Goal: Task Accomplishment & Management: Use online tool/utility

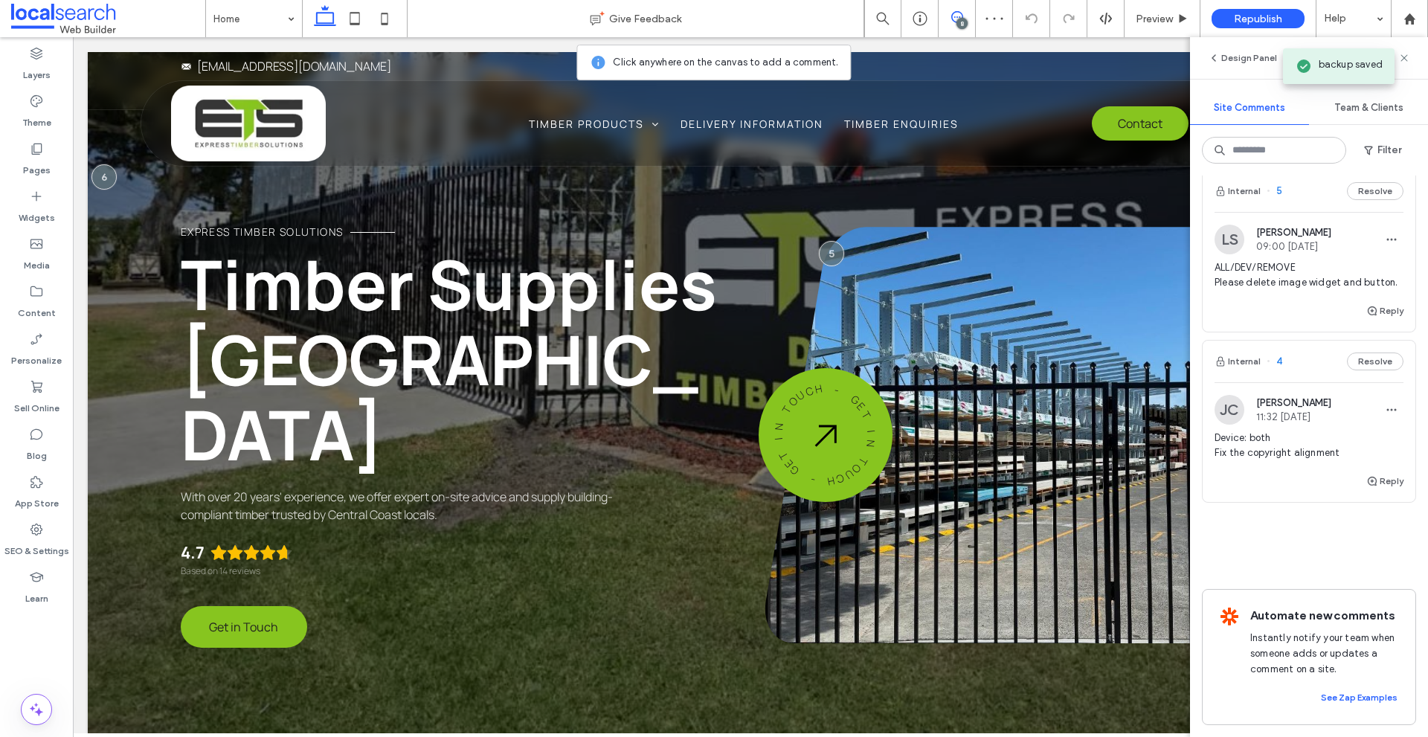
scroll to position [1136, 0]
click at [1226, 412] on img at bounding box center [1230, 410] width 30 height 30
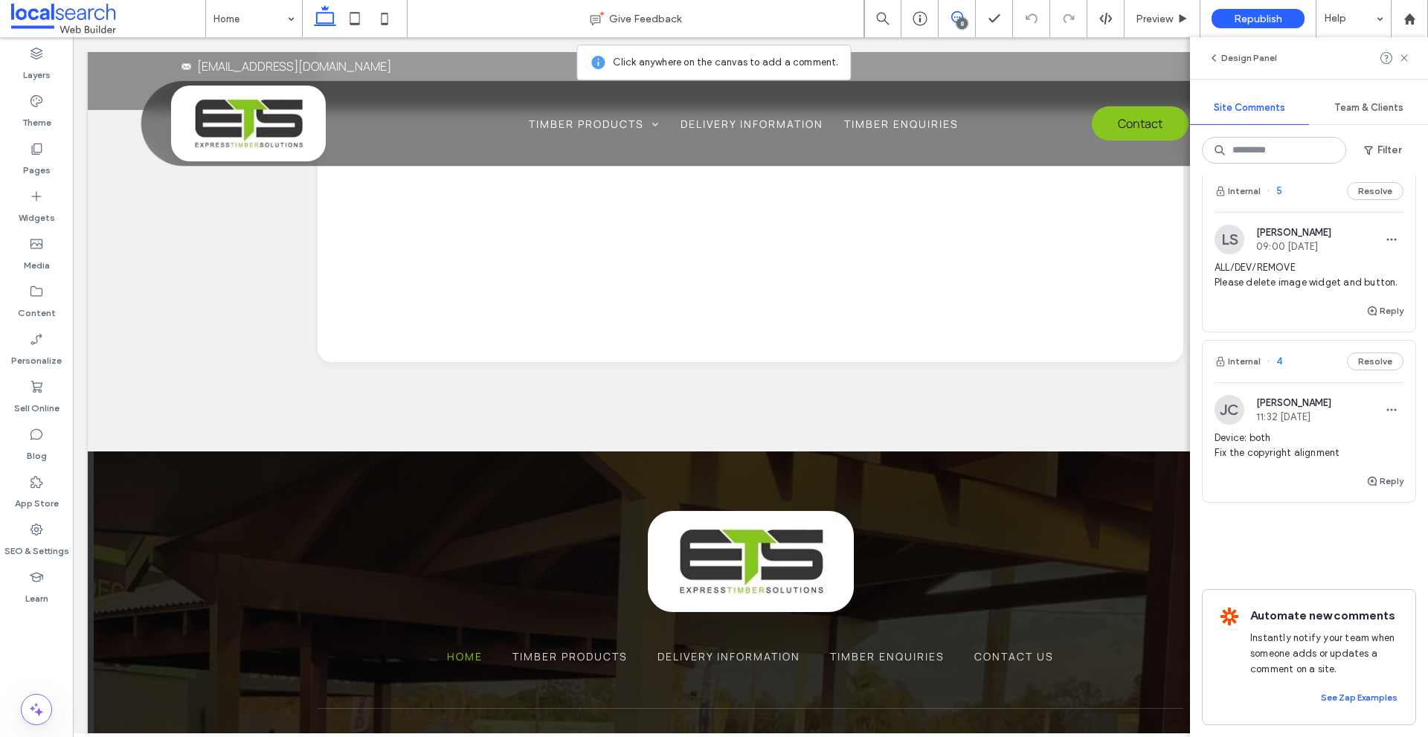
scroll to position [5555, 0]
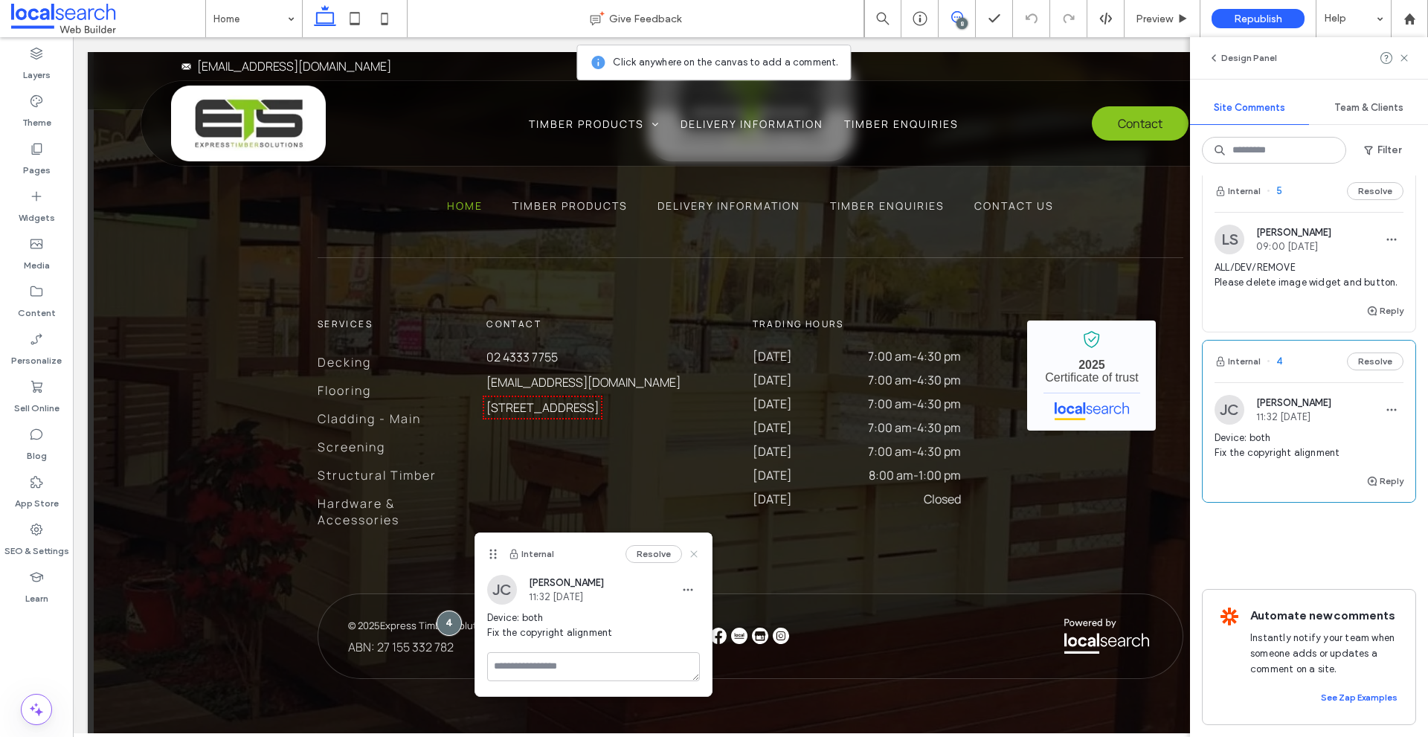
drag, startPoint x: 694, startPoint y: 548, endPoint x: 683, endPoint y: 506, distance: 43.8
click at [694, 548] on icon at bounding box center [694, 554] width 12 height 12
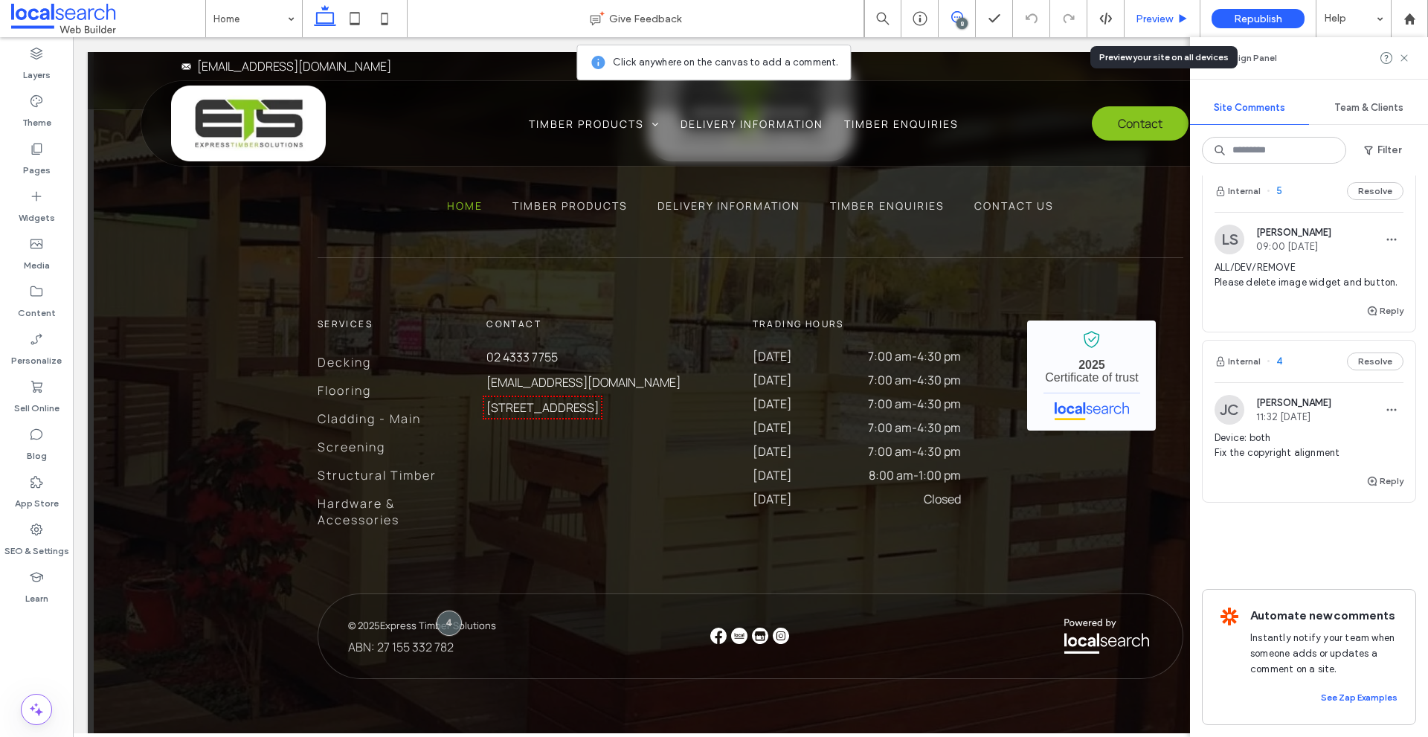
click at [1138, 15] on span "Preview" at bounding box center [1154, 19] width 37 height 13
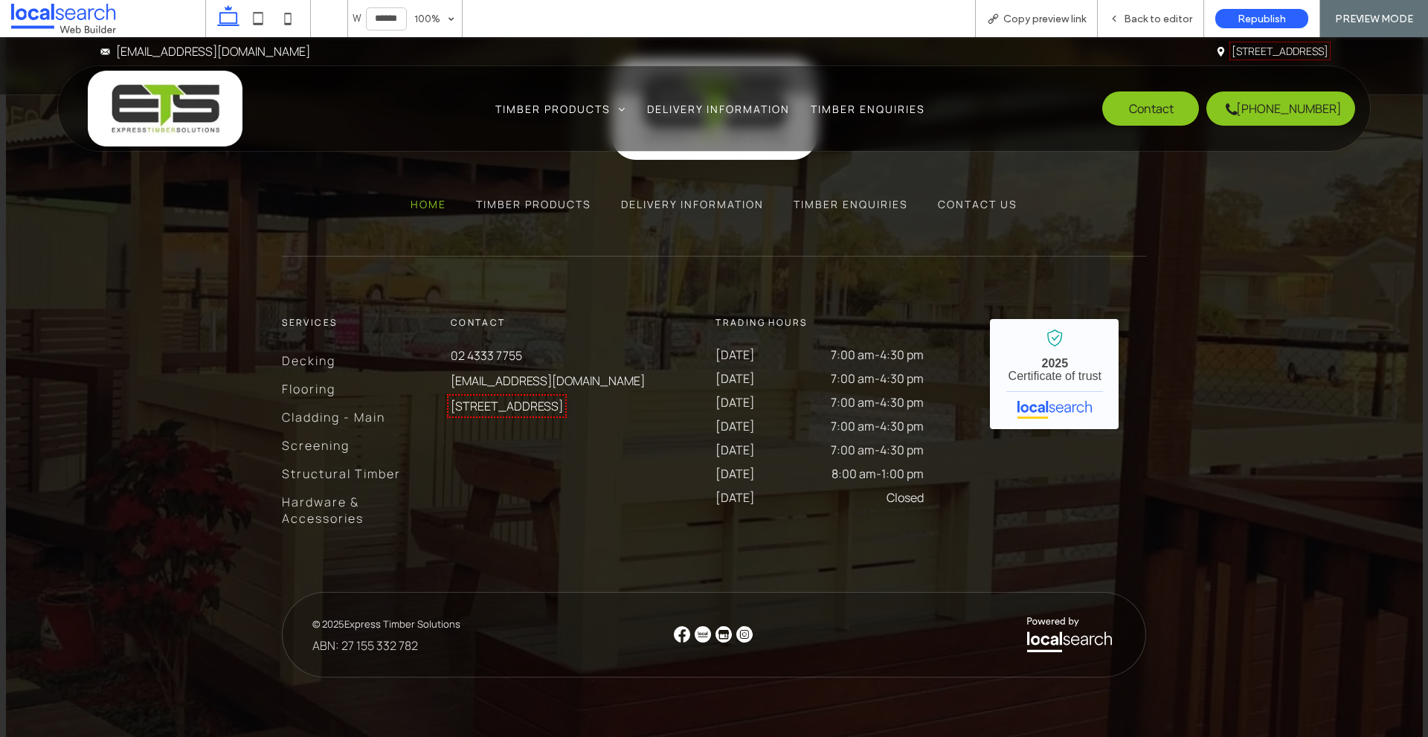
scroll to position [5503, 0]
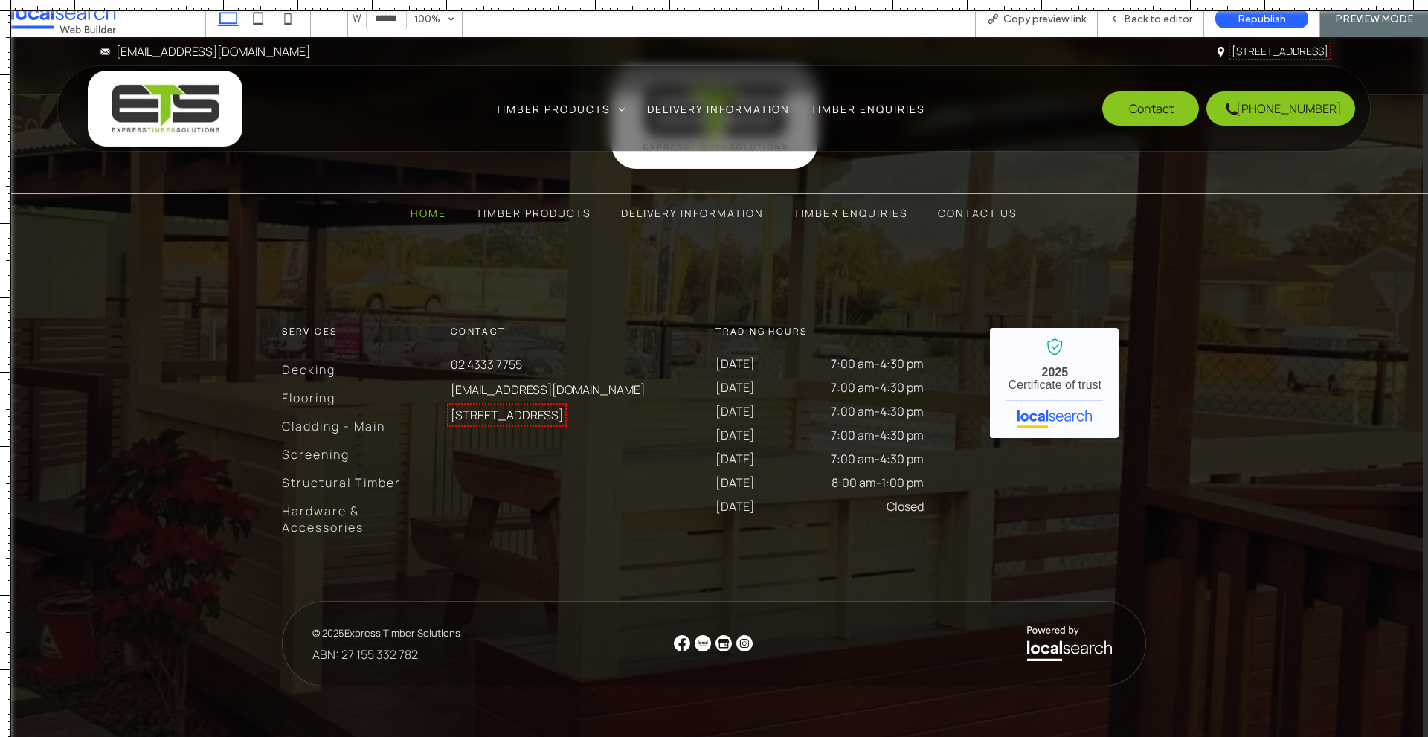
drag, startPoint x: 1023, startPoint y: 7, endPoint x: 939, endPoint y: -65, distance: 111.3
click at [939, 0] on html ".wqwq-1{fill:#231f20;} .cls-1q, .cls-2q { fill-rule: evenodd; } .cls-2q { fill:…" at bounding box center [714, 368] width 1428 height 737
click at [1112, 16] on icon at bounding box center [1114, 18] width 10 height 10
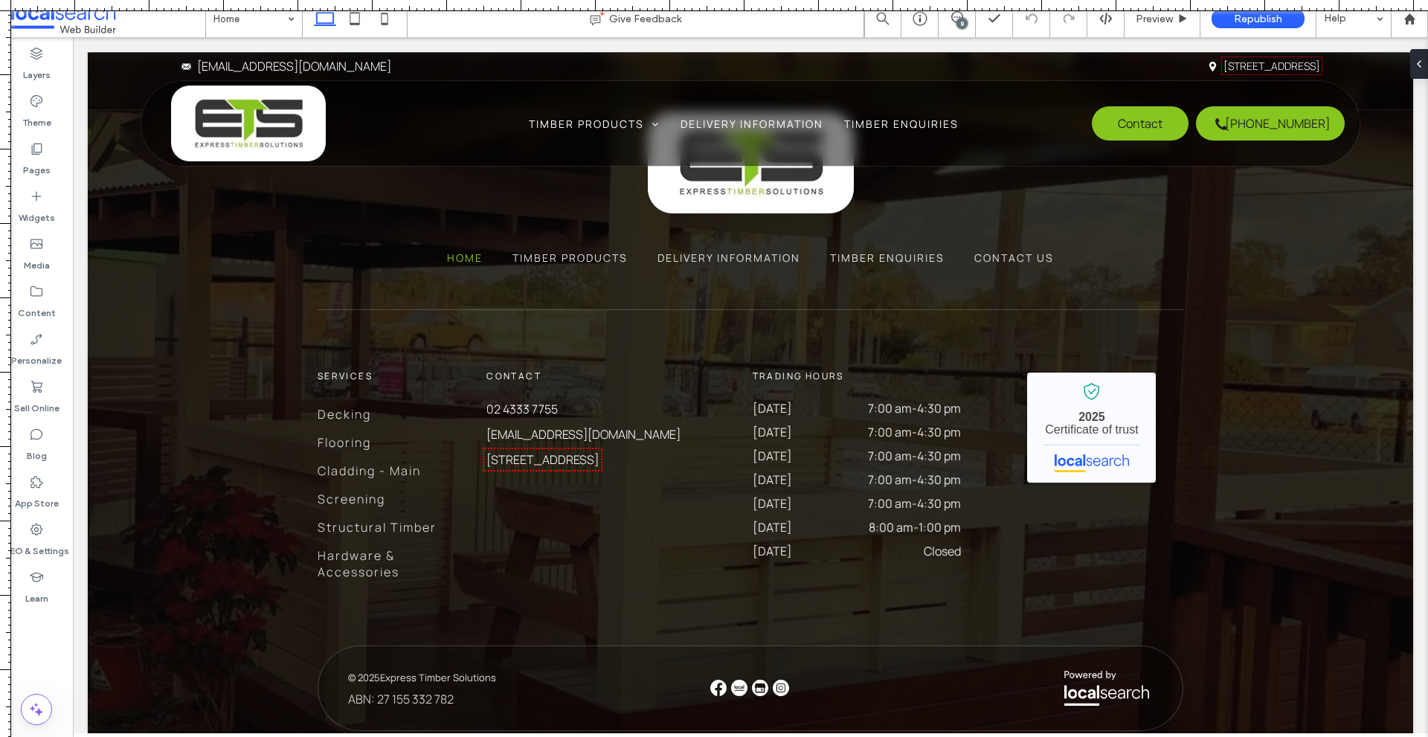
scroll to position [5516, 0]
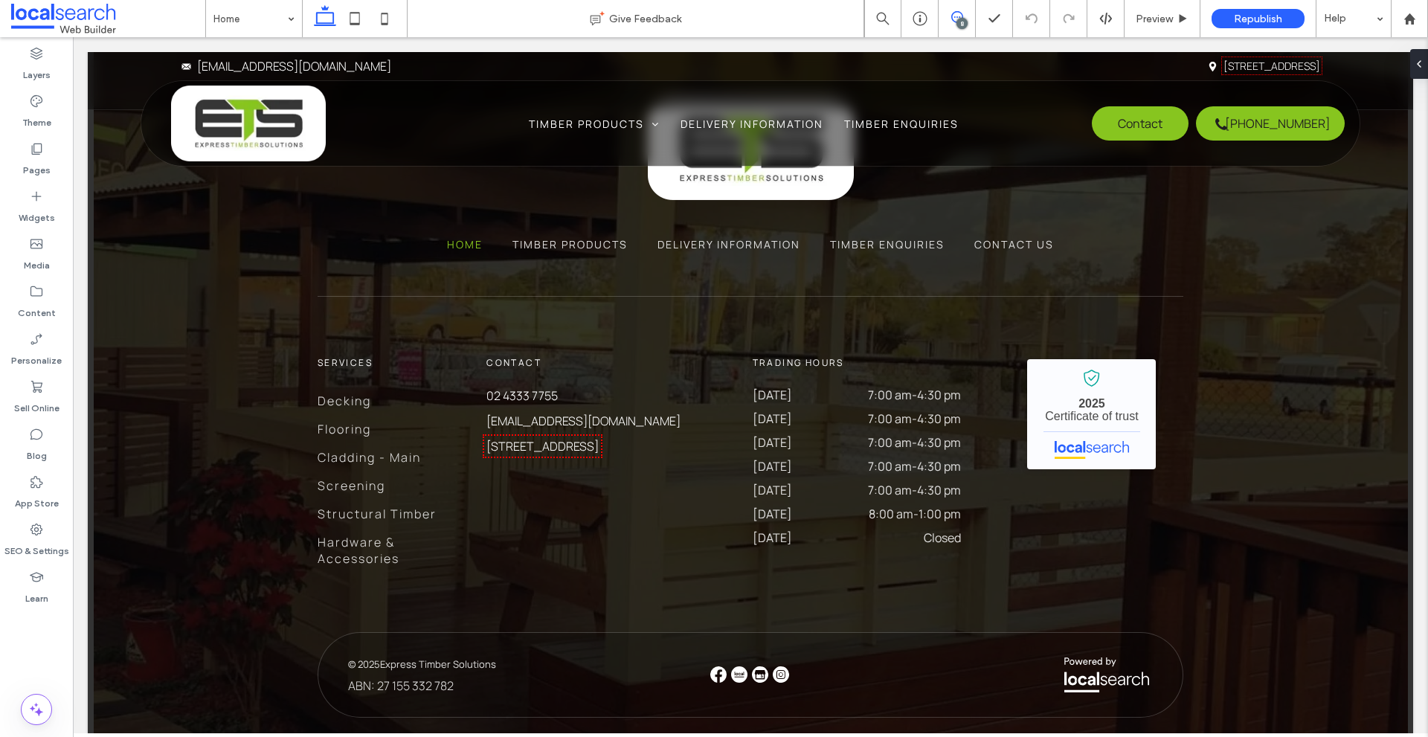
click at [962, 17] on use at bounding box center [957, 17] width 12 height 12
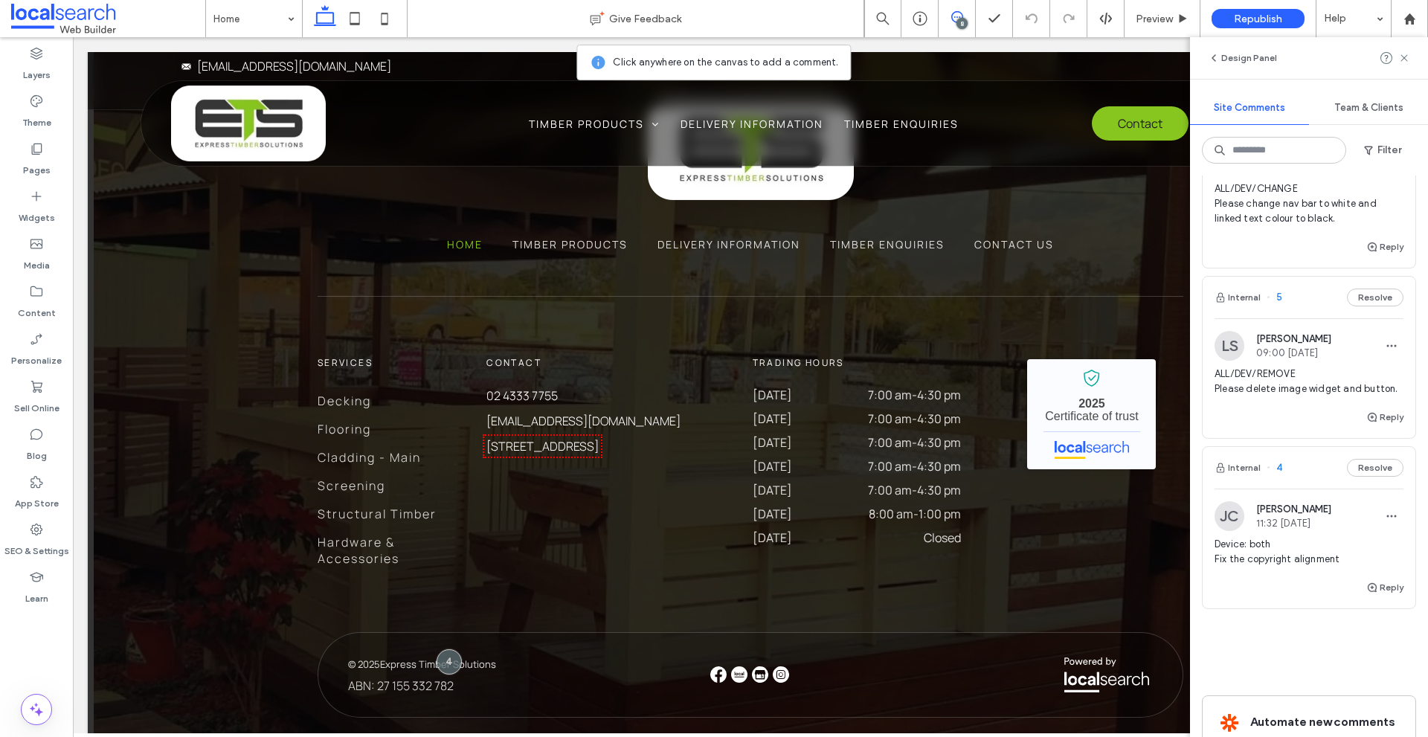
scroll to position [1023, 0]
click at [1218, 331] on div "LS [PERSON_NAME] 09:00 [DATE]" at bounding box center [1273, 345] width 117 height 30
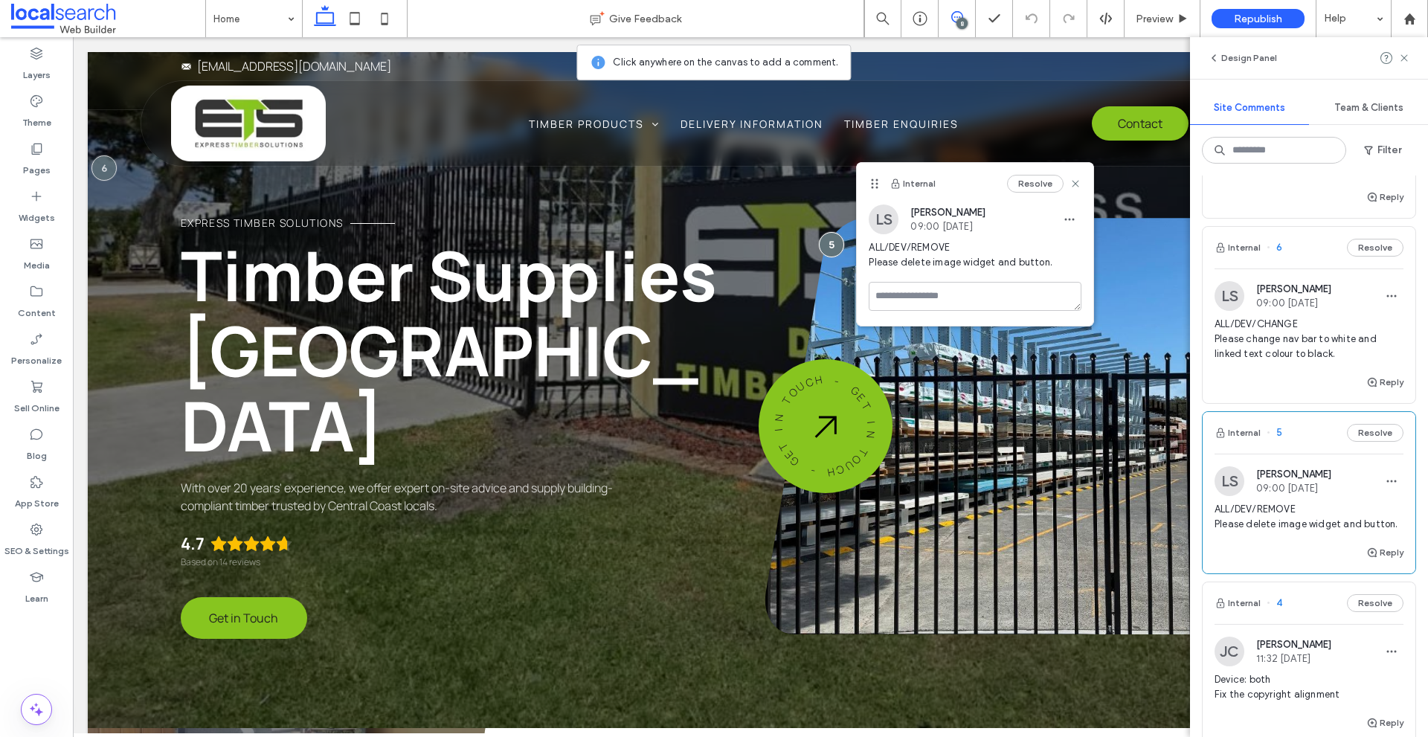
scroll to position [875, 0]
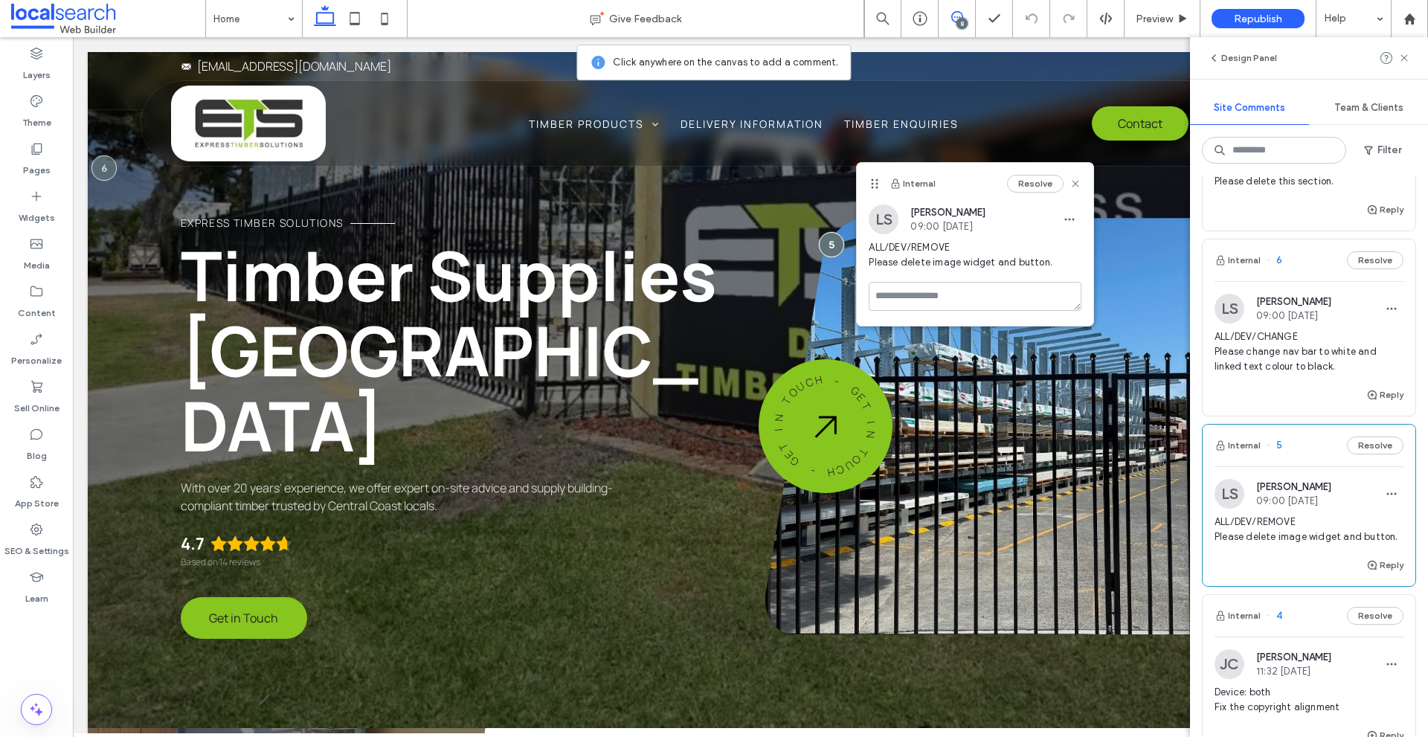
click at [1225, 306] on img at bounding box center [1230, 309] width 30 height 30
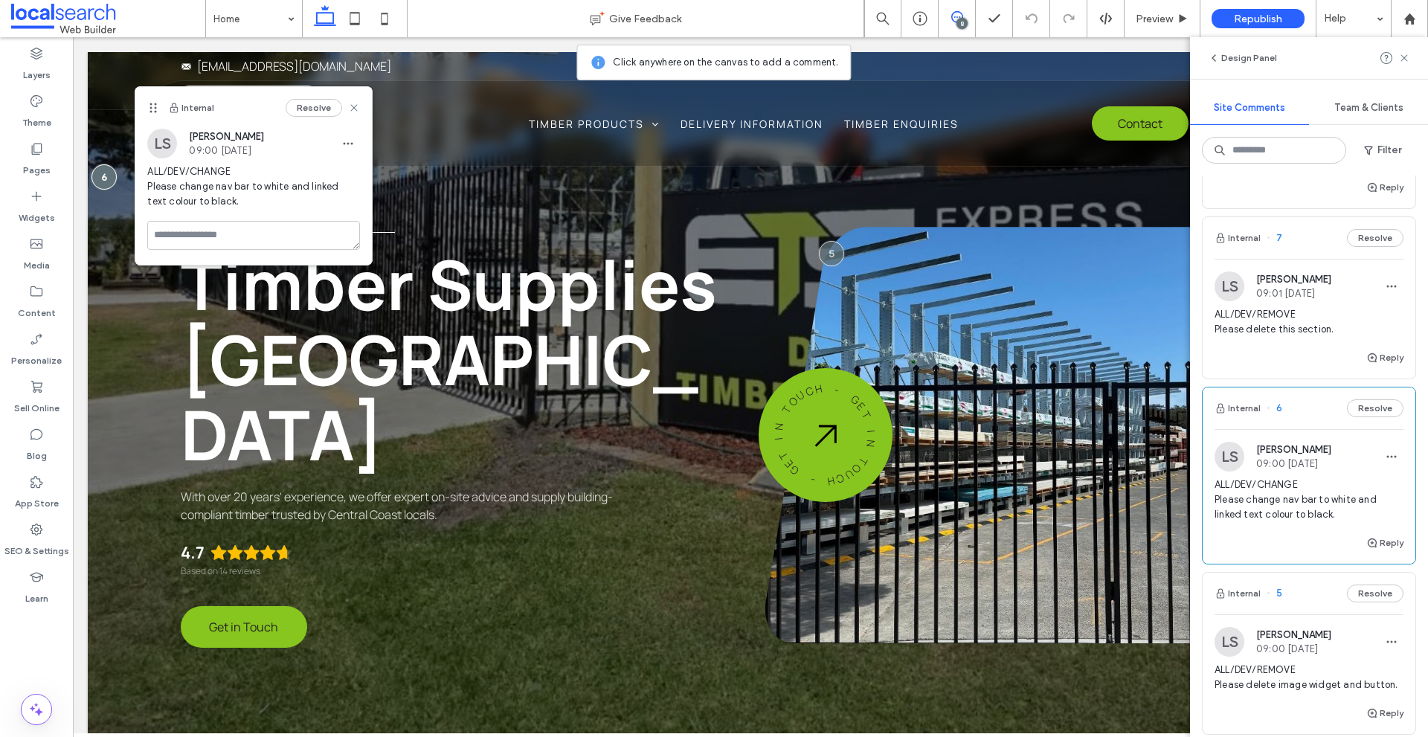
scroll to position [726, 0]
click at [1232, 279] on img at bounding box center [1230, 287] width 30 height 30
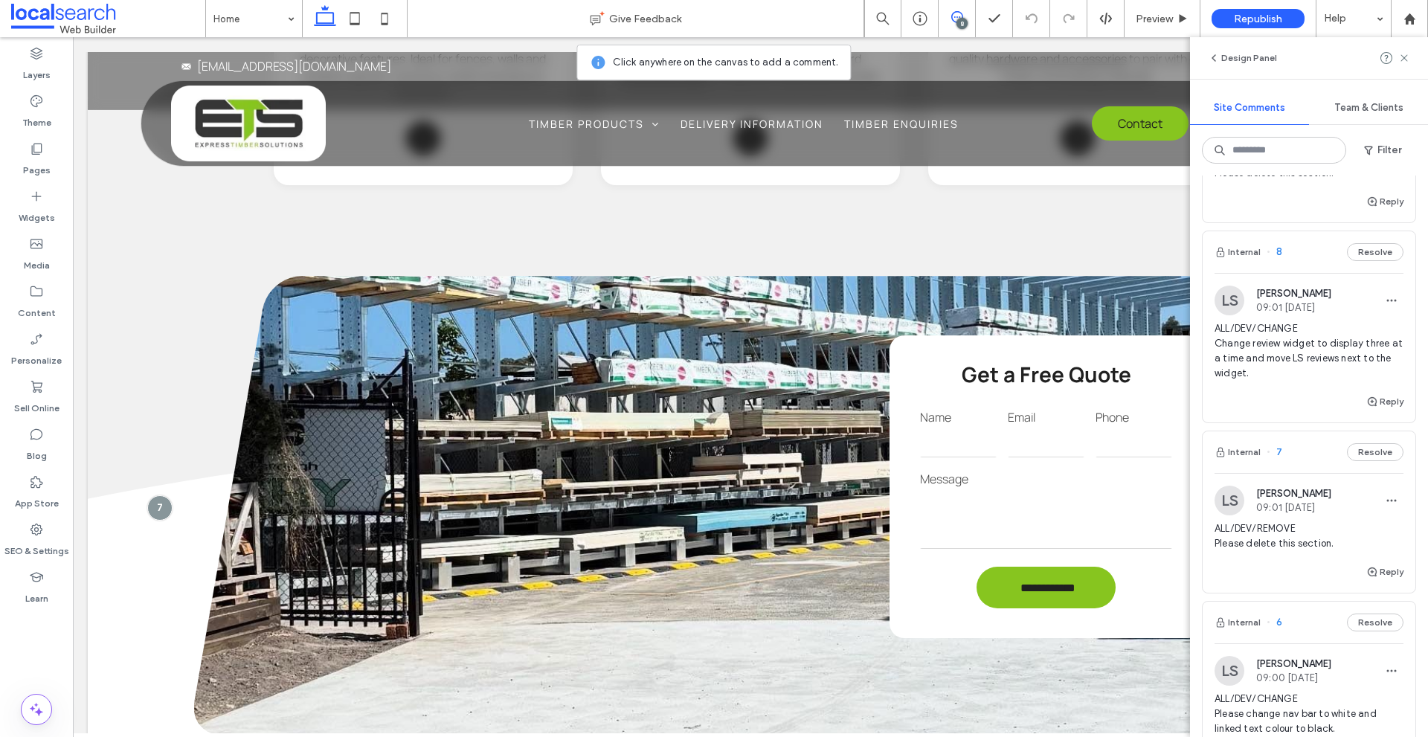
scroll to position [503, 0]
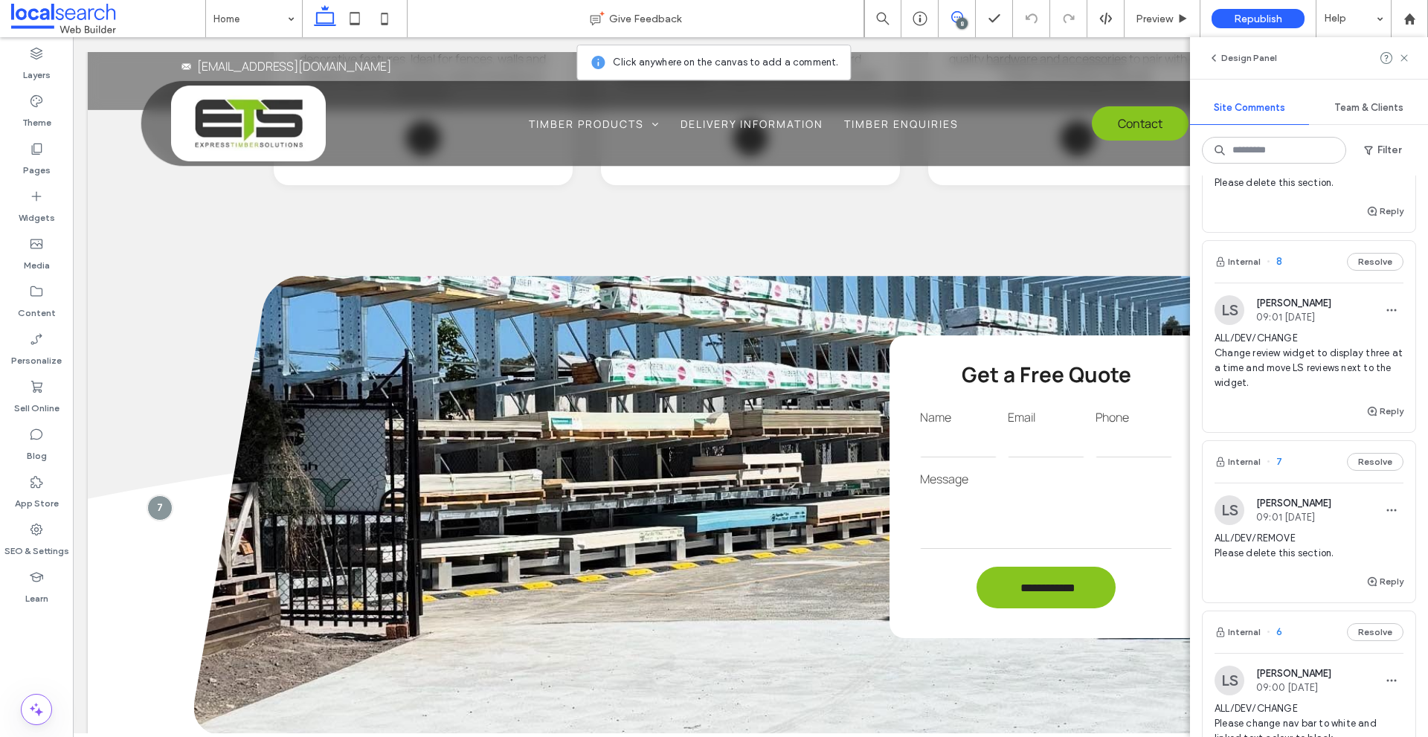
click at [1227, 312] on img at bounding box center [1230, 310] width 30 height 30
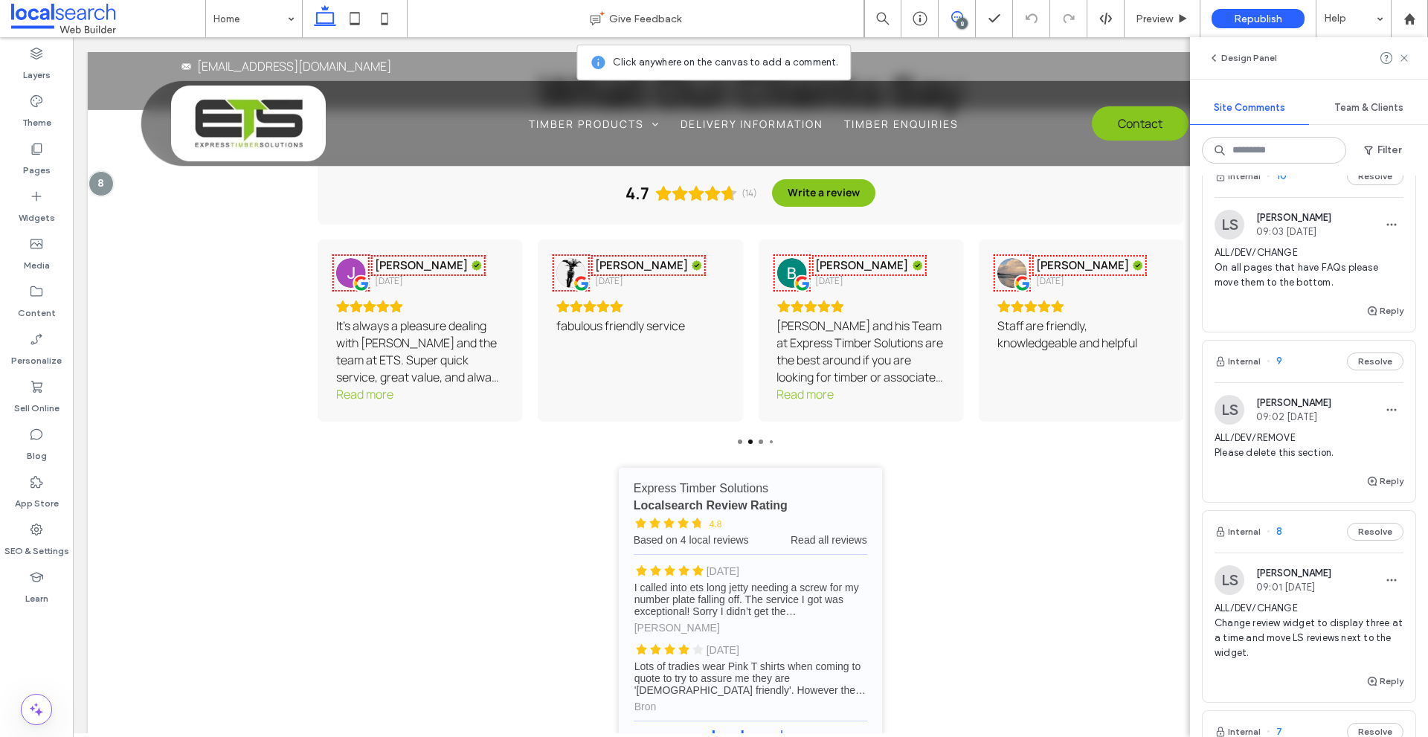
scroll to position [205, 0]
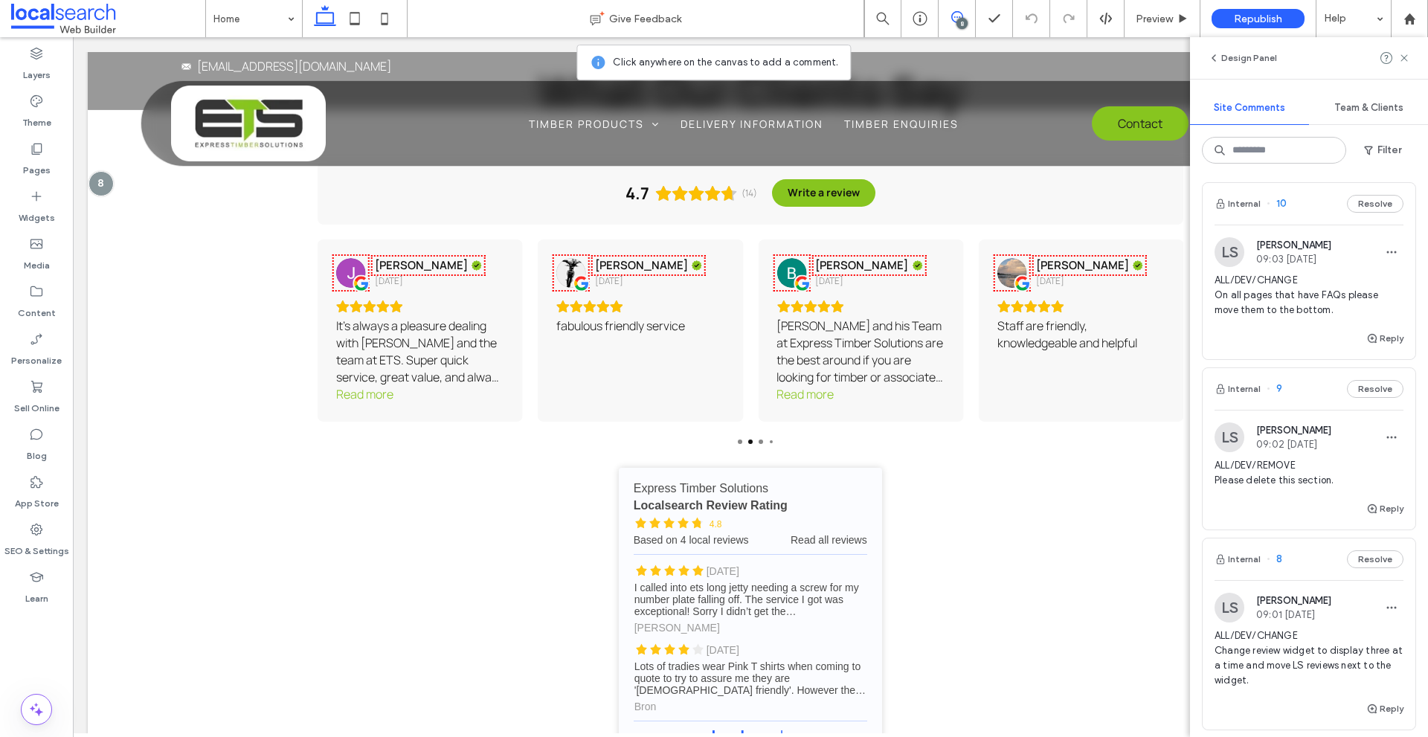
click at [1225, 444] on img at bounding box center [1230, 437] width 30 height 30
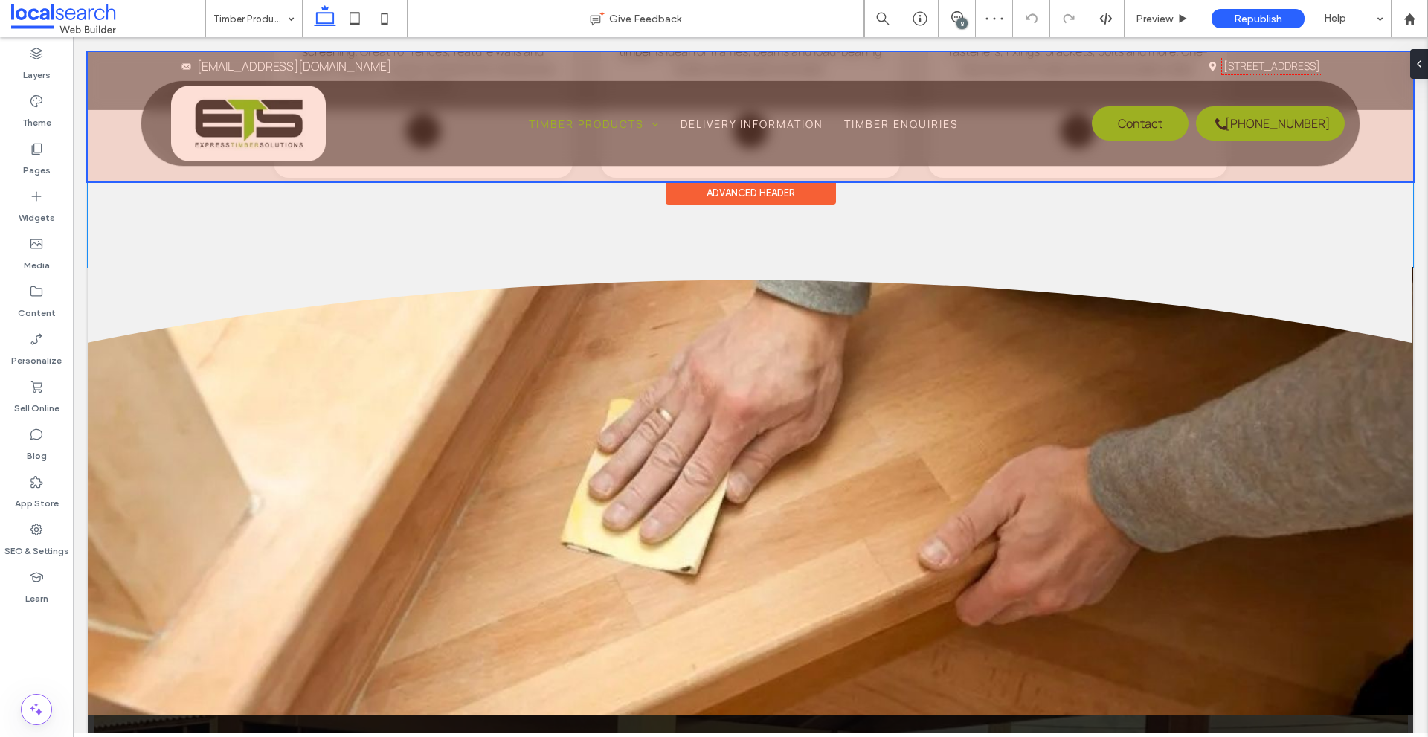
scroll to position [1689, 0]
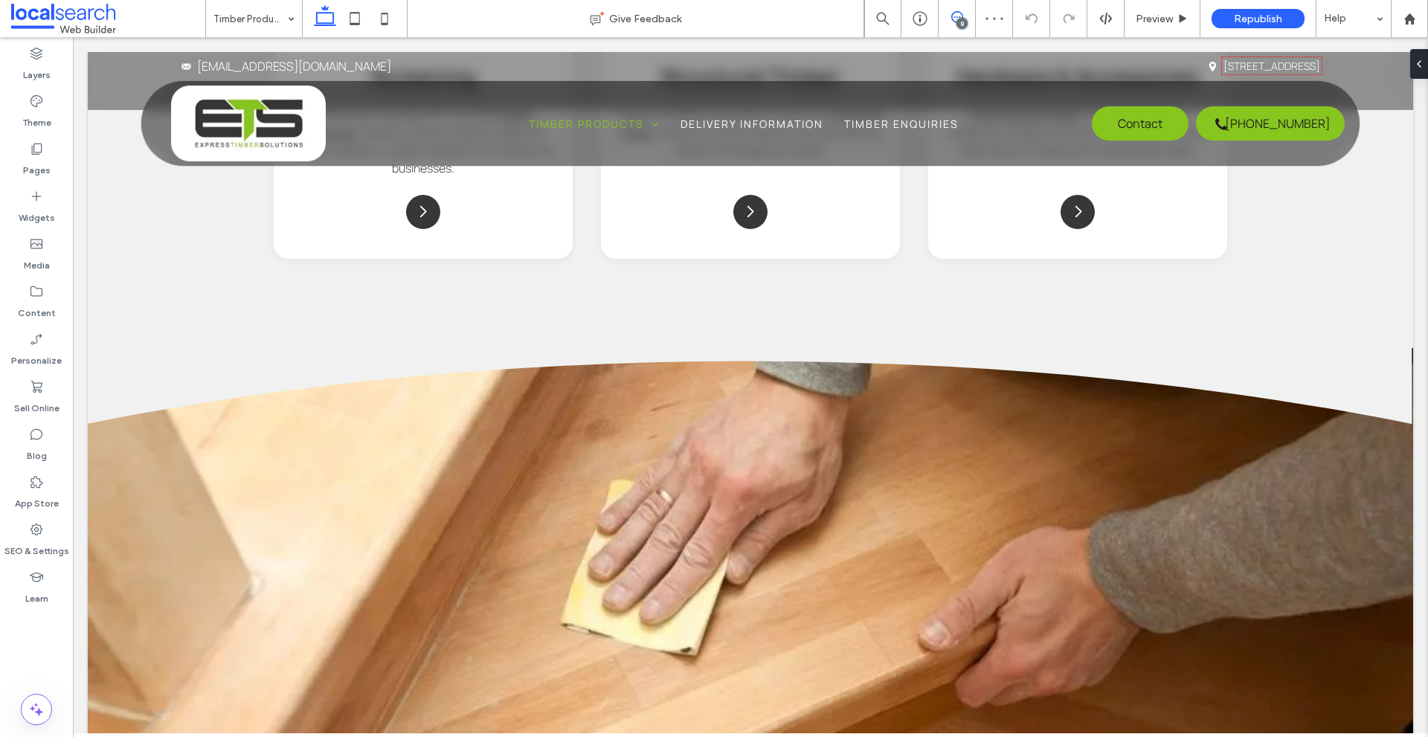
click at [960, 15] on icon at bounding box center [957, 17] width 12 height 12
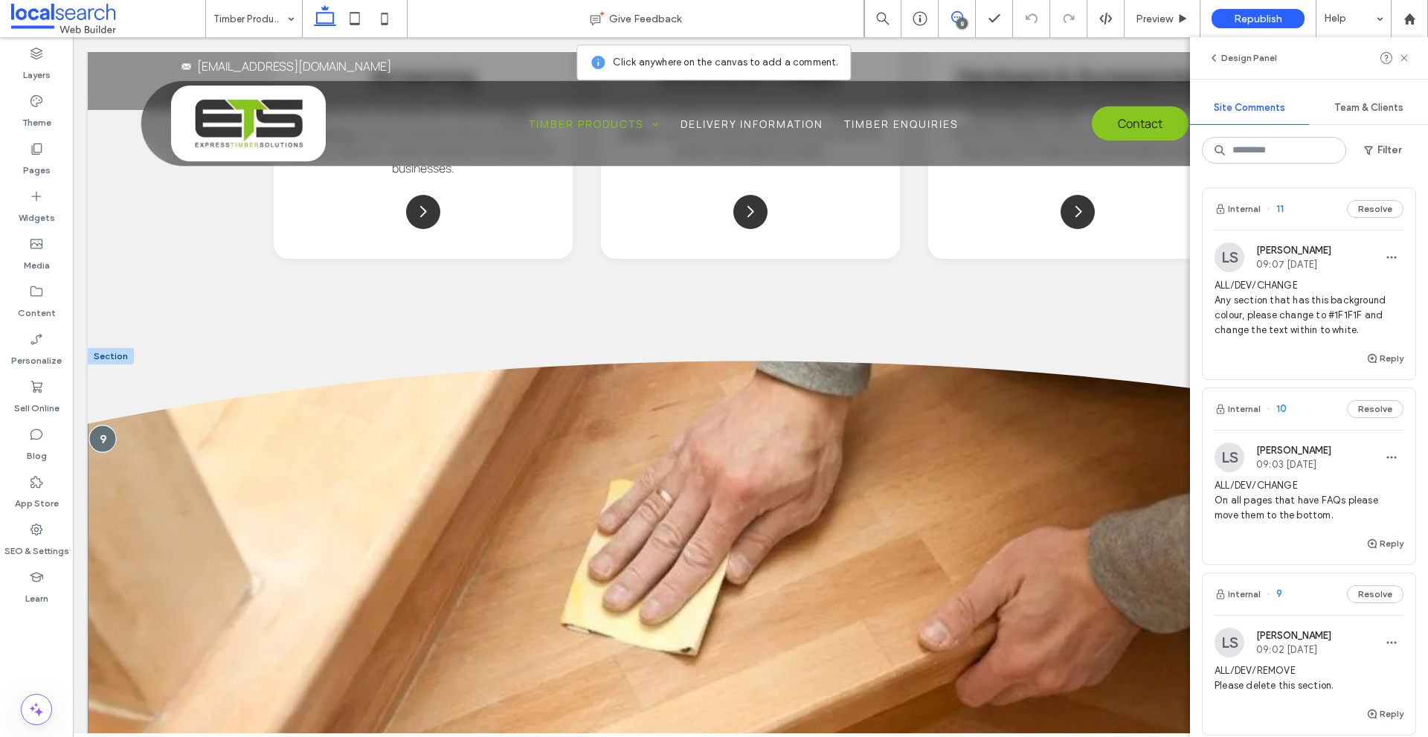
click at [105, 443] on div at bounding box center [103, 439] width 28 height 28
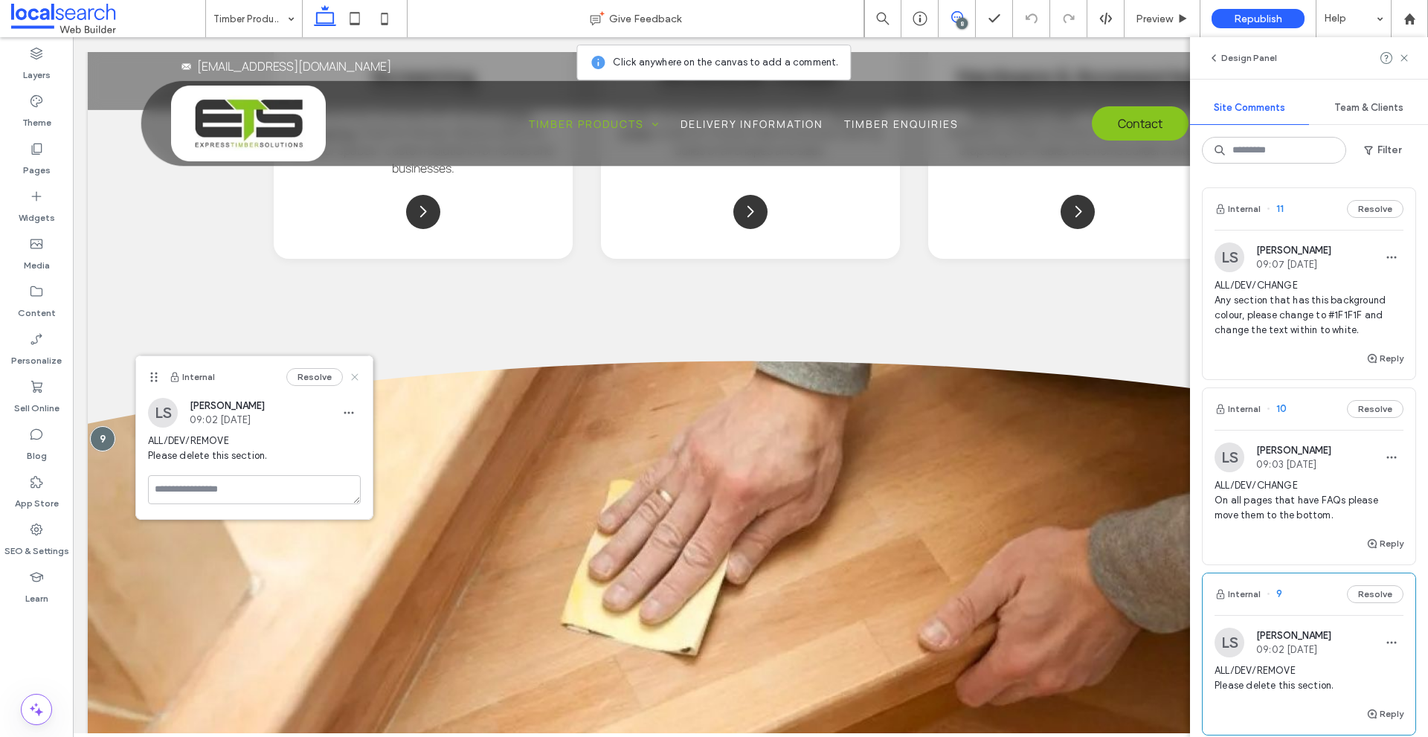
click at [358, 376] on icon at bounding box center [355, 377] width 12 height 12
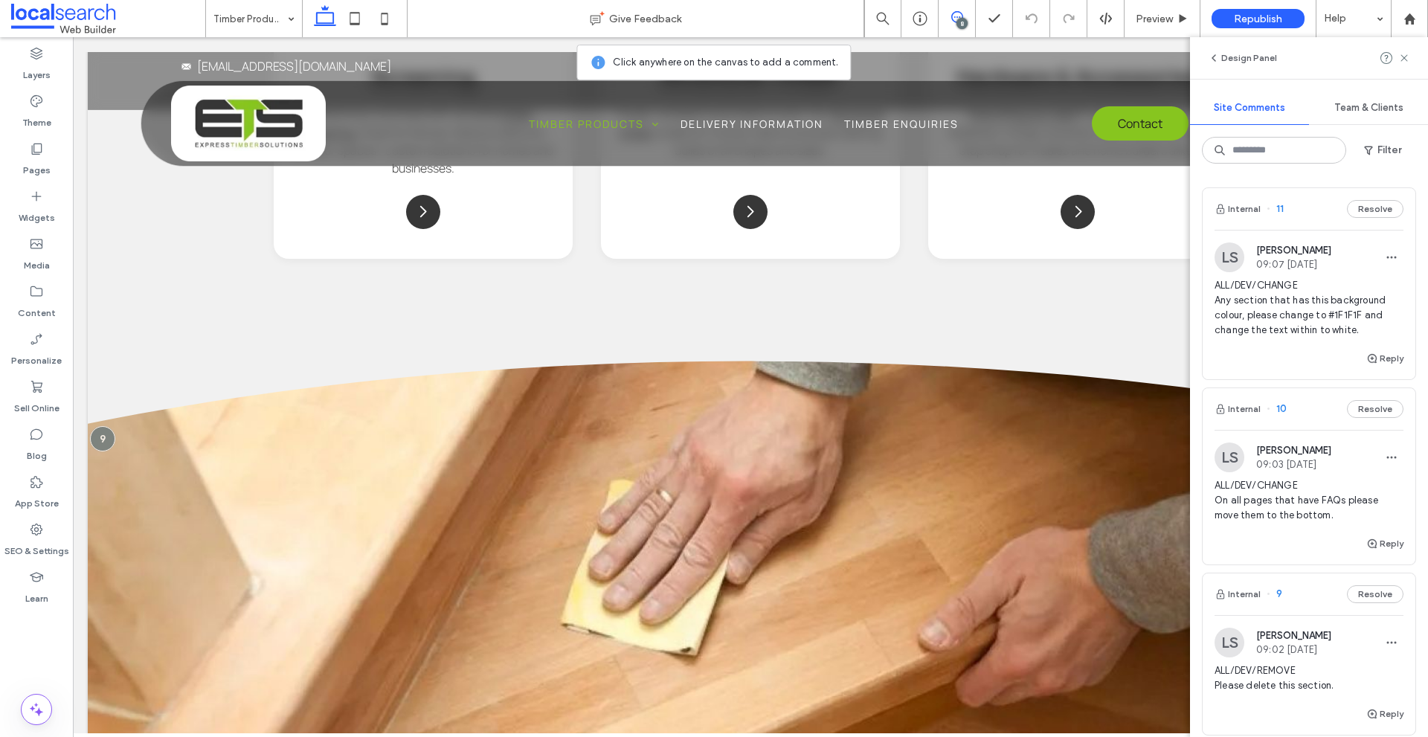
click at [1232, 461] on img at bounding box center [1230, 458] width 30 height 30
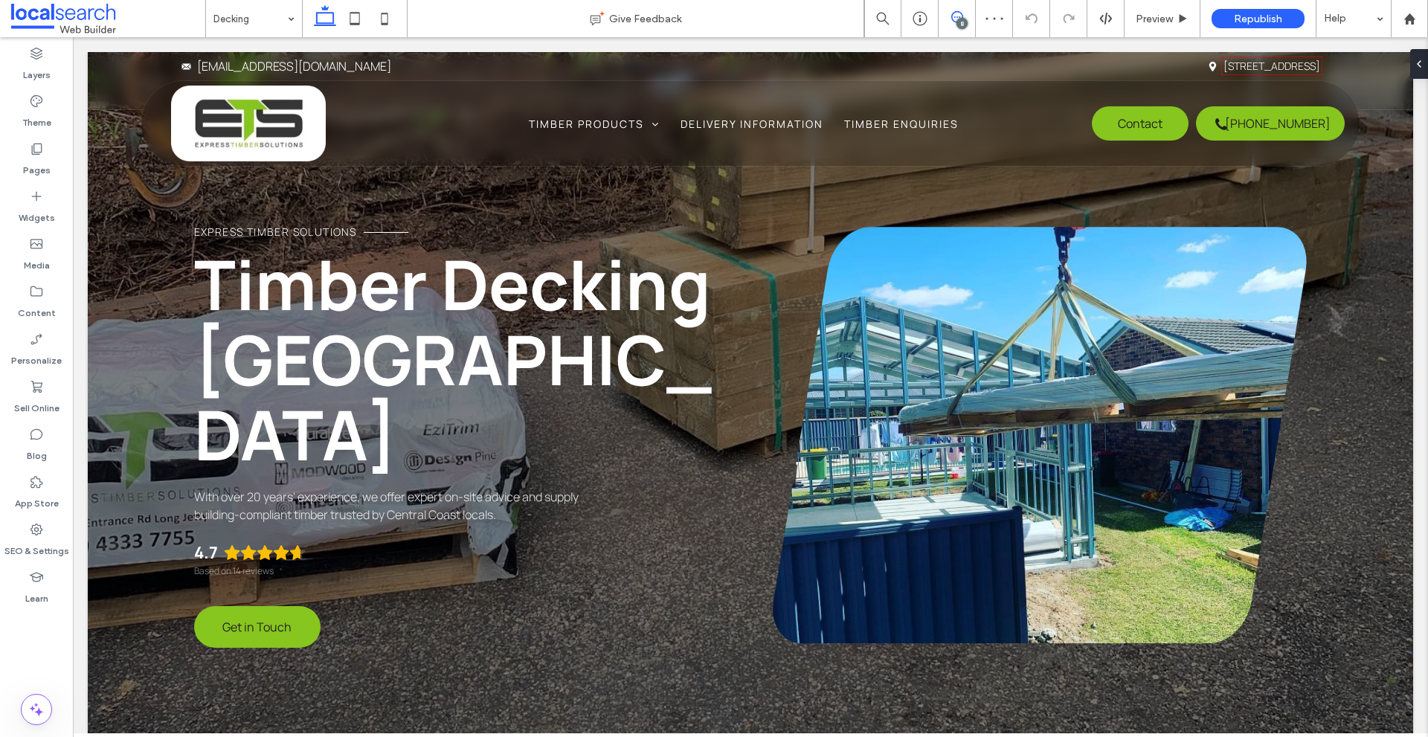
click at [955, 16] on icon at bounding box center [957, 17] width 12 height 12
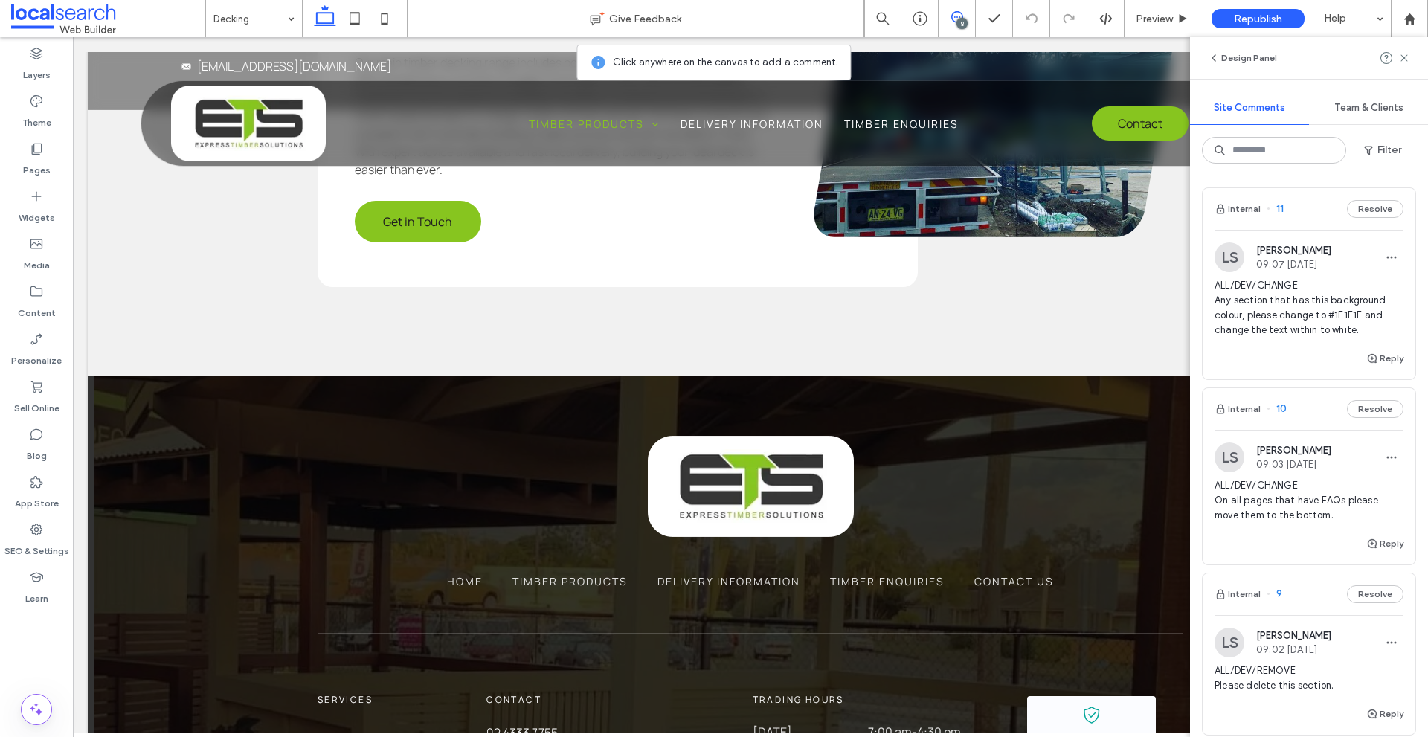
scroll to position [3548, 0]
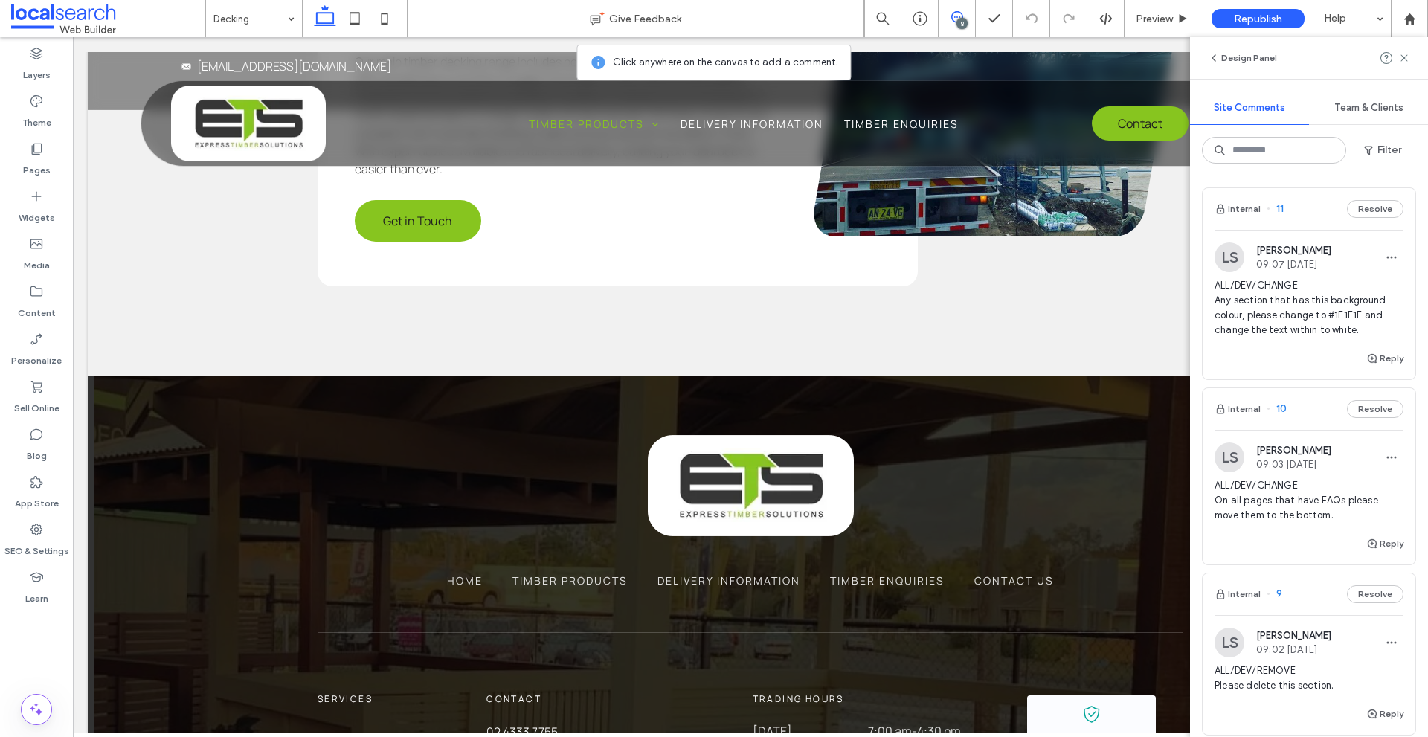
click at [1237, 268] on img at bounding box center [1230, 257] width 30 height 30
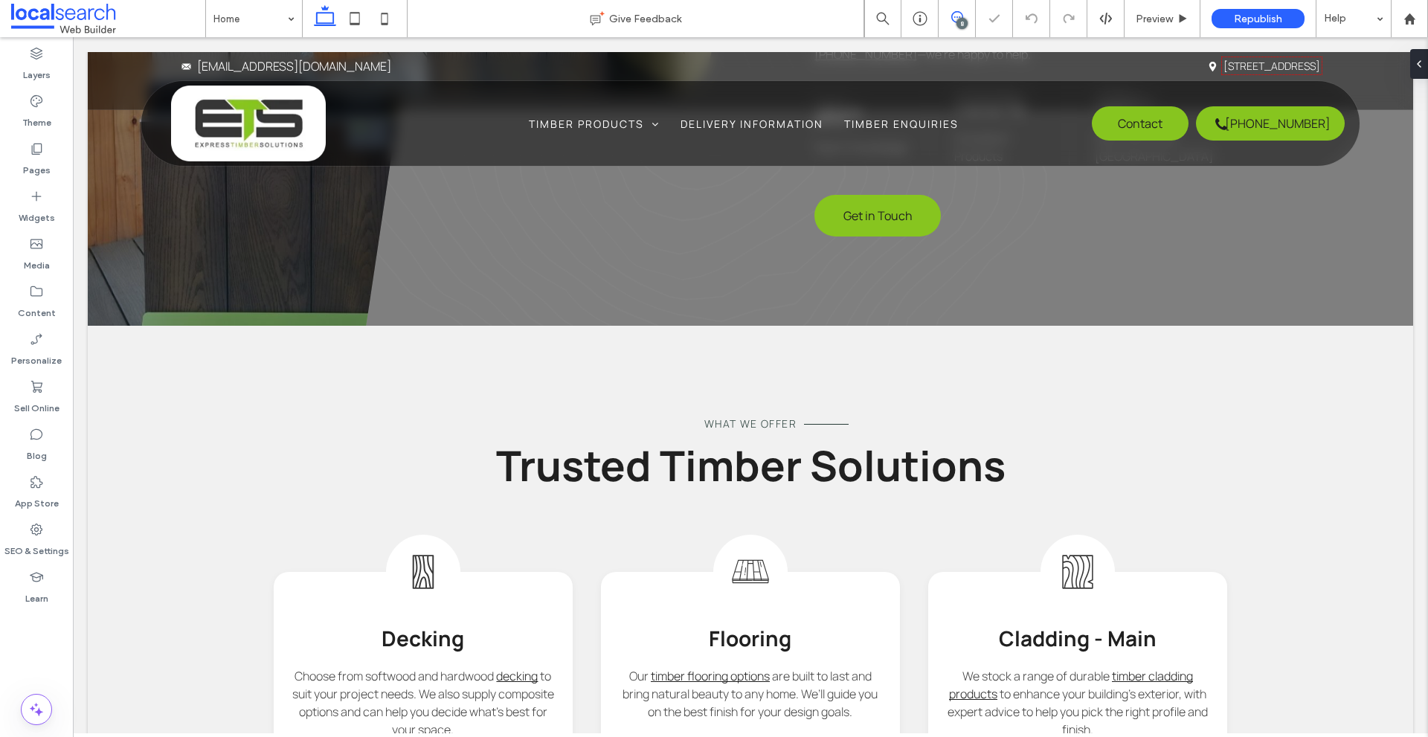
click at [952, 19] on use at bounding box center [957, 17] width 12 height 12
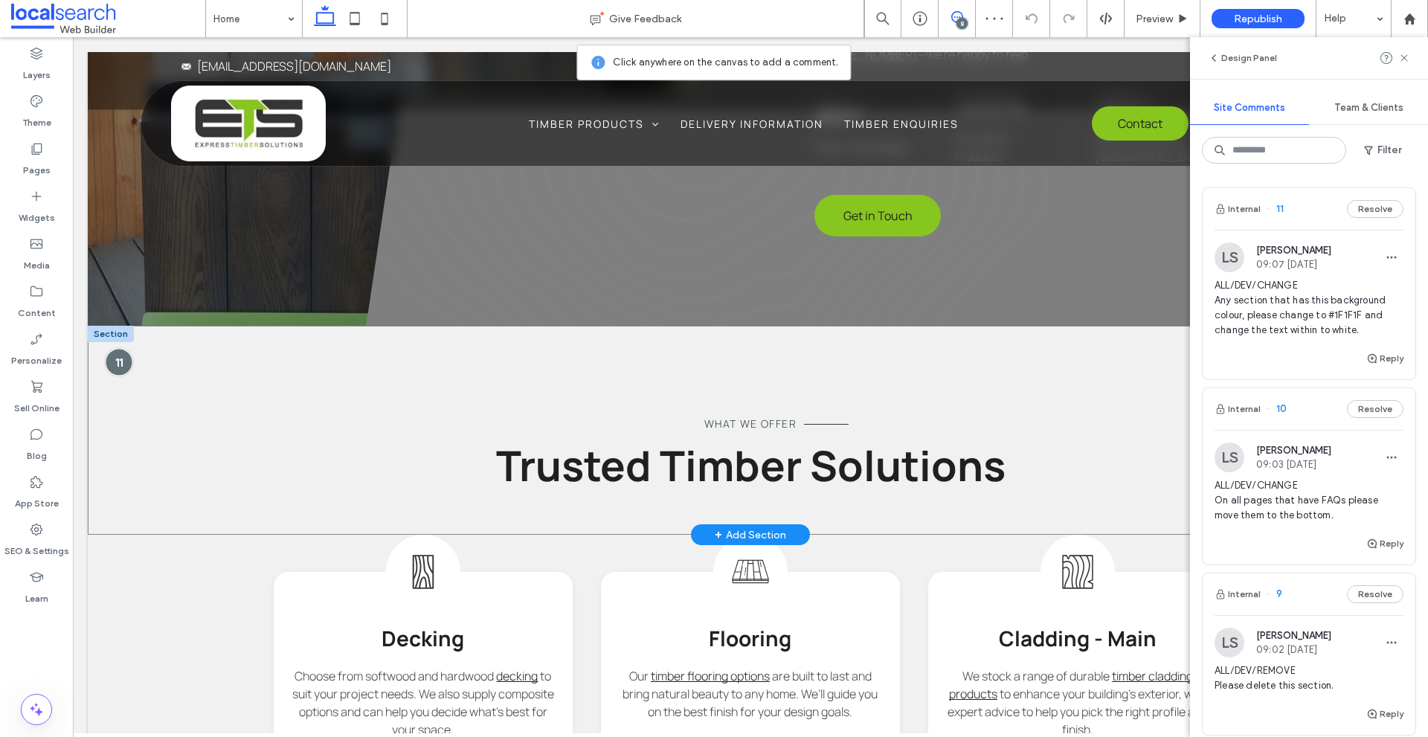
click at [116, 360] on div at bounding box center [119, 363] width 28 height 28
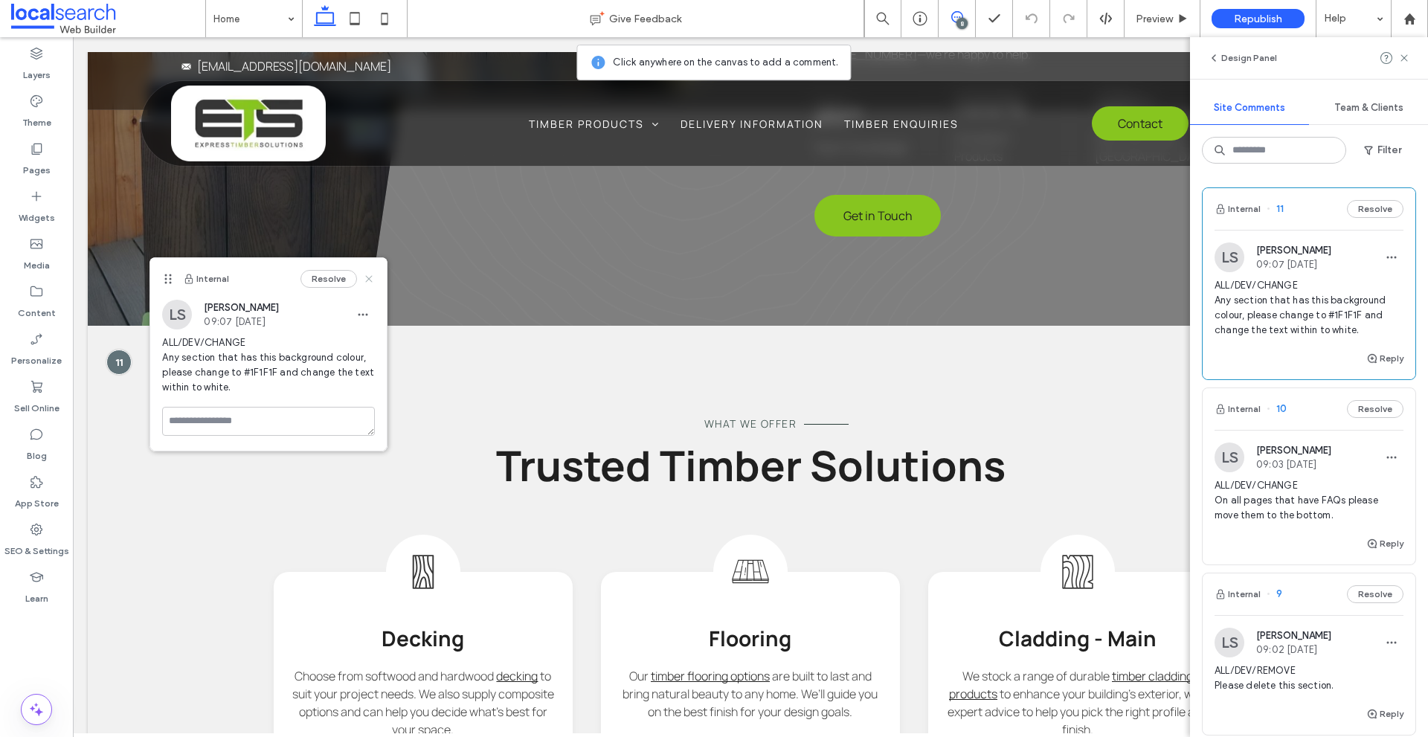
click at [365, 279] on icon at bounding box center [369, 279] width 12 height 12
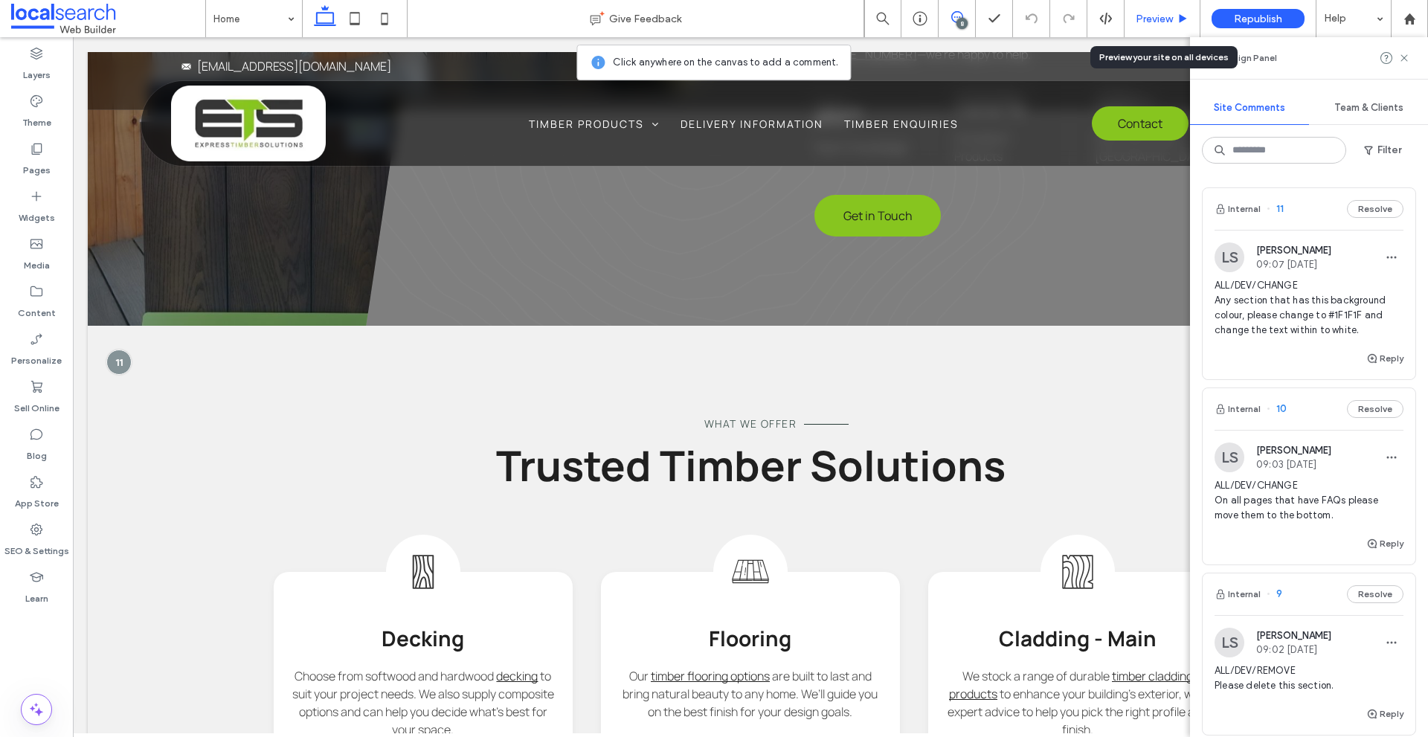
click at [1136, 19] on span "Preview" at bounding box center [1154, 19] width 37 height 13
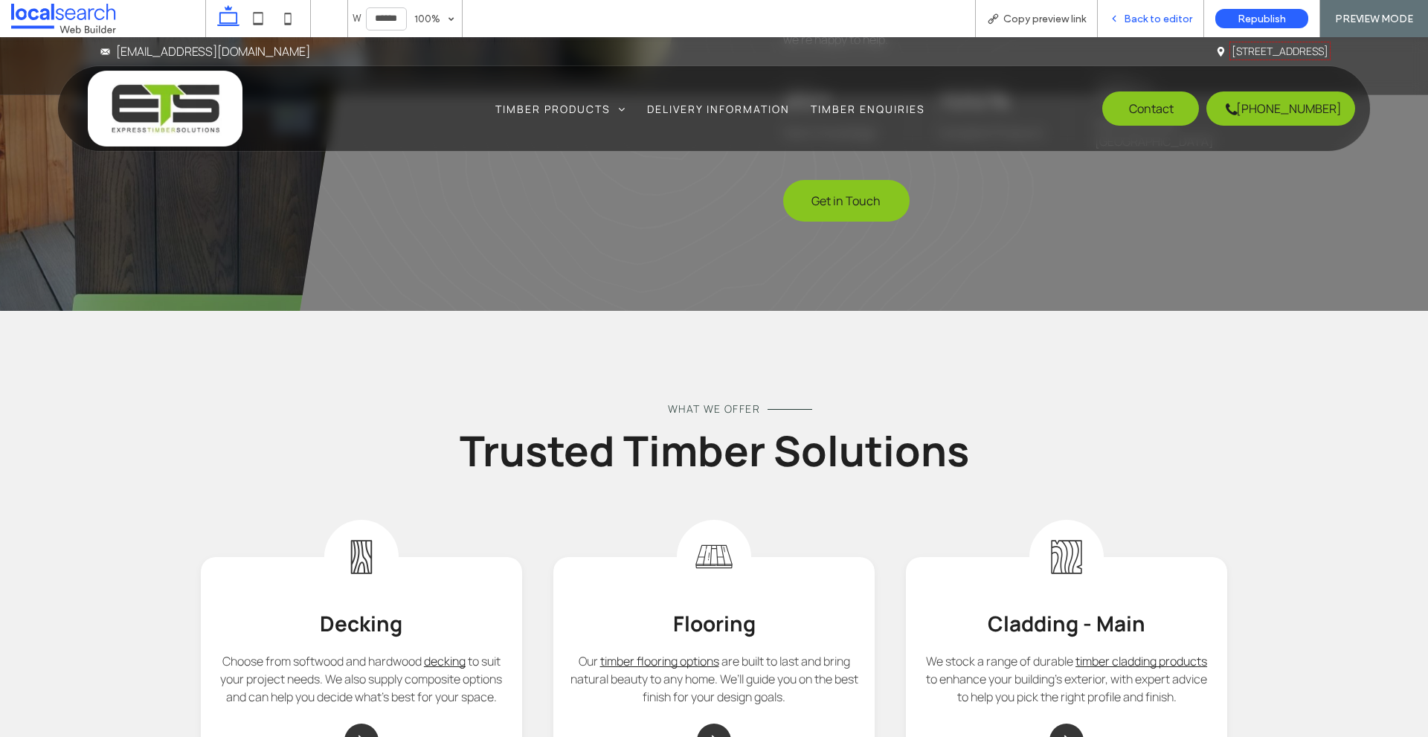
click at [1127, 16] on span "Back to editor" at bounding box center [1158, 19] width 68 height 13
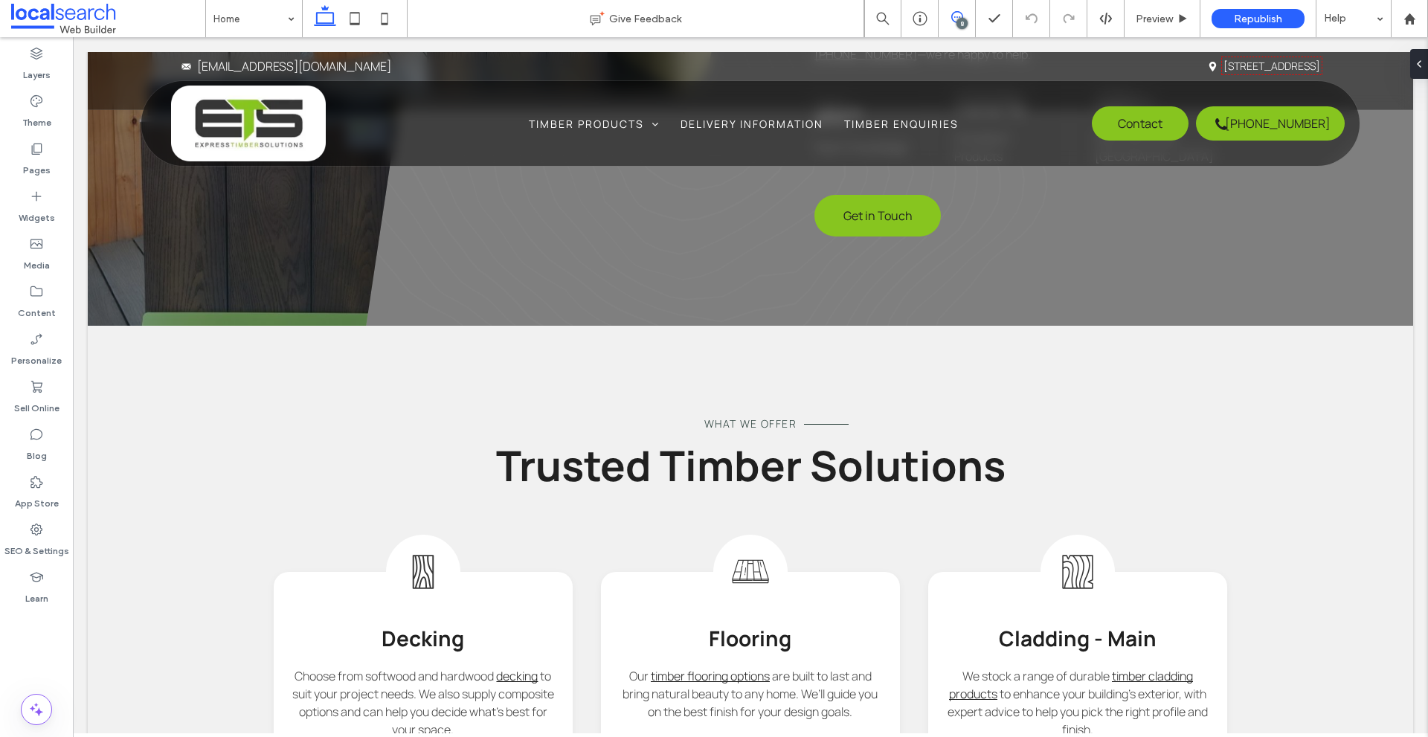
click at [957, 19] on div "8" at bounding box center [957, 17] width 36 height 12
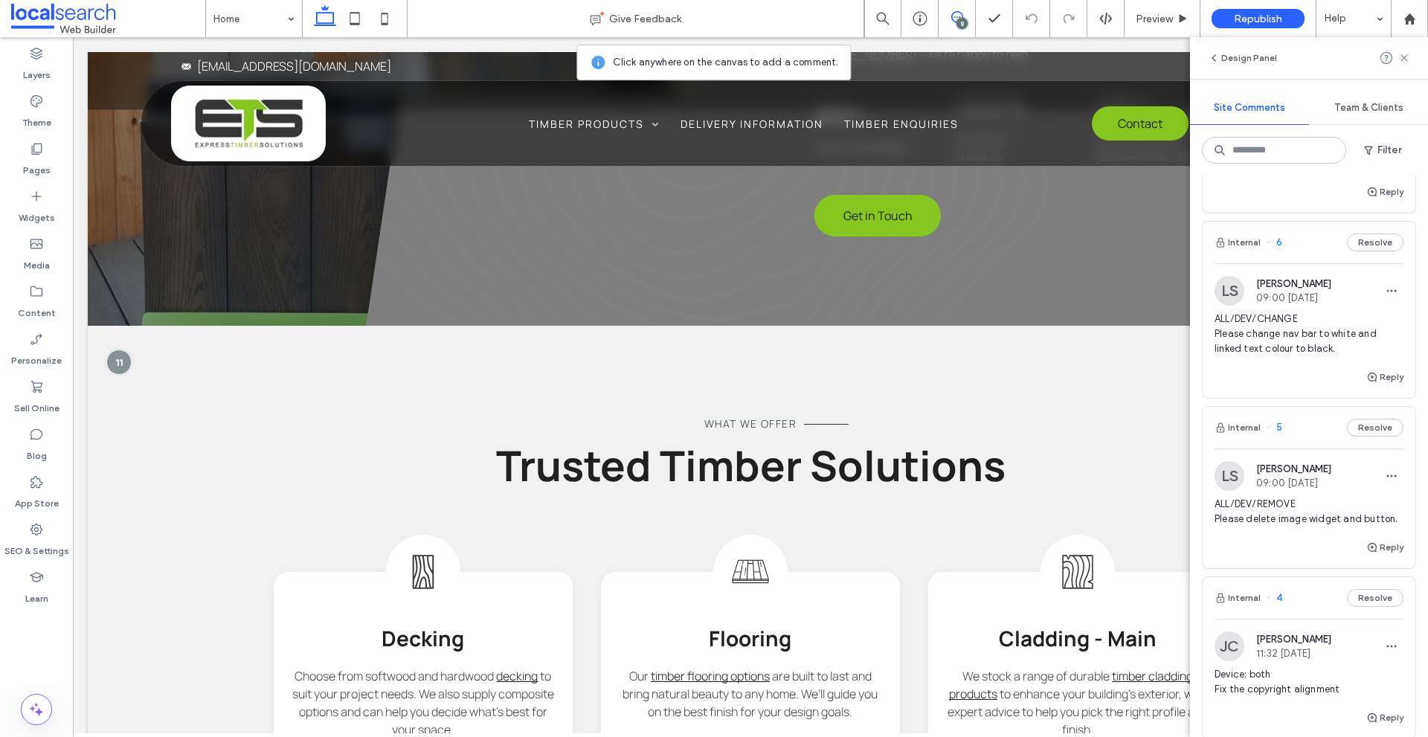
scroll to position [1160, 0]
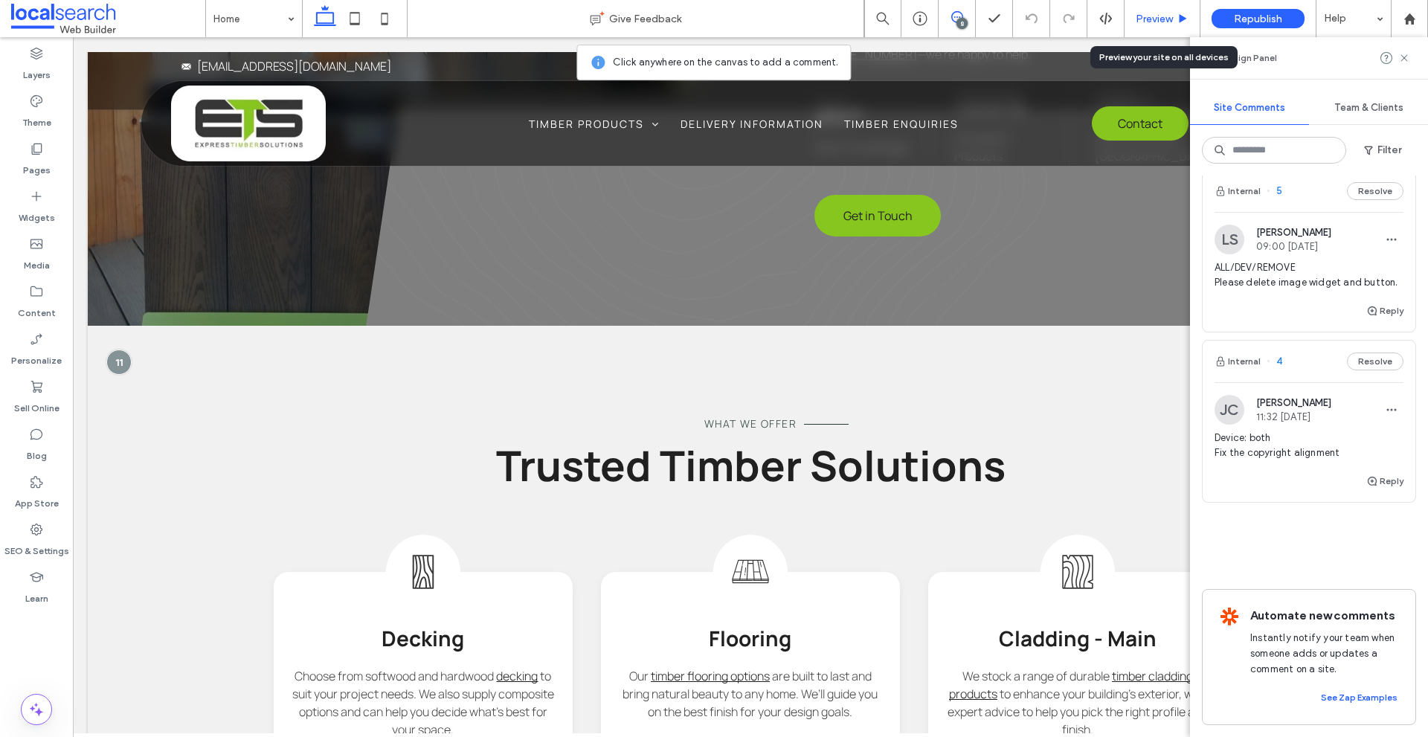
click at [1136, 13] on span "Preview" at bounding box center [1154, 19] width 37 height 13
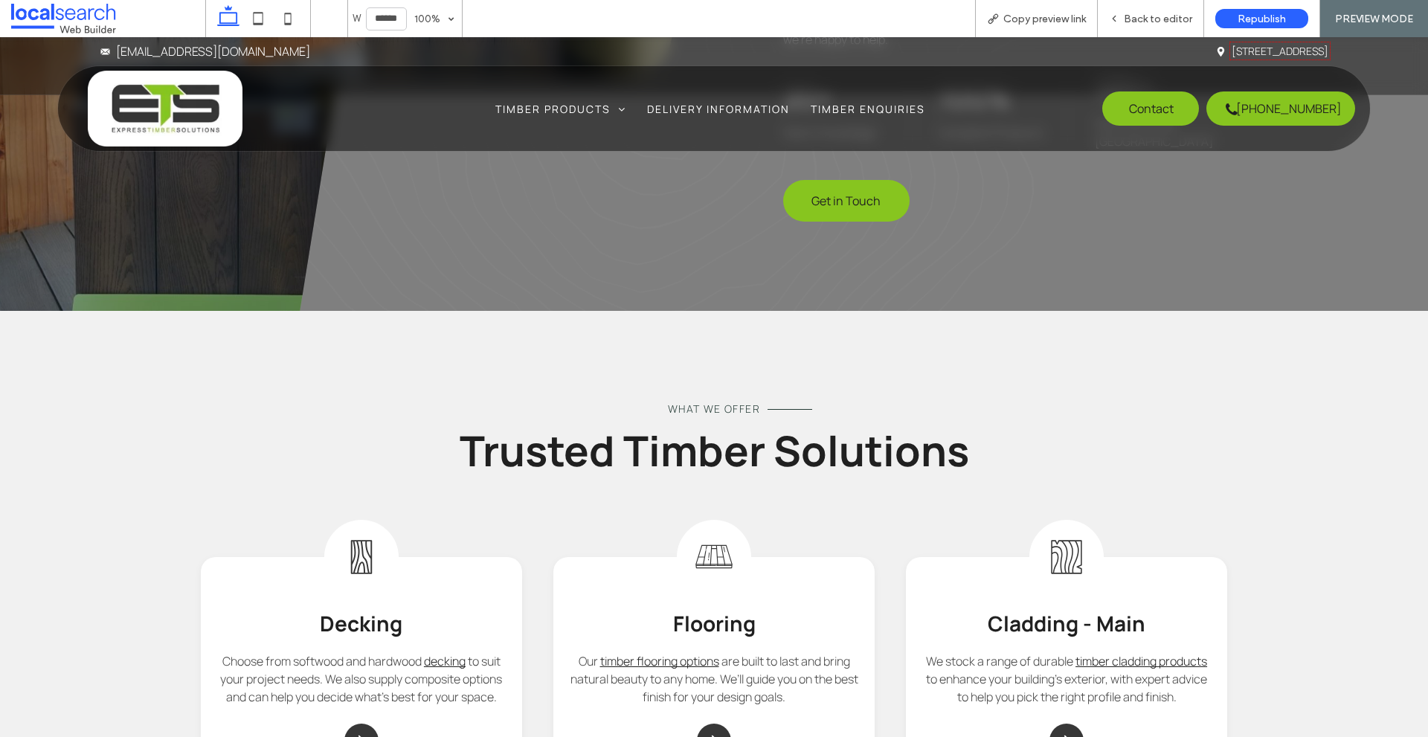
drag, startPoint x: 1040, startPoint y: 22, endPoint x: 836, endPoint y: 19, distance: 203.8
click at [1041, 22] on span "Copy preview link" at bounding box center [1044, 19] width 83 height 13
click at [1131, 14] on span "Back to editor" at bounding box center [1158, 19] width 68 height 13
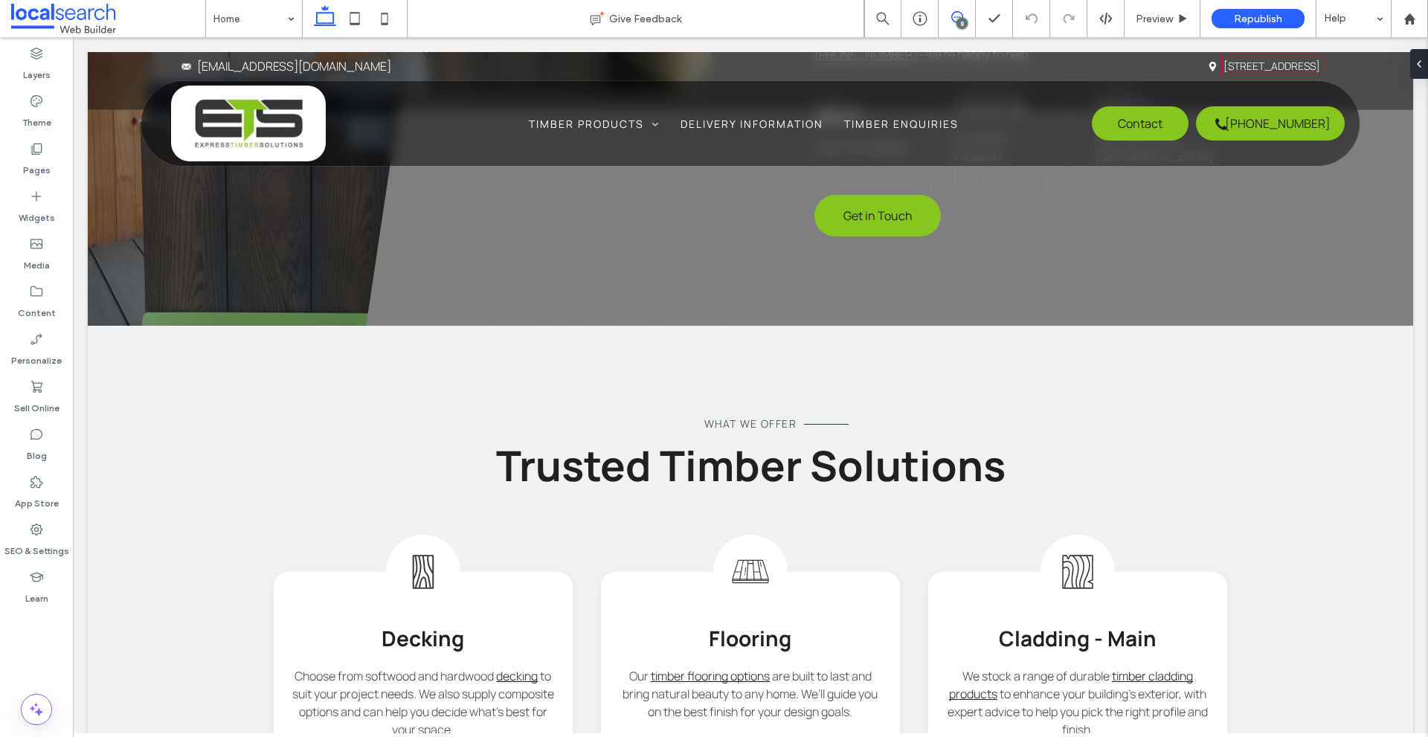
click at [955, 16] on icon at bounding box center [957, 17] width 12 height 12
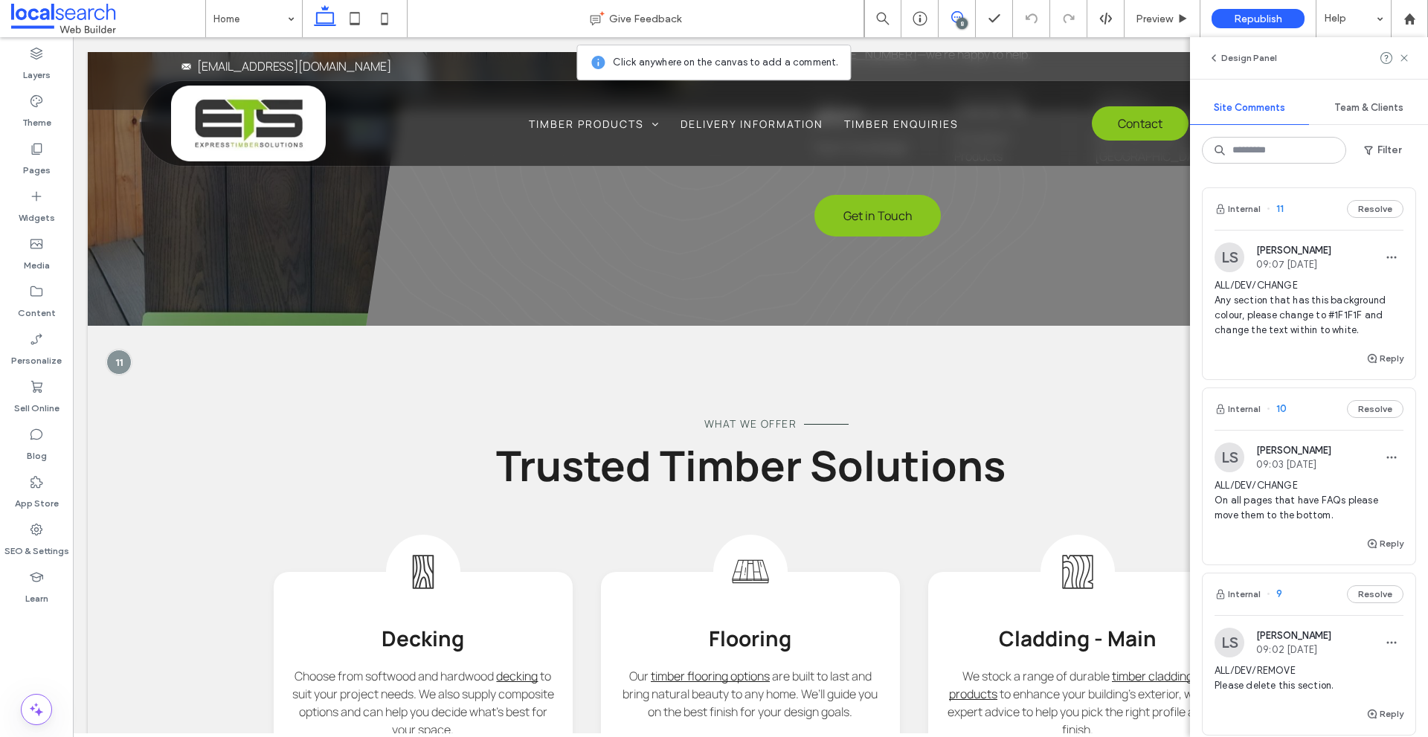
scroll to position [1160, 0]
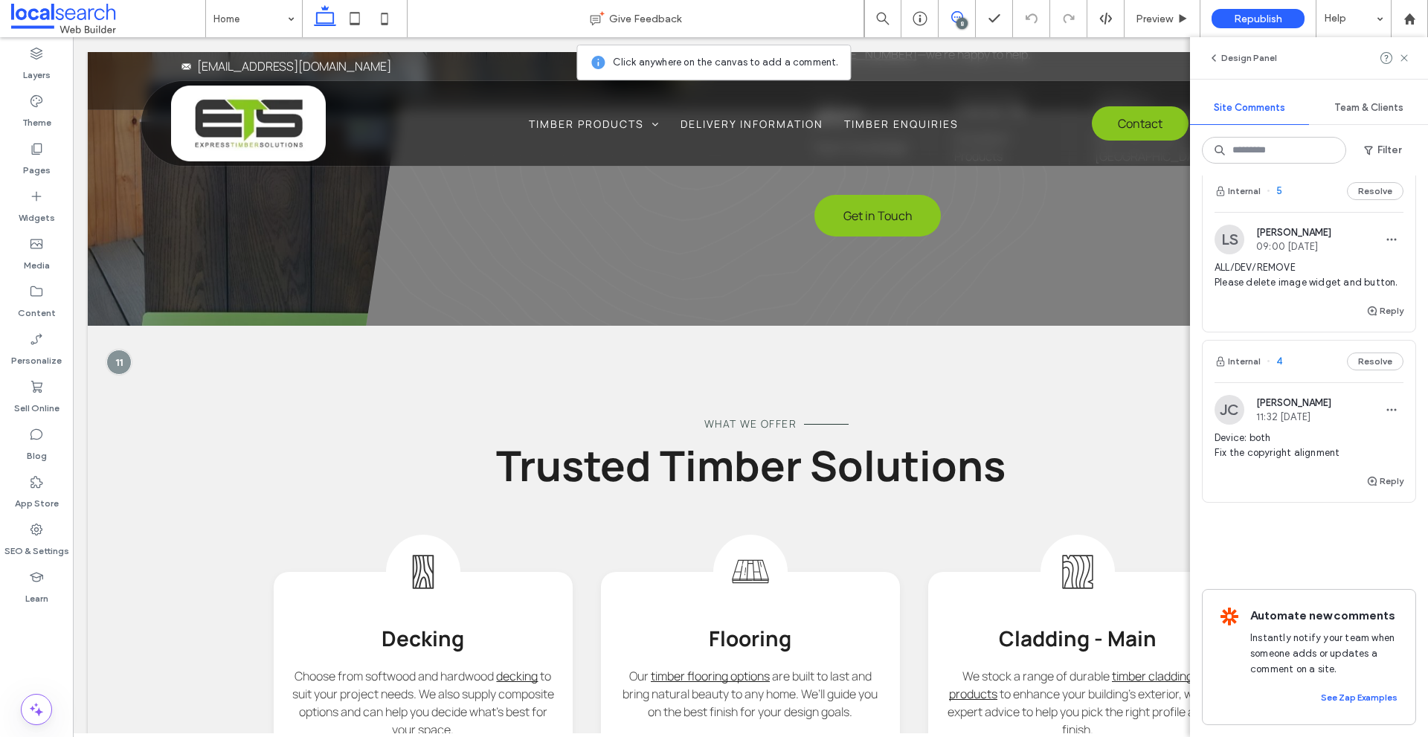
click at [1229, 395] on img at bounding box center [1230, 410] width 30 height 30
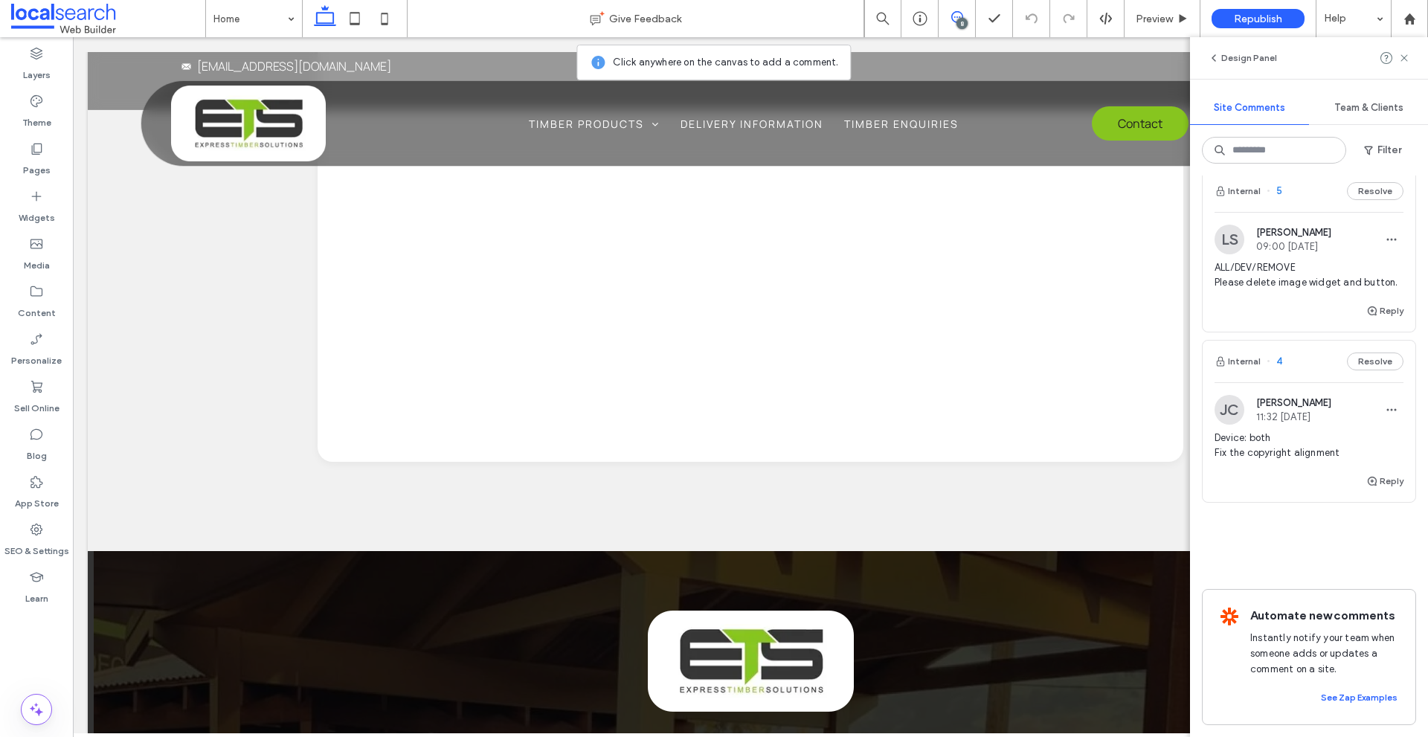
scroll to position [5555, 0]
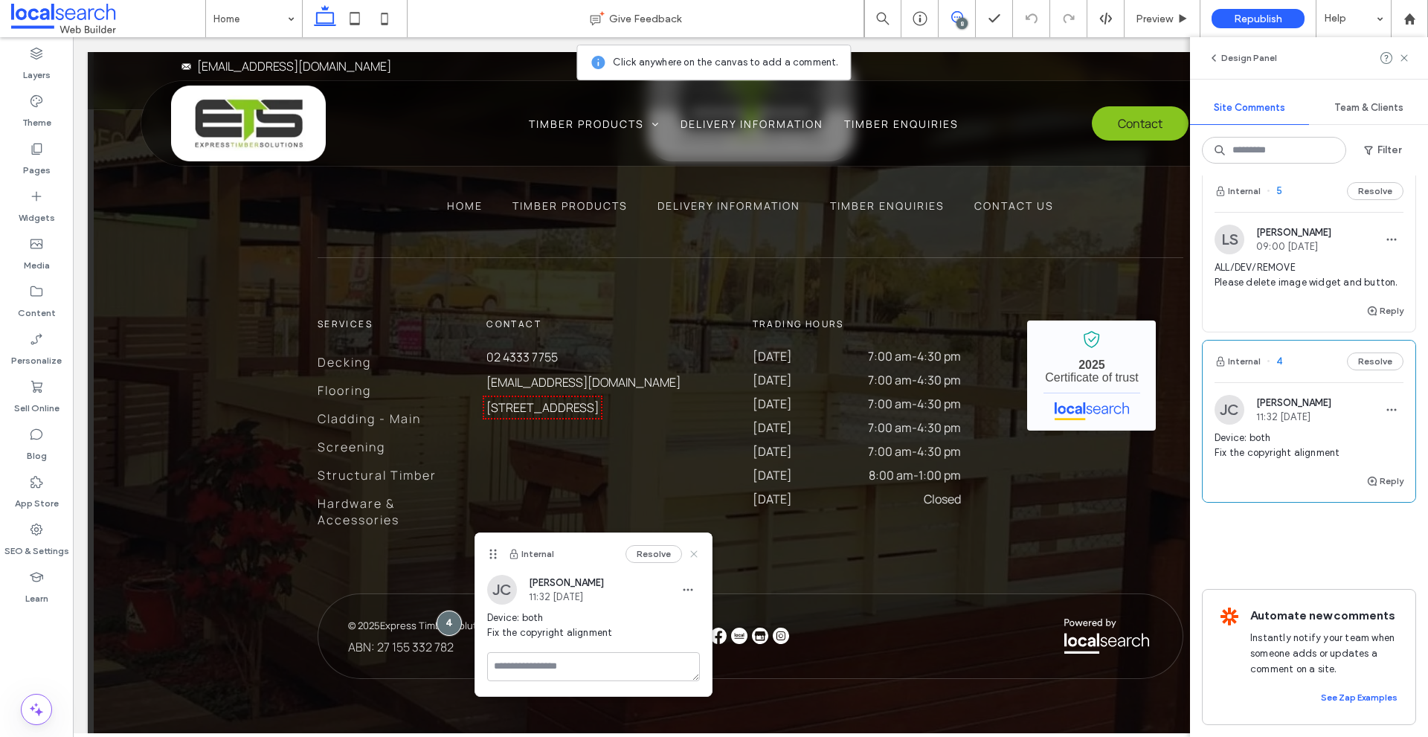
click at [698, 554] on icon at bounding box center [694, 554] width 12 height 12
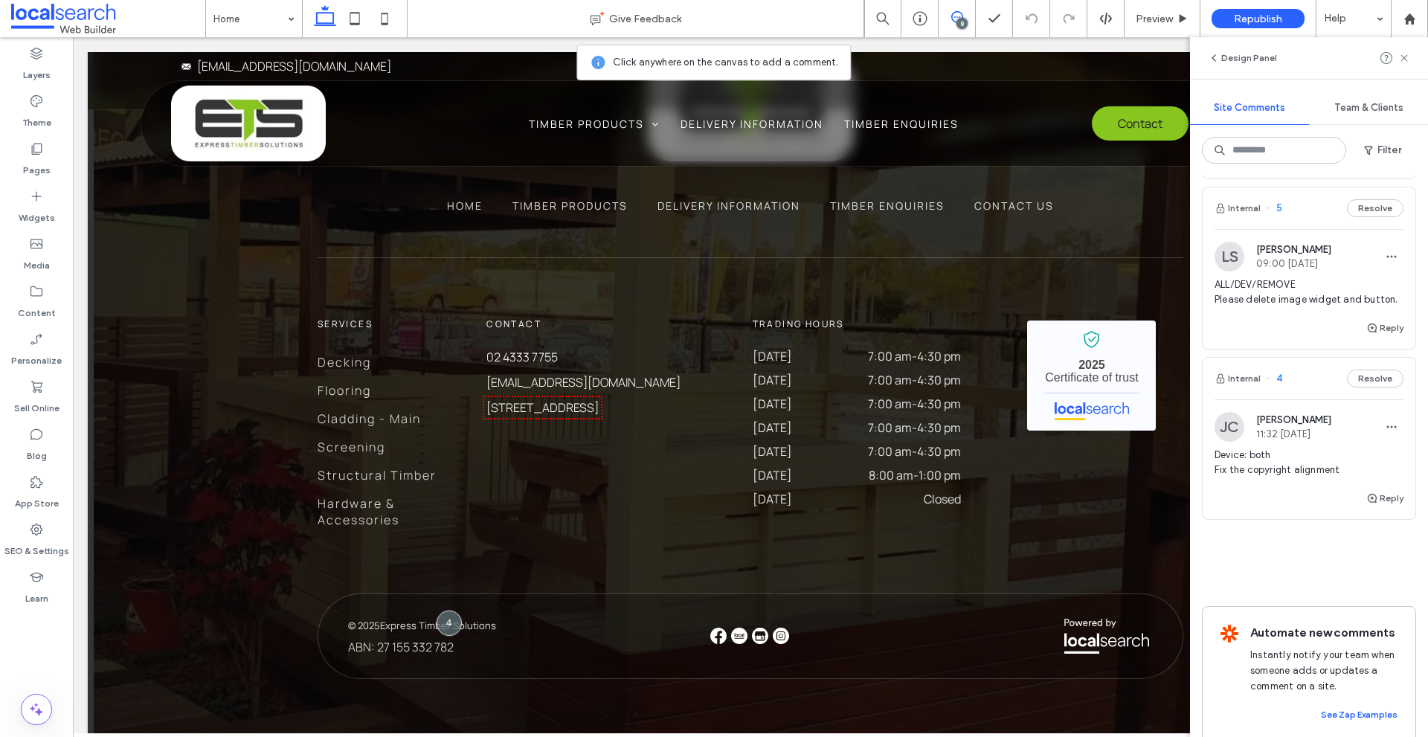
scroll to position [1086, 0]
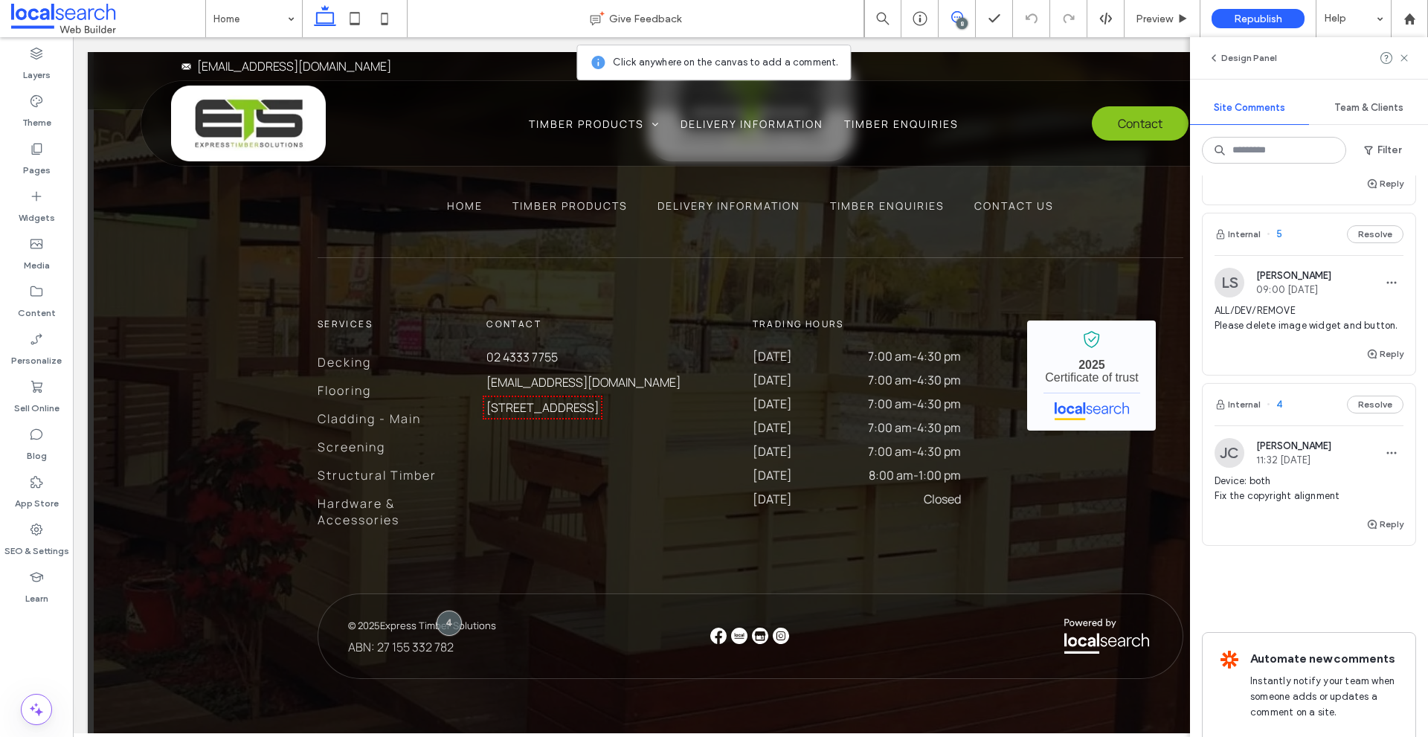
click at [1231, 281] on img at bounding box center [1230, 283] width 30 height 30
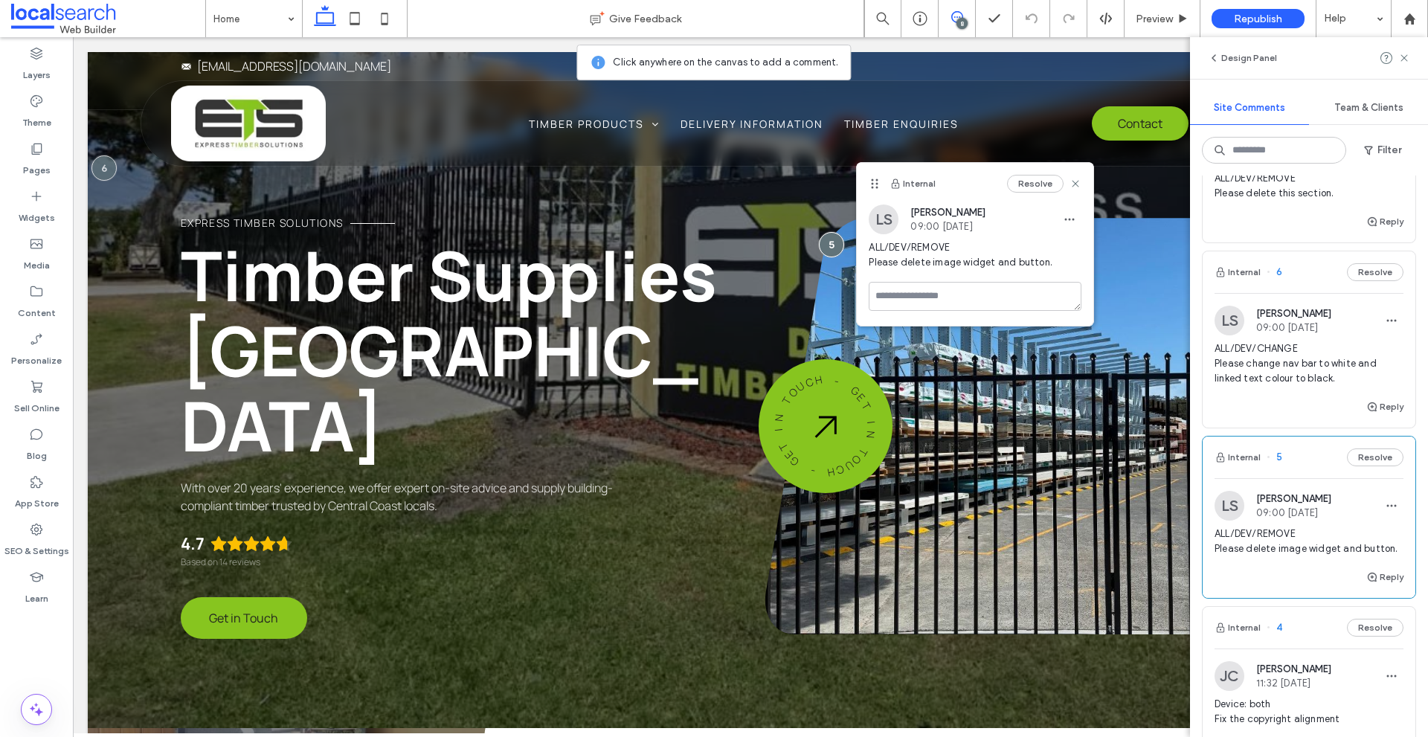
scroll to position [788, 0]
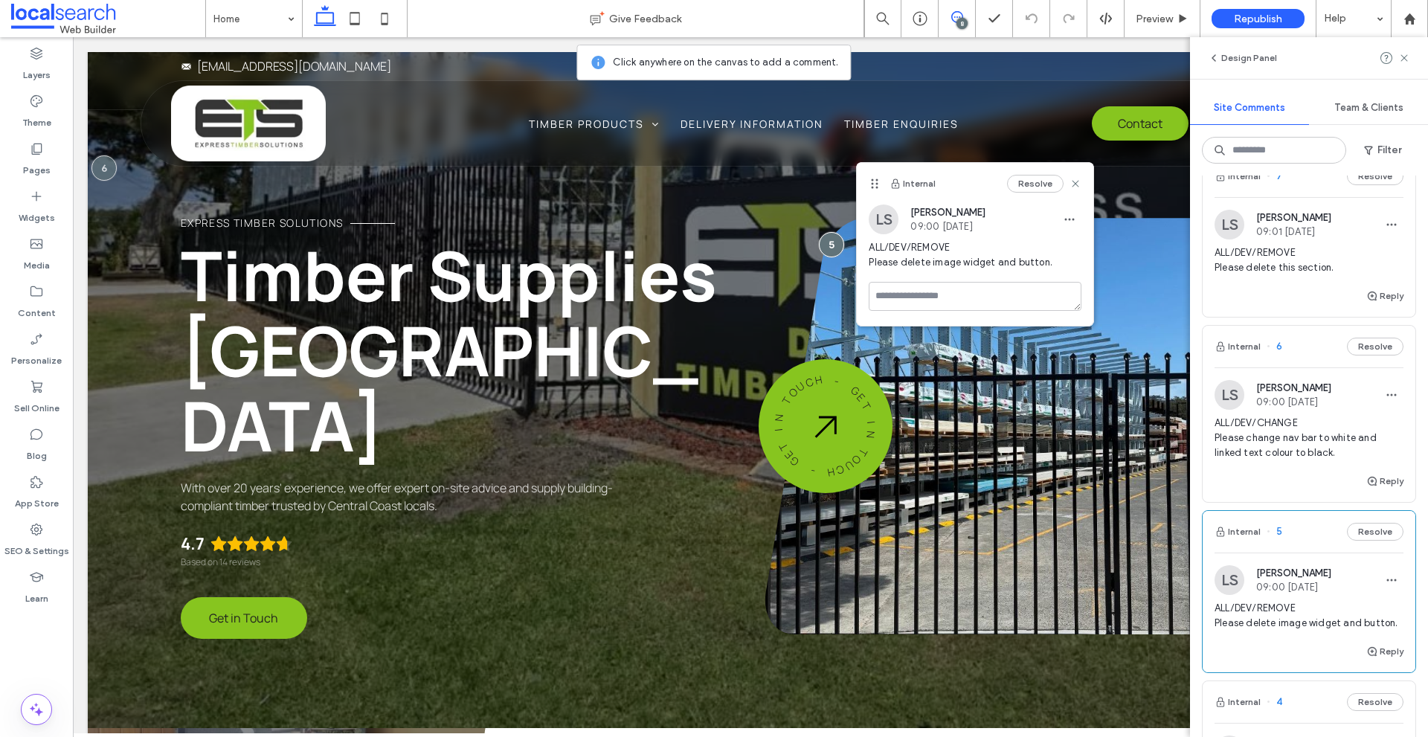
click at [1226, 391] on img at bounding box center [1230, 395] width 30 height 30
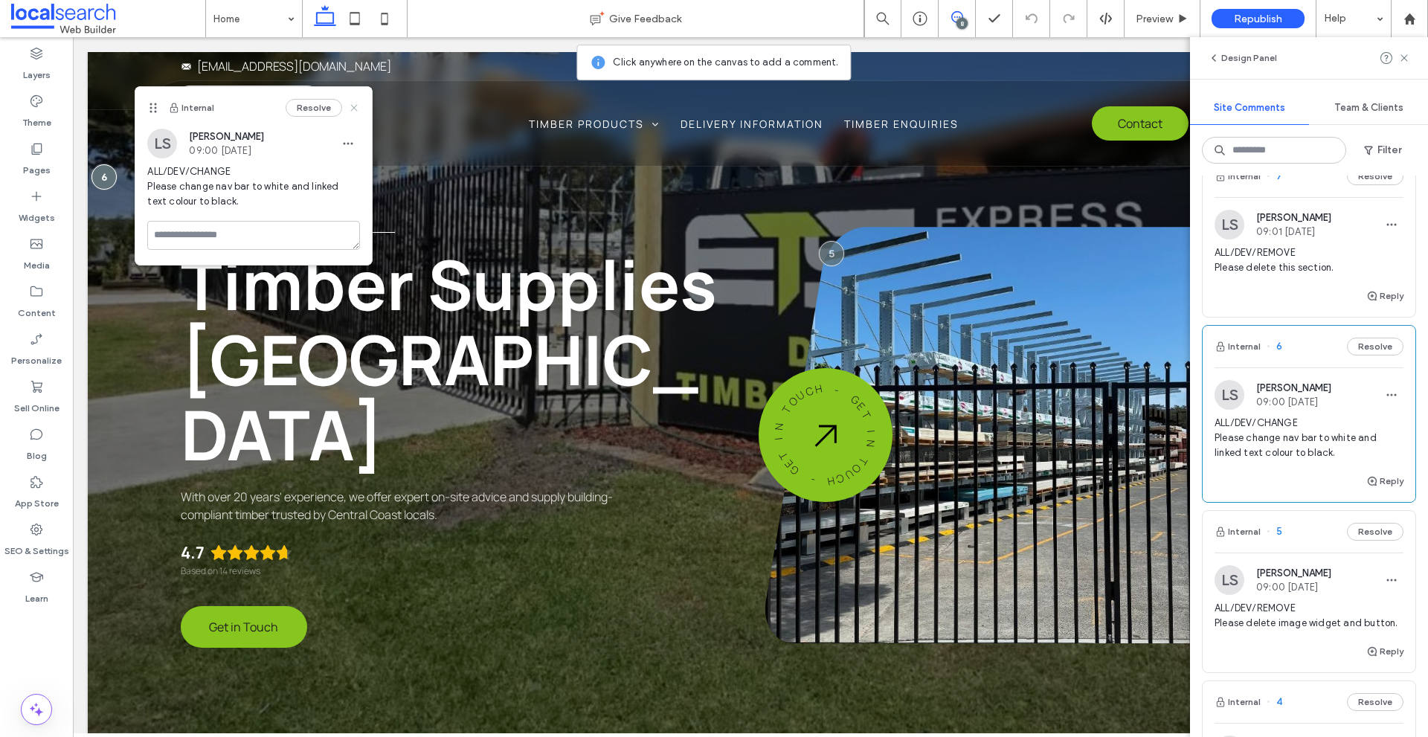
click at [356, 109] on use at bounding box center [354, 107] width 7 height 7
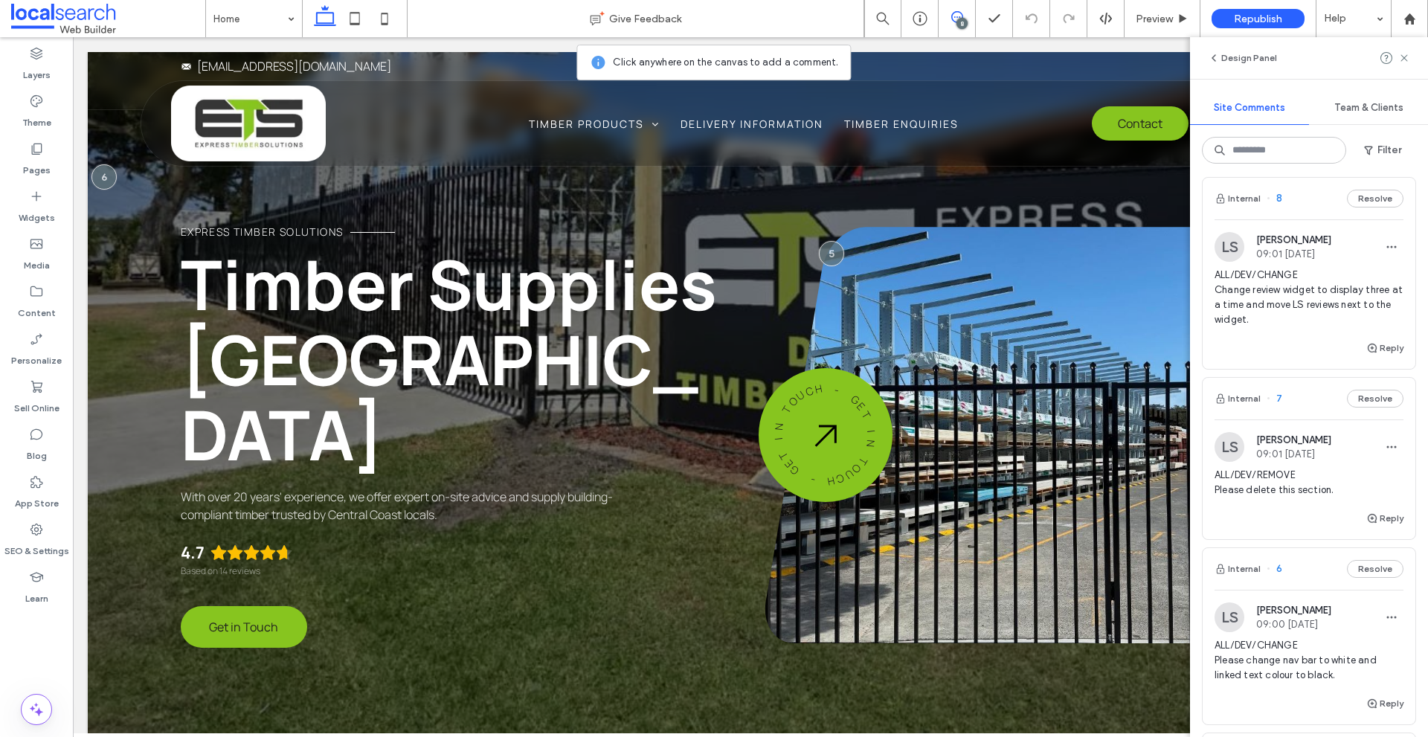
scroll to position [565, 0]
click at [1244, 448] on div "LS [PERSON_NAME] 09:01 [DATE]" at bounding box center [1273, 448] width 117 height 30
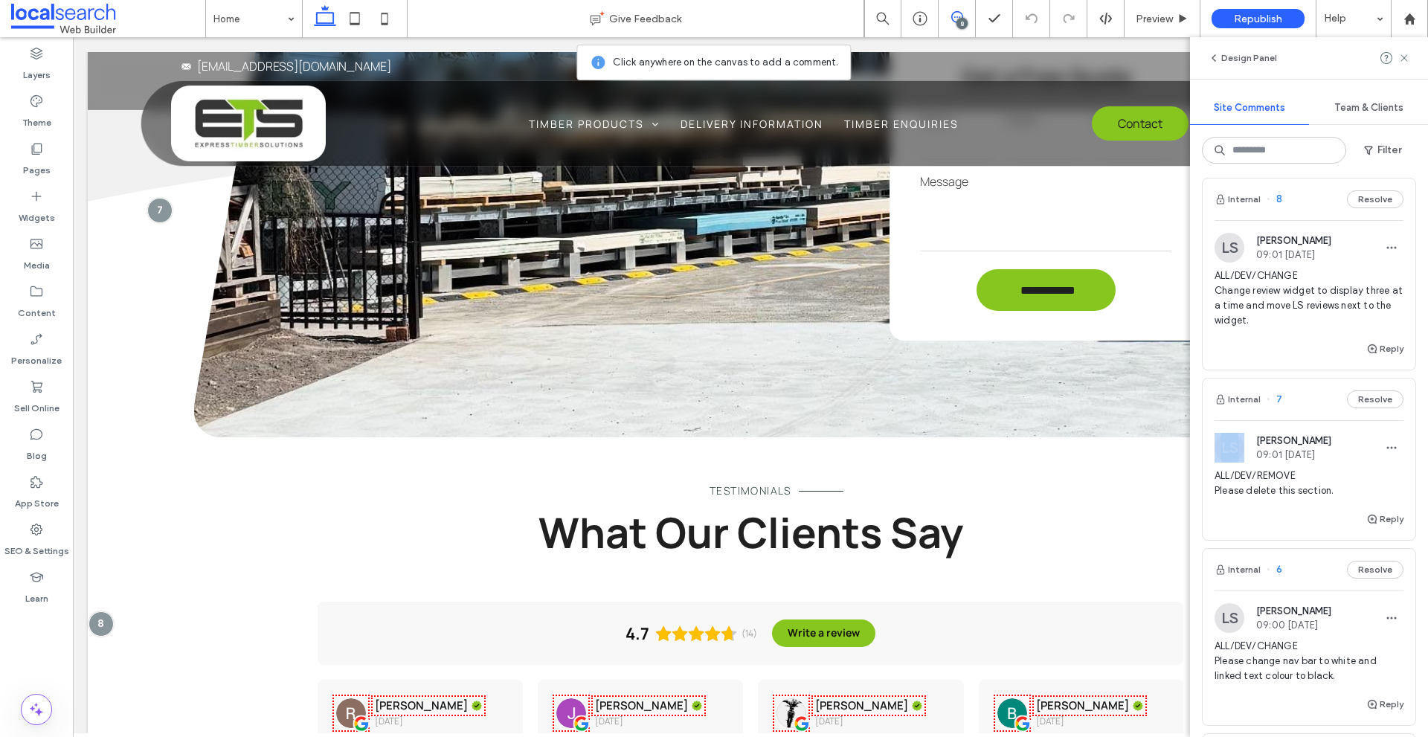
scroll to position [416, 0]
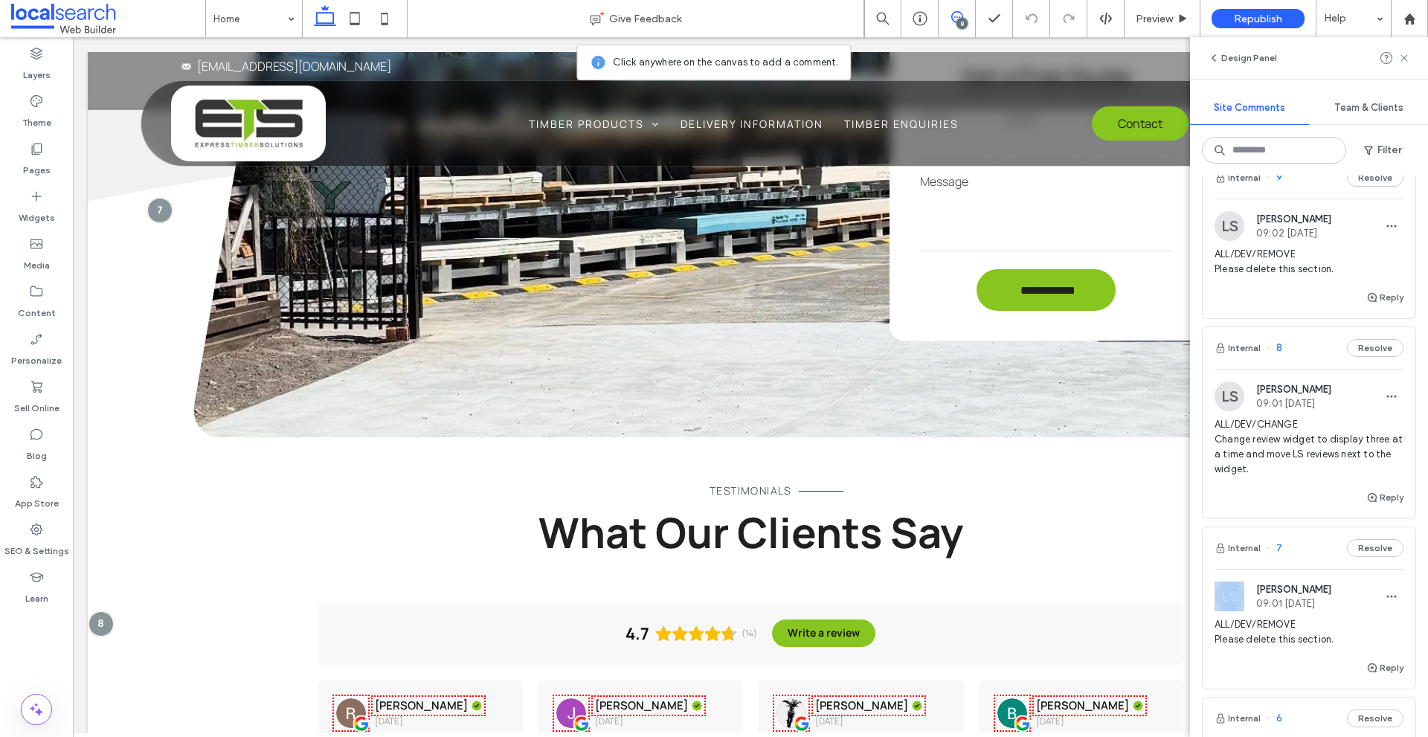
click at [1240, 394] on img at bounding box center [1230, 397] width 30 height 30
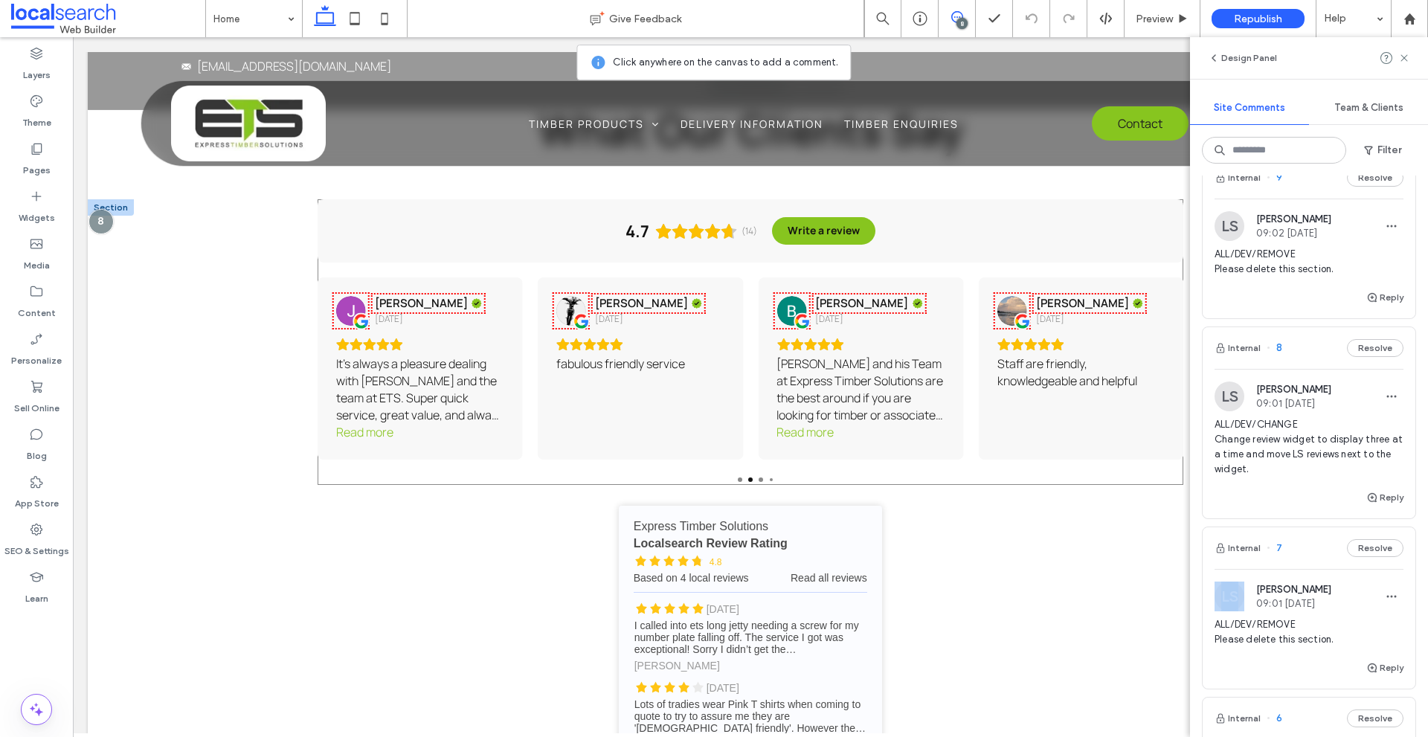
scroll to position [2837, 0]
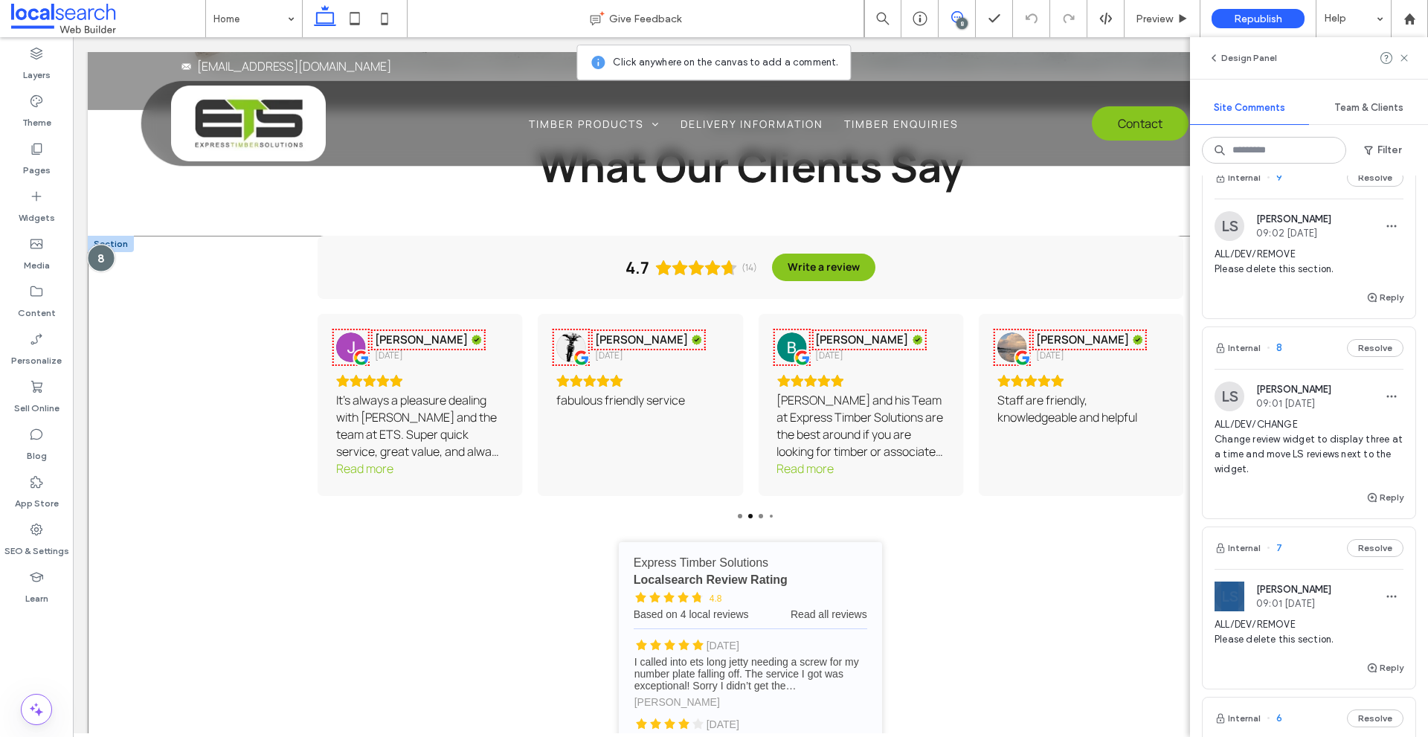
click at [101, 248] on div at bounding box center [101, 258] width 28 height 28
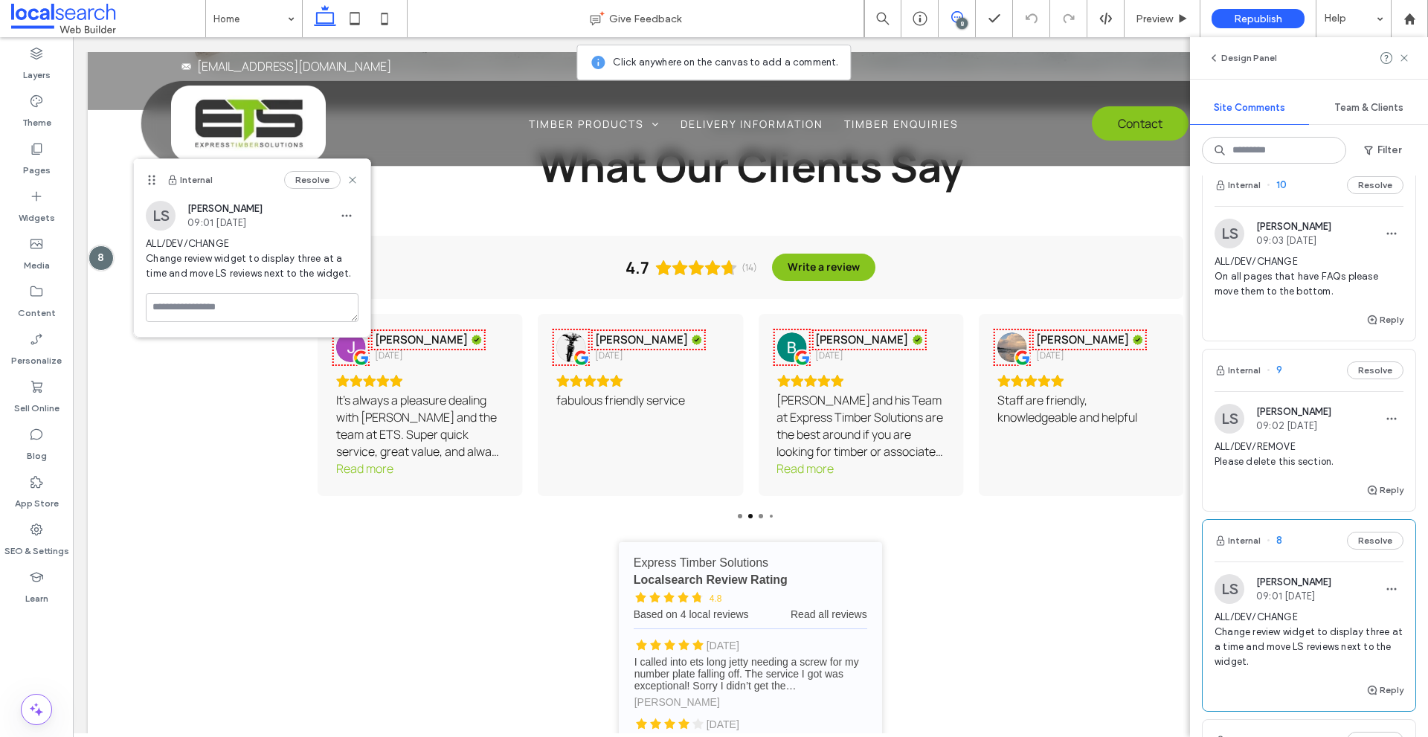
scroll to position [193, 0]
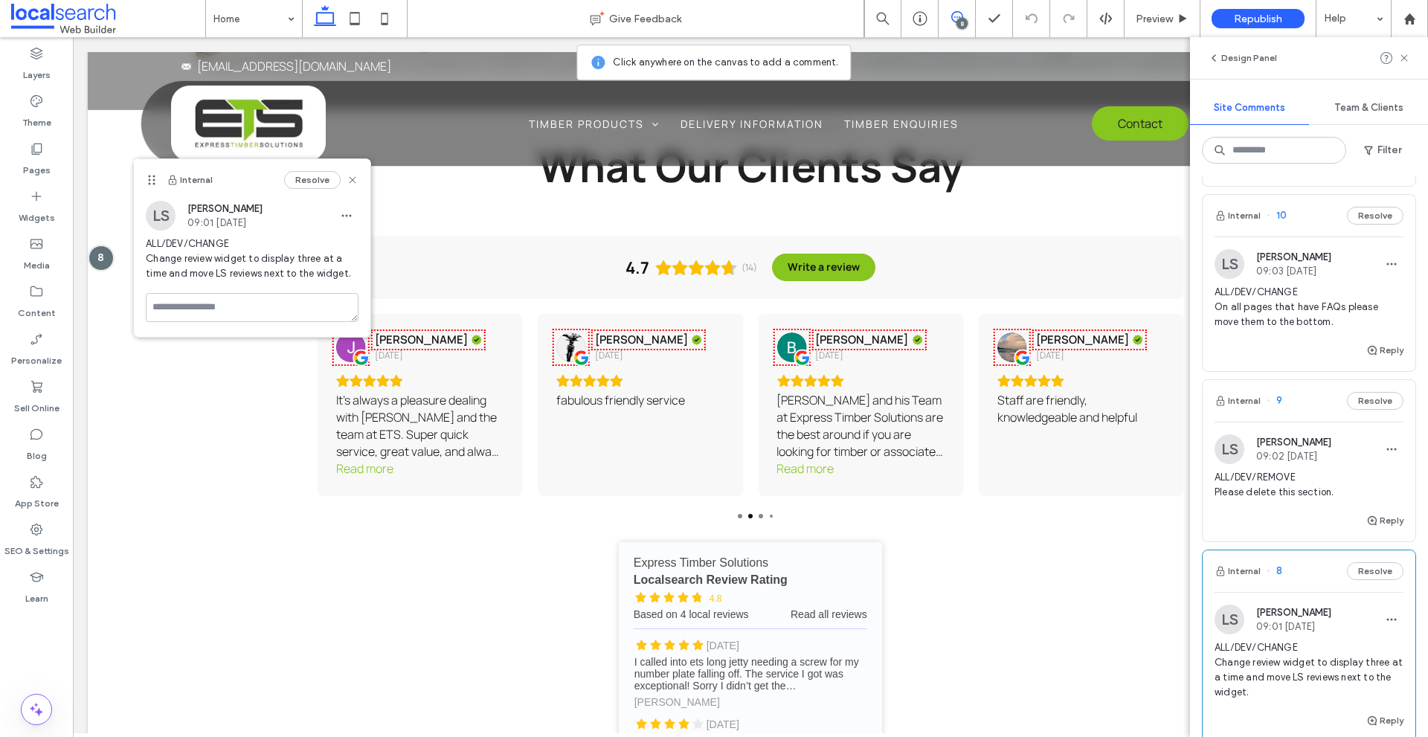
click at [1221, 447] on img at bounding box center [1230, 449] width 30 height 30
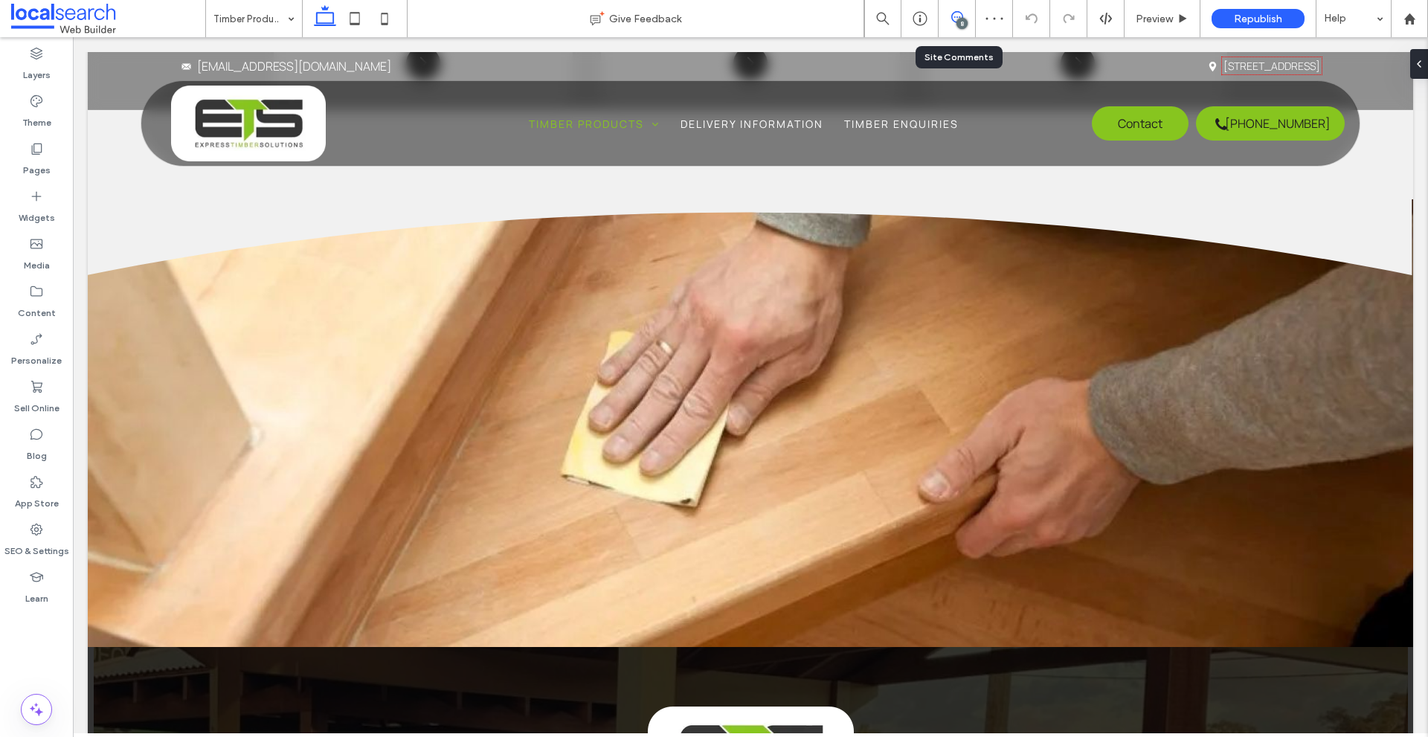
click at [956, 11] on icon at bounding box center [957, 17] width 12 height 12
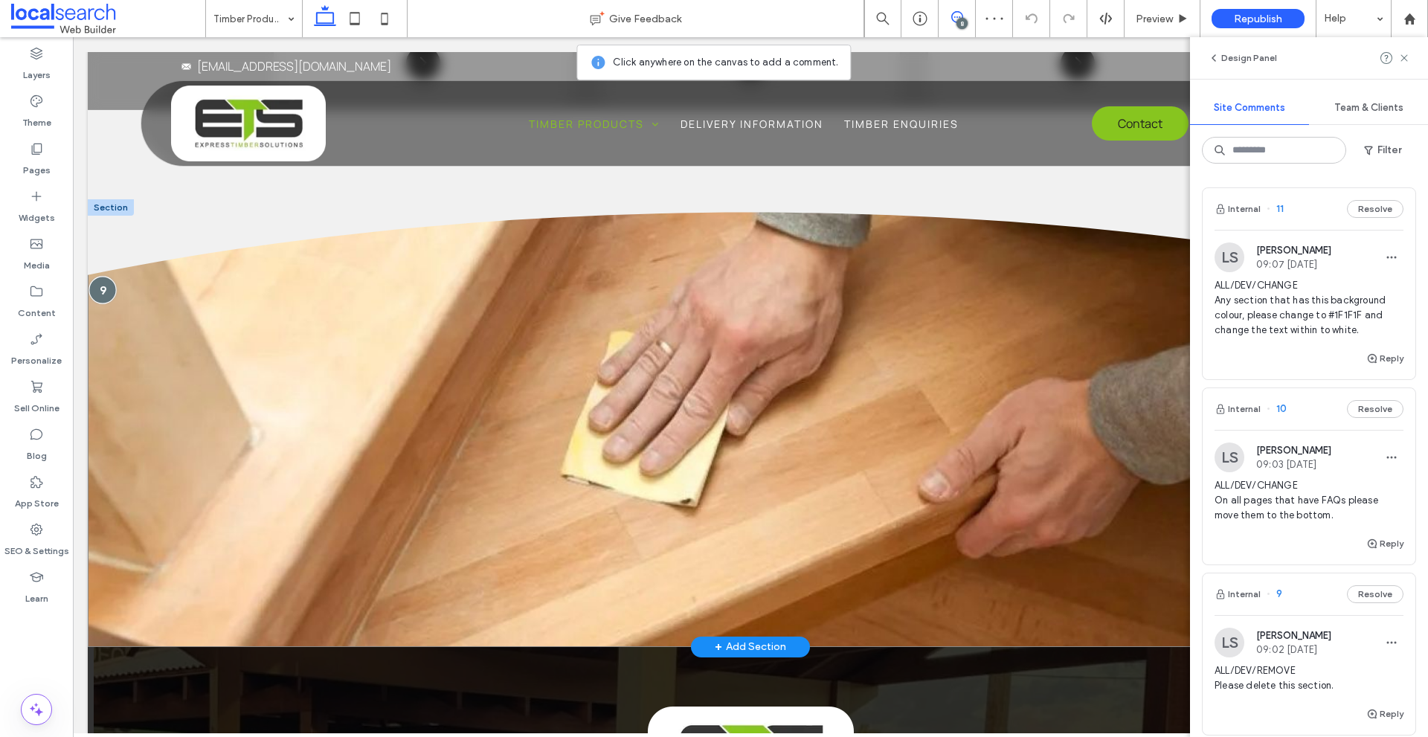
click at [103, 286] on div at bounding box center [103, 291] width 28 height 28
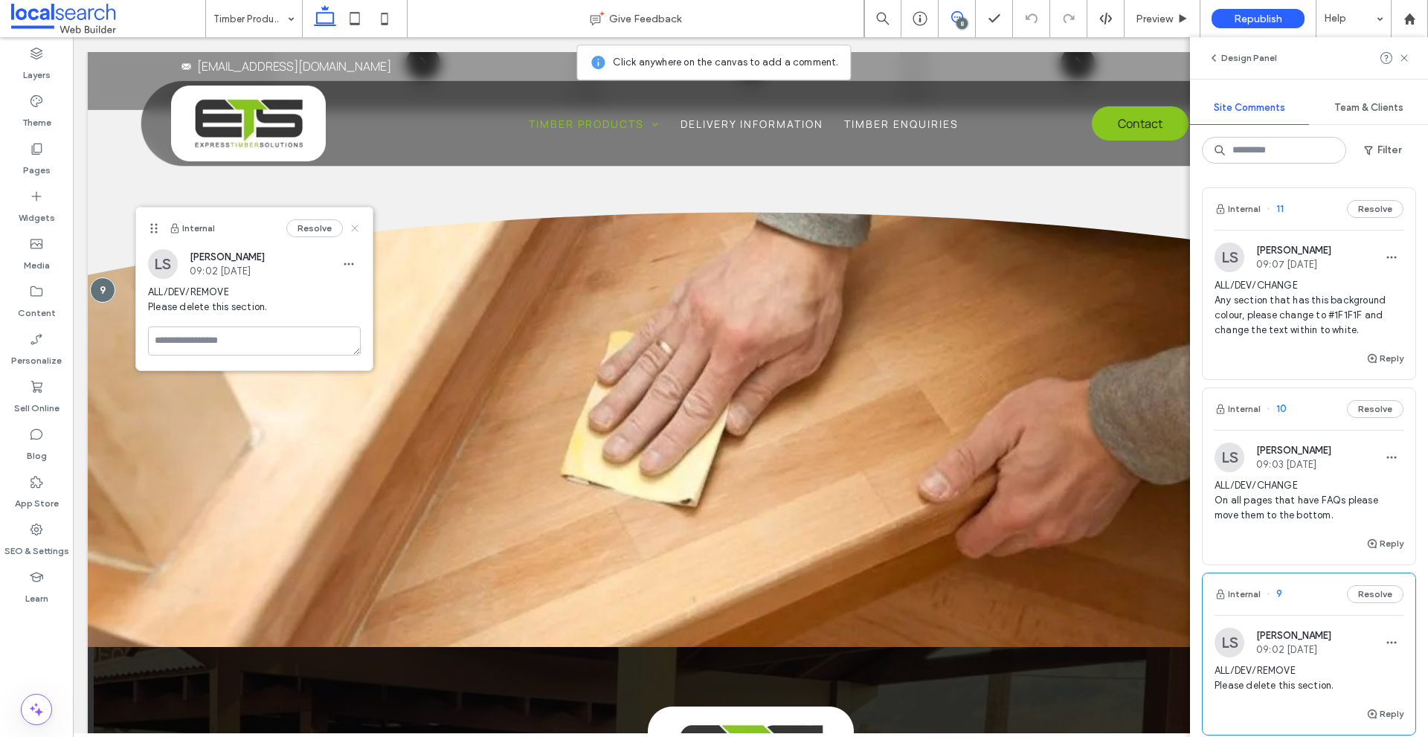
click at [350, 228] on icon at bounding box center [355, 228] width 12 height 12
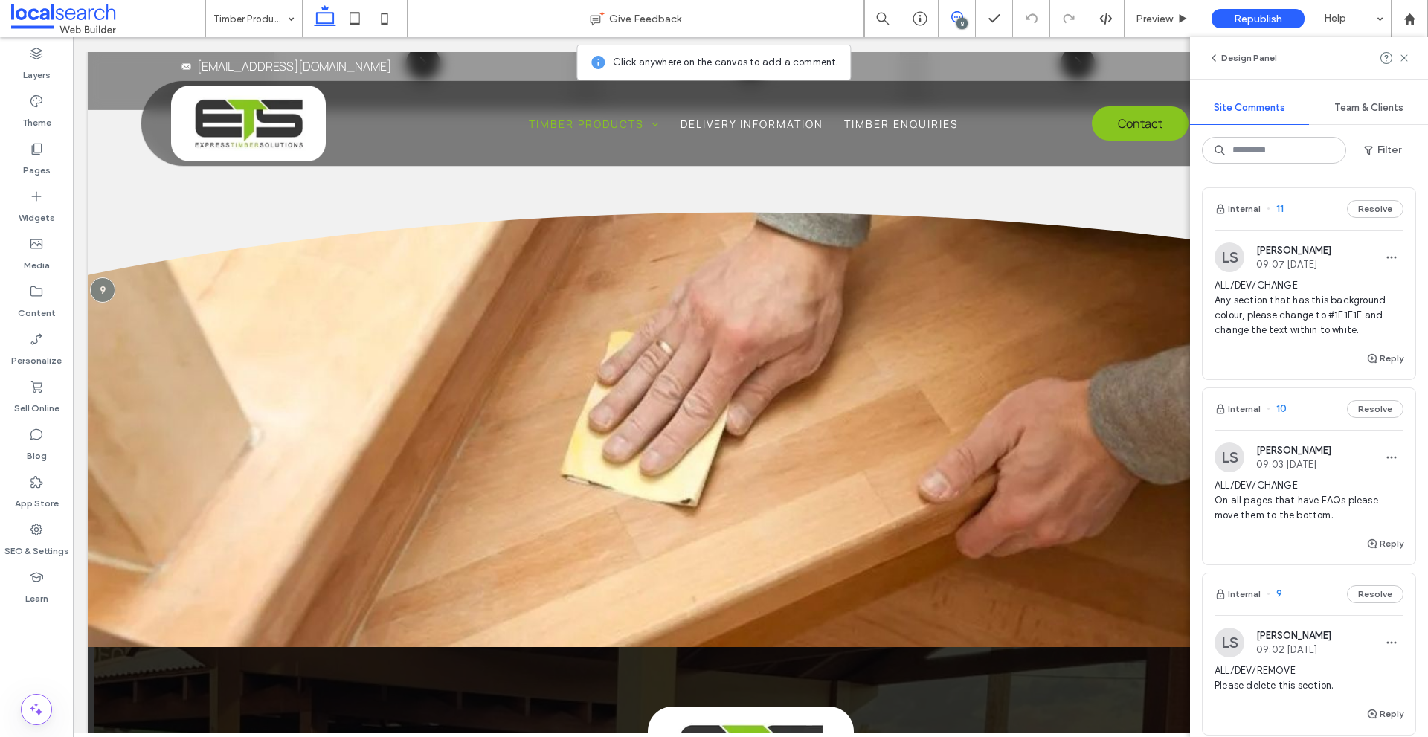
click at [1223, 460] on img at bounding box center [1230, 458] width 30 height 30
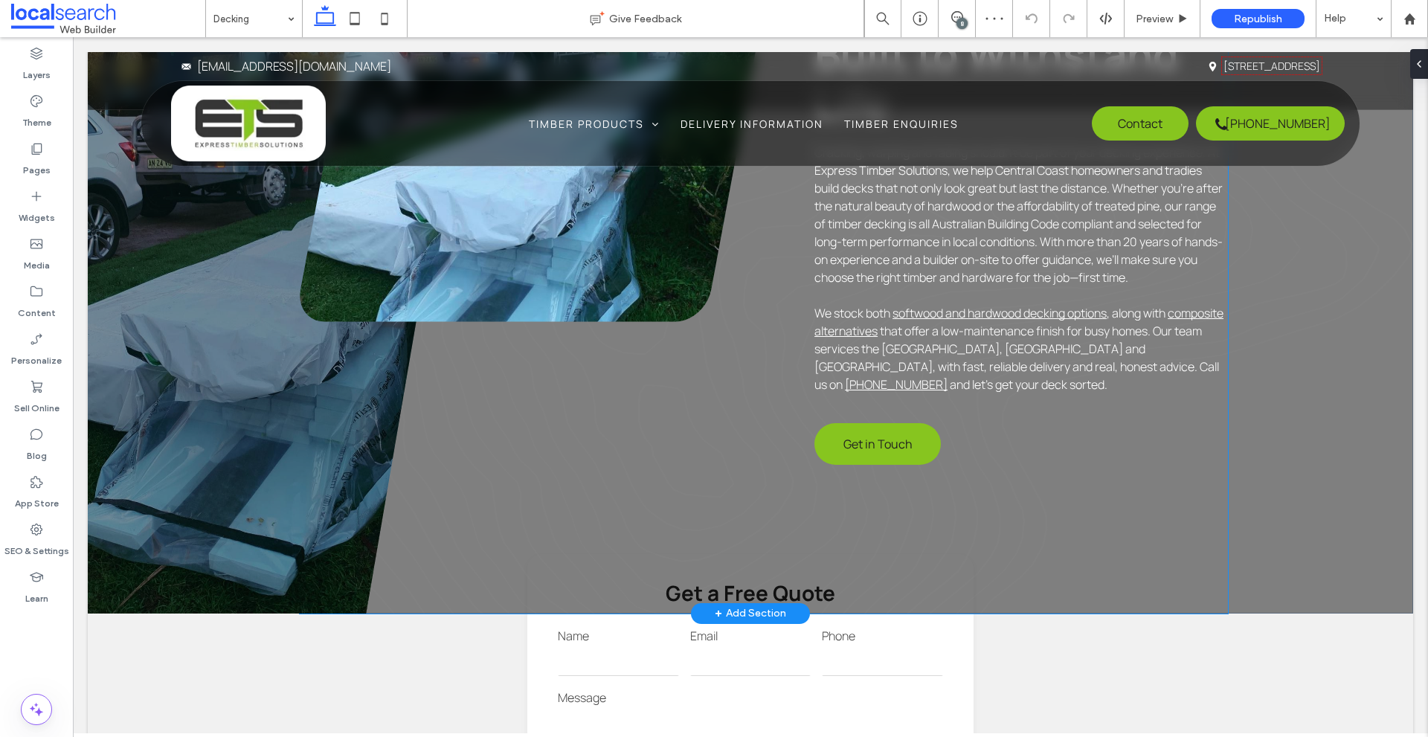
scroll to position [1190, 0]
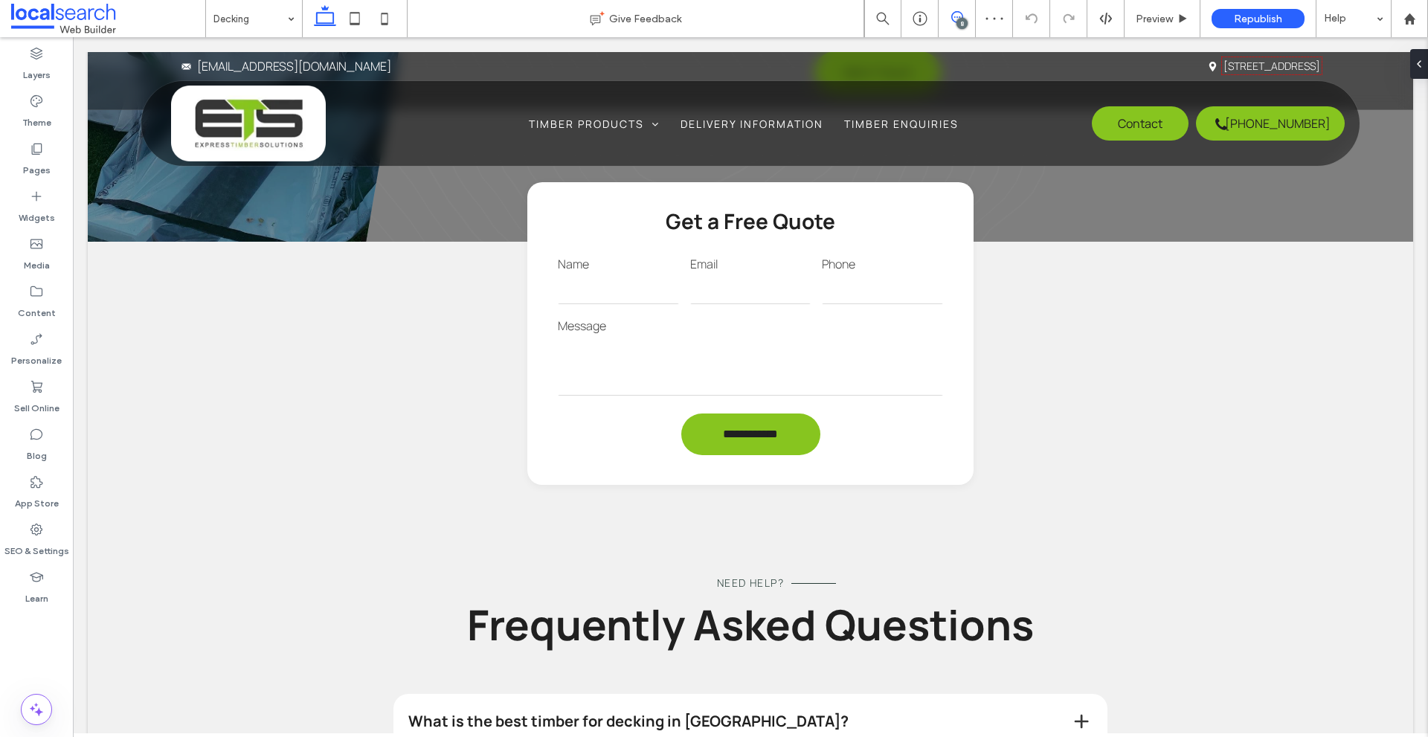
click at [959, 13] on use at bounding box center [957, 17] width 12 height 12
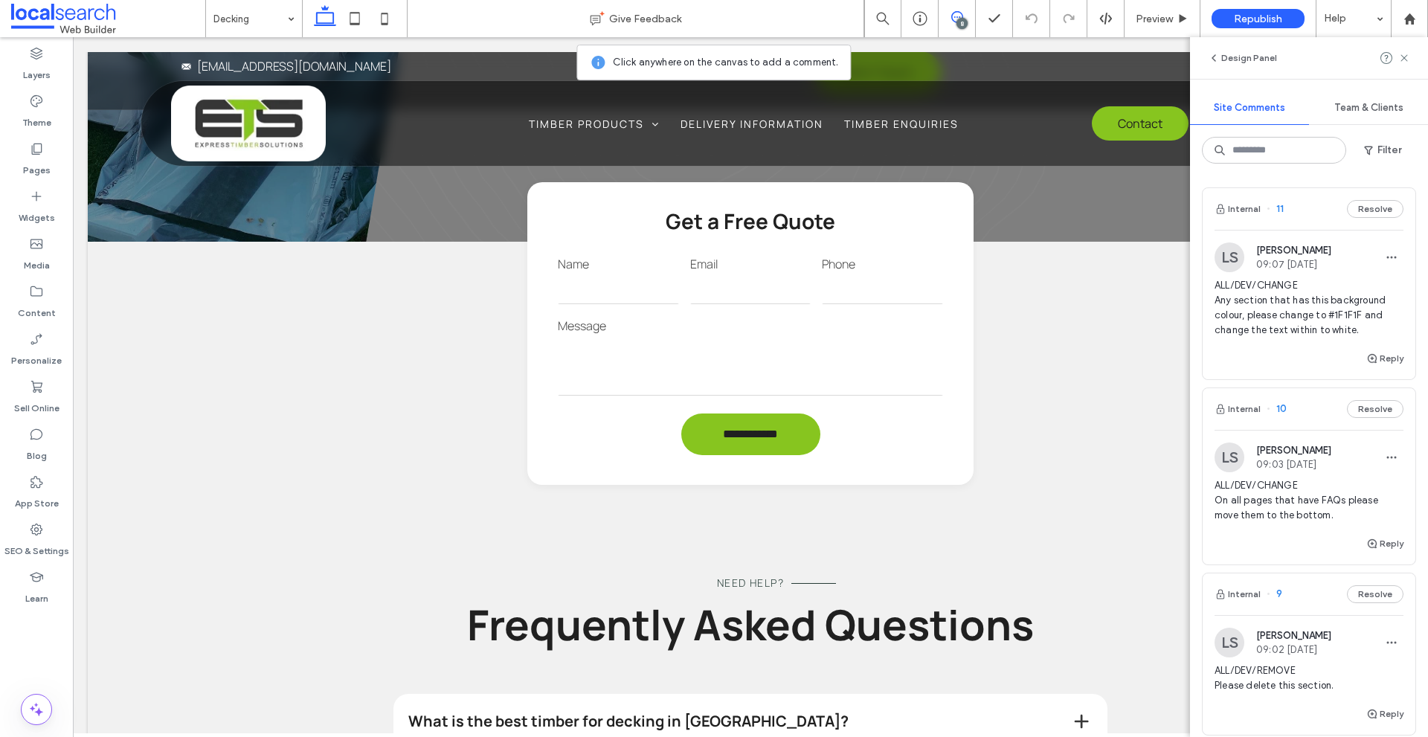
click at [1232, 267] on img at bounding box center [1230, 257] width 30 height 30
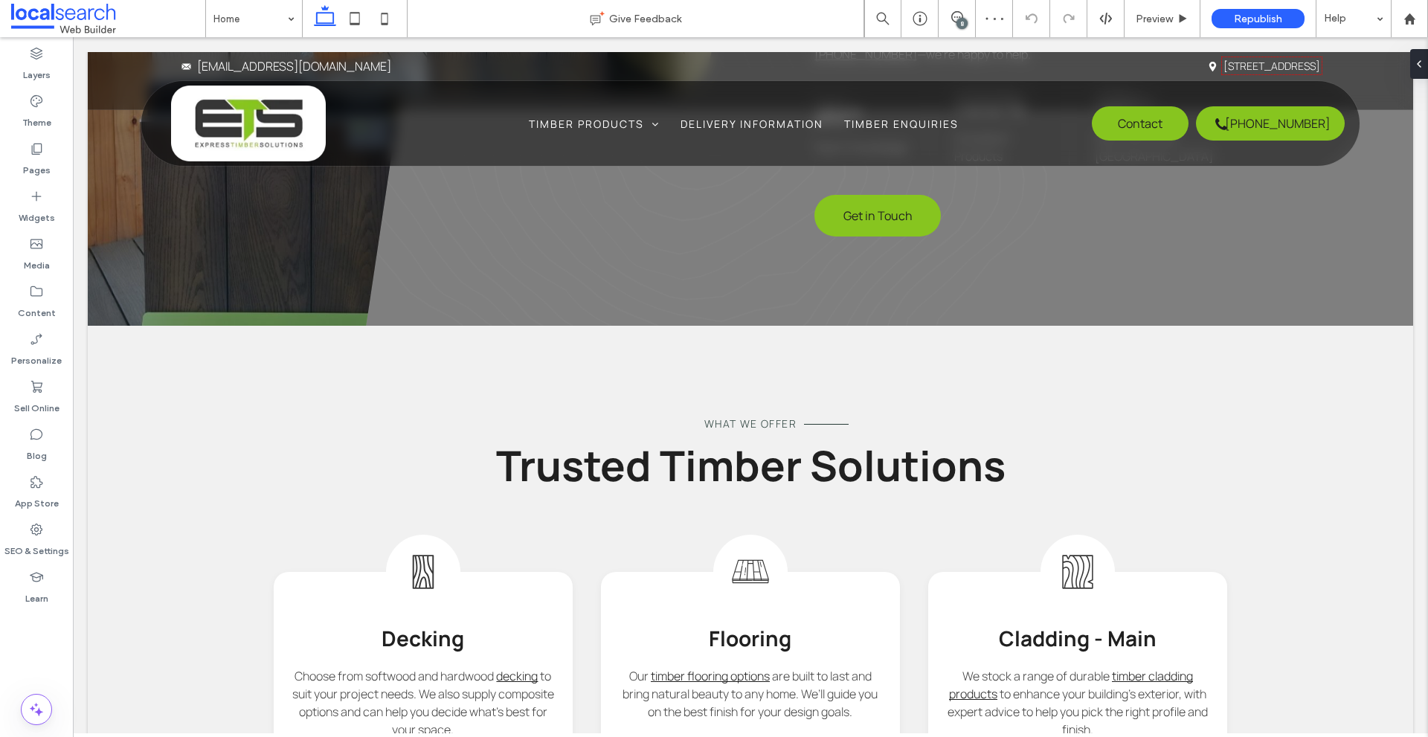
drag, startPoint x: 960, startPoint y: 23, endPoint x: 776, endPoint y: 94, distance: 197.8
click at [960, 23] on div "8" at bounding box center [961, 23] width 11 height 11
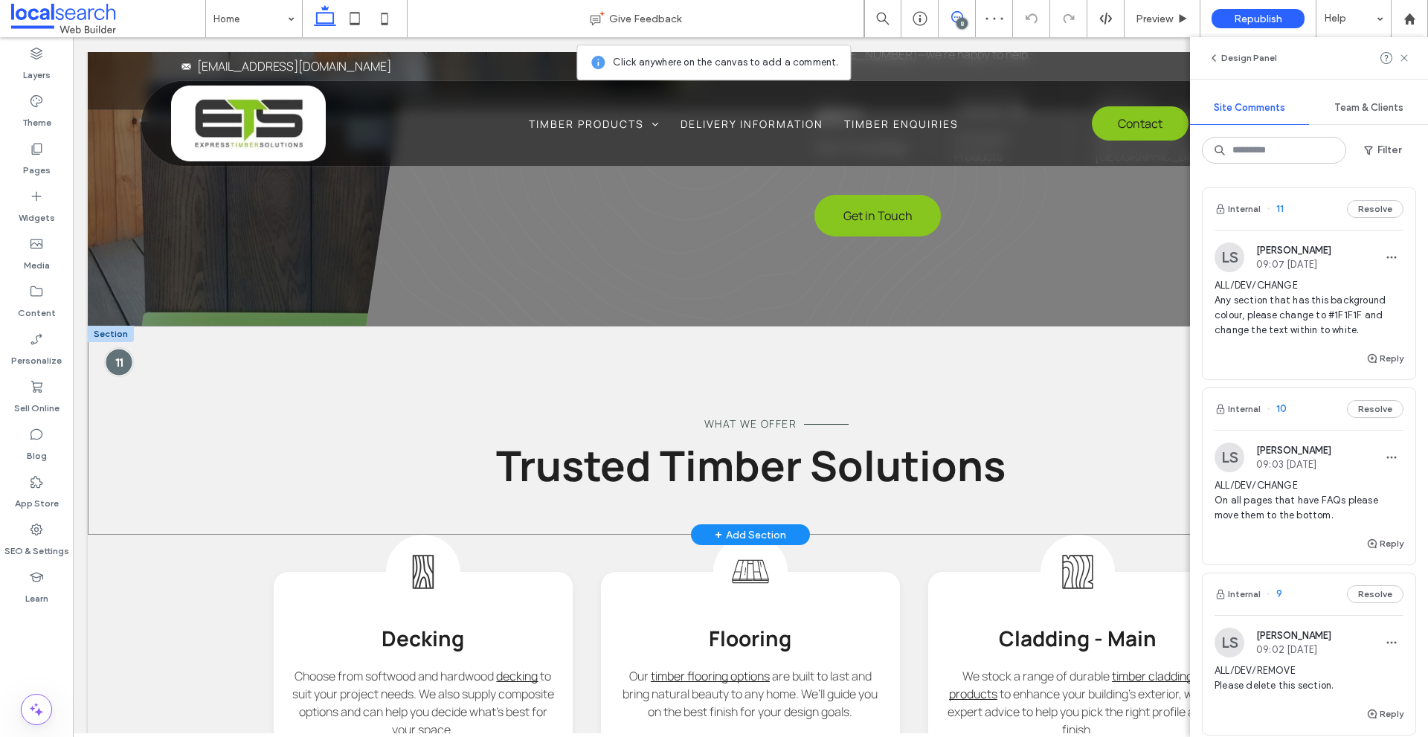
click at [115, 361] on div at bounding box center [119, 363] width 28 height 28
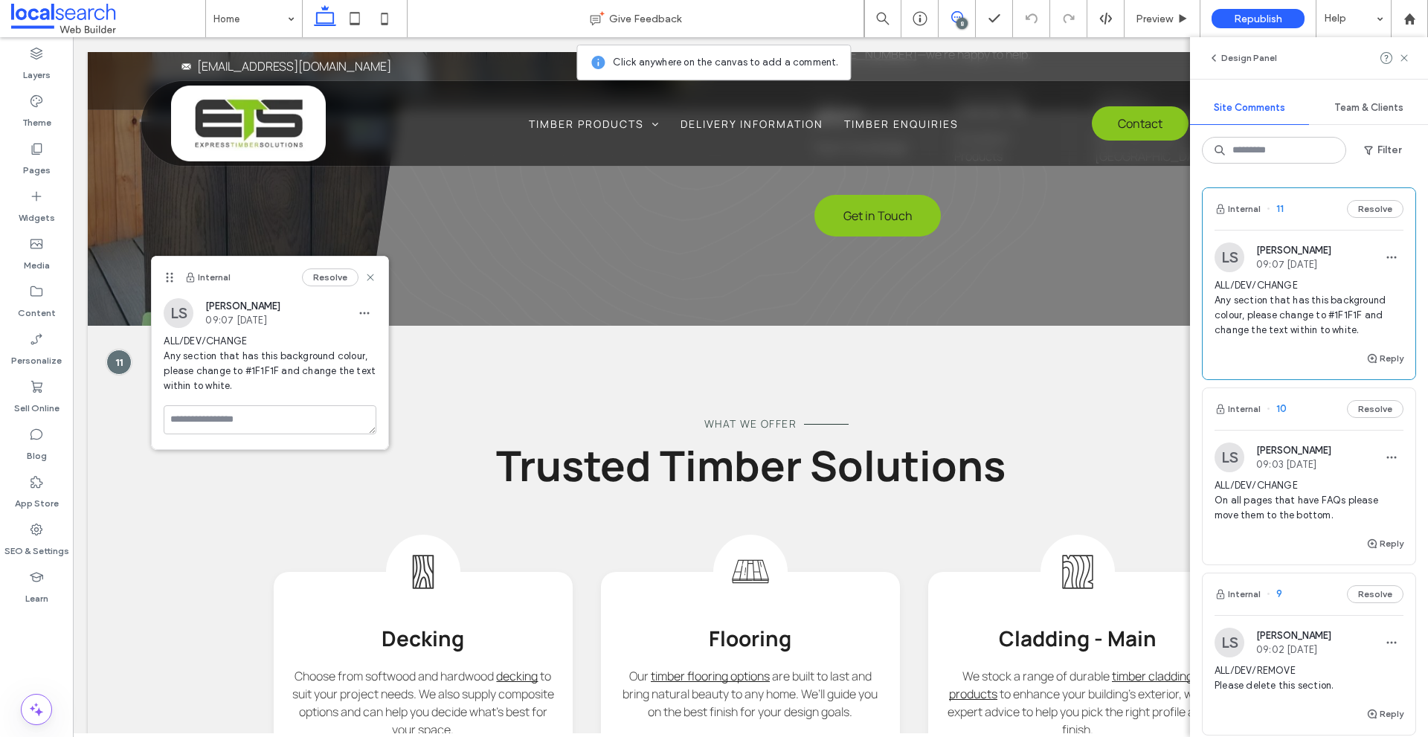
click at [260, 369] on span "ALL/DEV/CHANGE Any section that has this background colour, please change to #1…" at bounding box center [270, 363] width 213 height 59
copy span "1F1F1F"
click at [368, 275] on use at bounding box center [370, 277] width 7 height 7
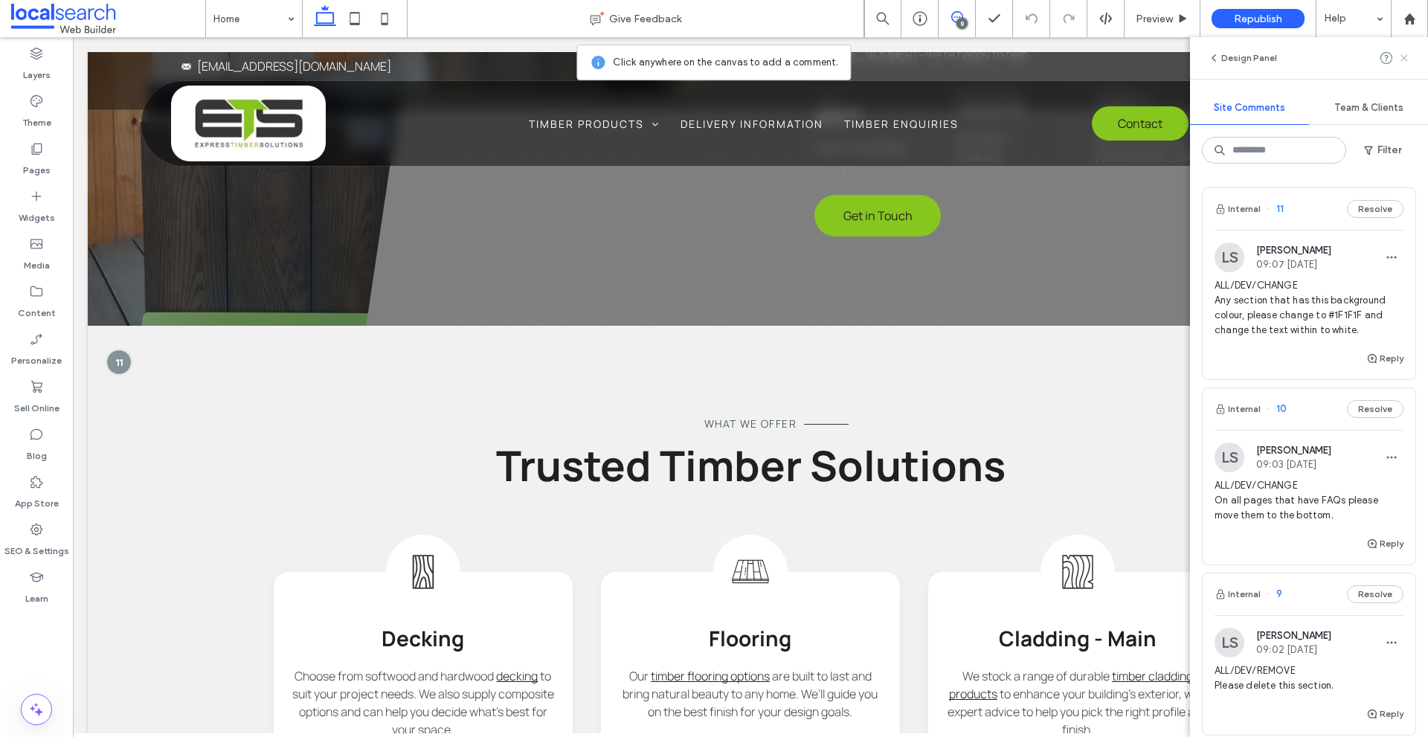
click at [1406, 57] on use at bounding box center [1403, 57] width 7 height 7
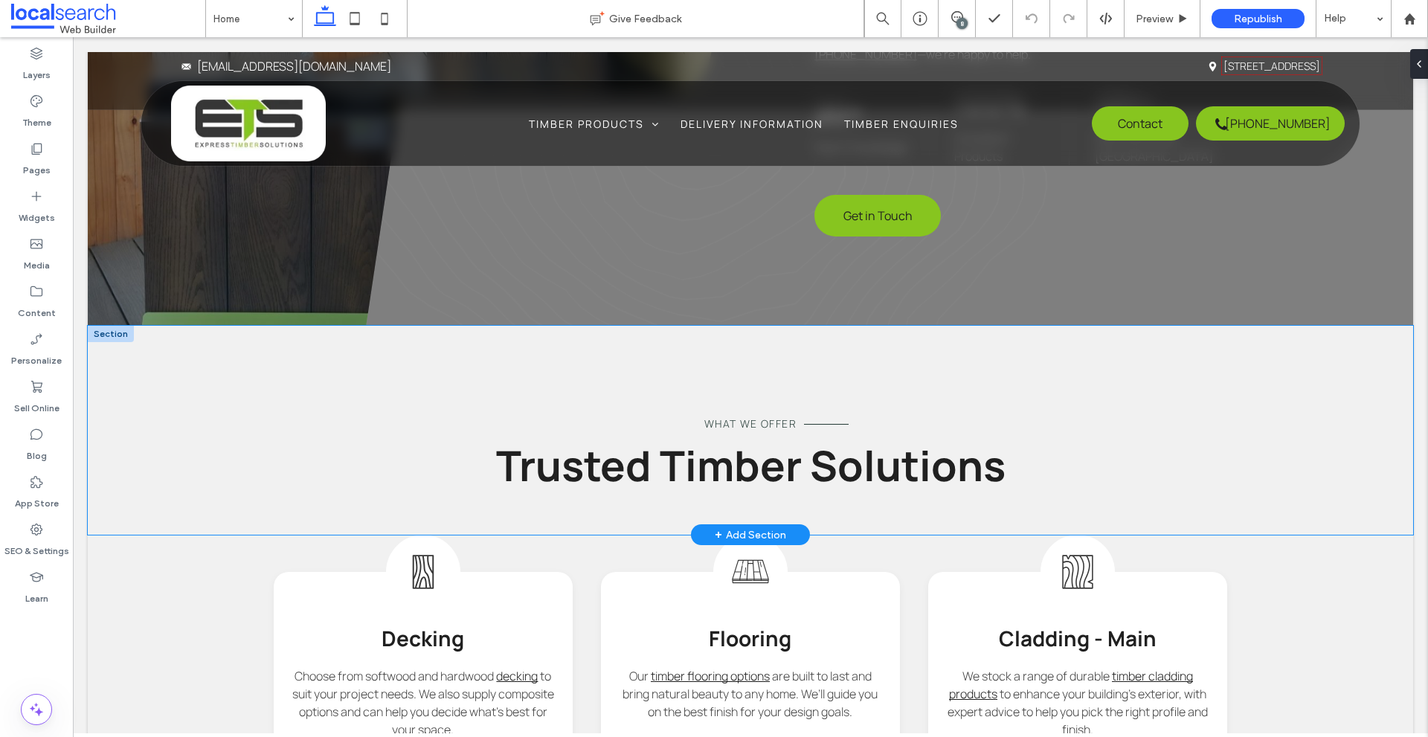
click at [211, 397] on div "What We Offer Trusted Timber Solutions" at bounding box center [750, 430] width 1325 height 209
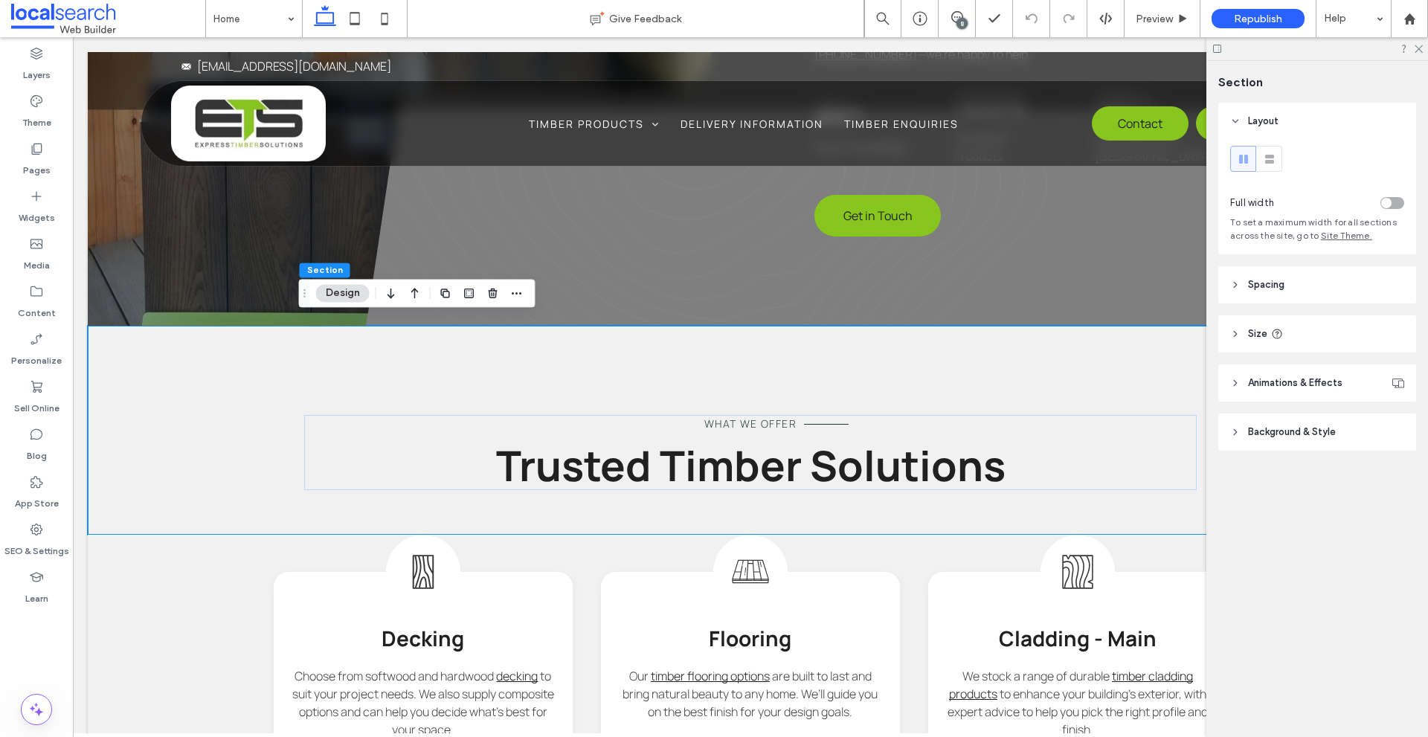
click at [1312, 427] on span "Background & Style" at bounding box center [1292, 432] width 88 height 15
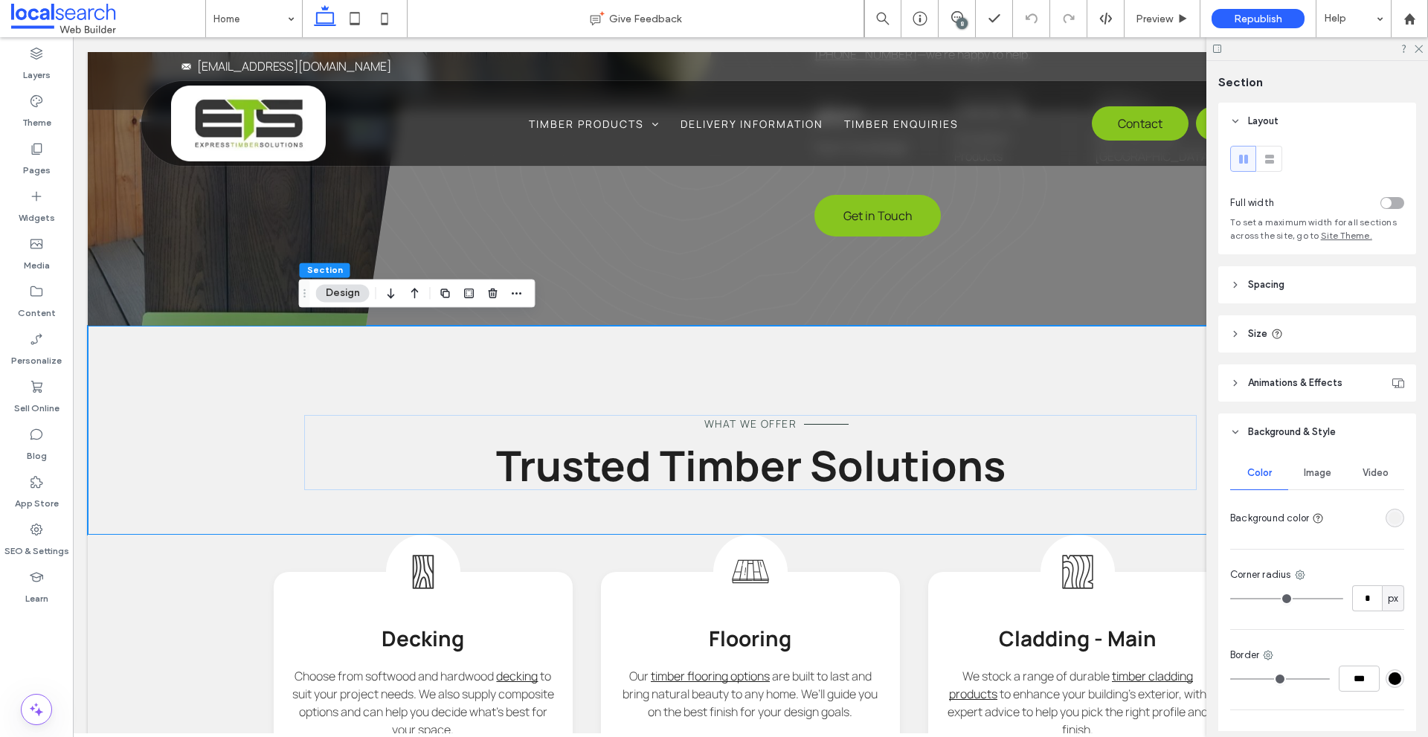
click at [1393, 515] on div "rgba(241, 241, 241, 1)" at bounding box center [1395, 518] width 13 height 13
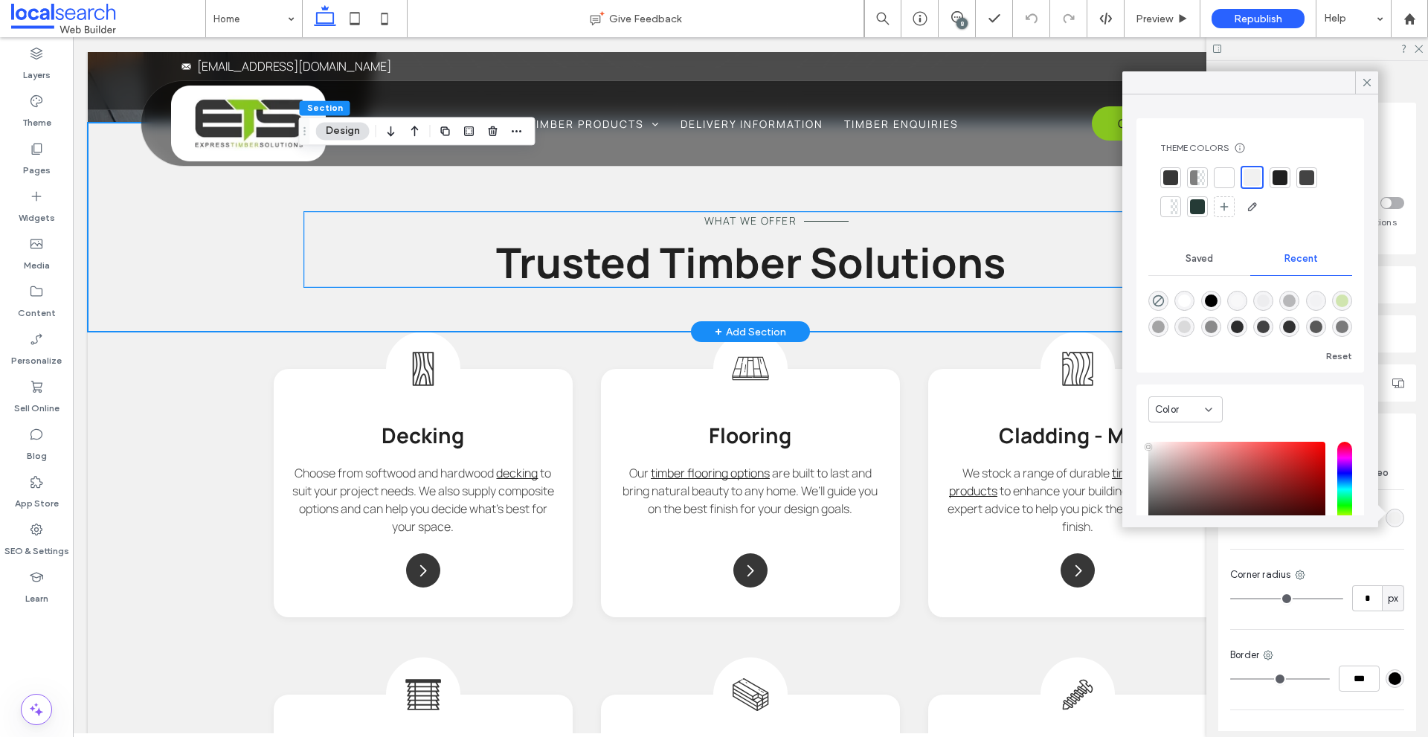
scroll to position [1435, 0]
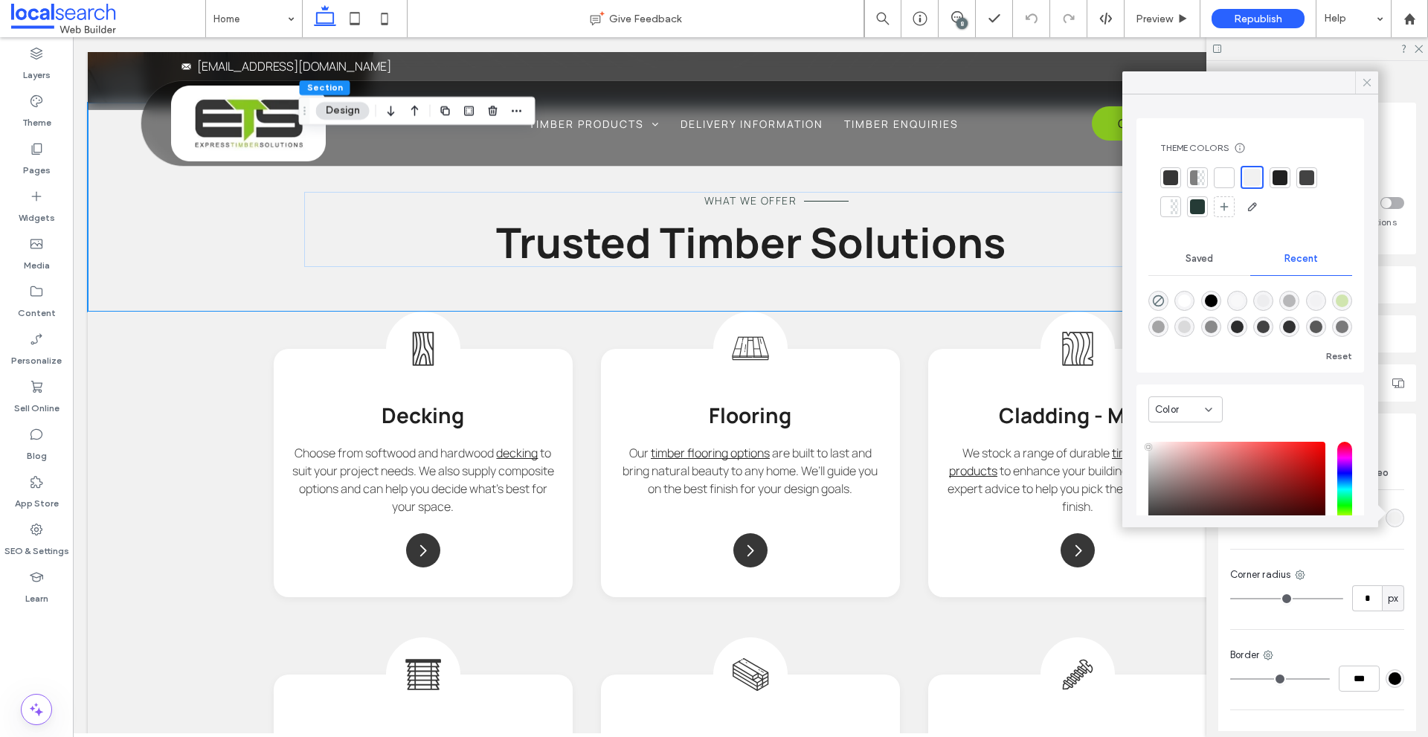
click at [1371, 78] on icon at bounding box center [1366, 82] width 13 height 13
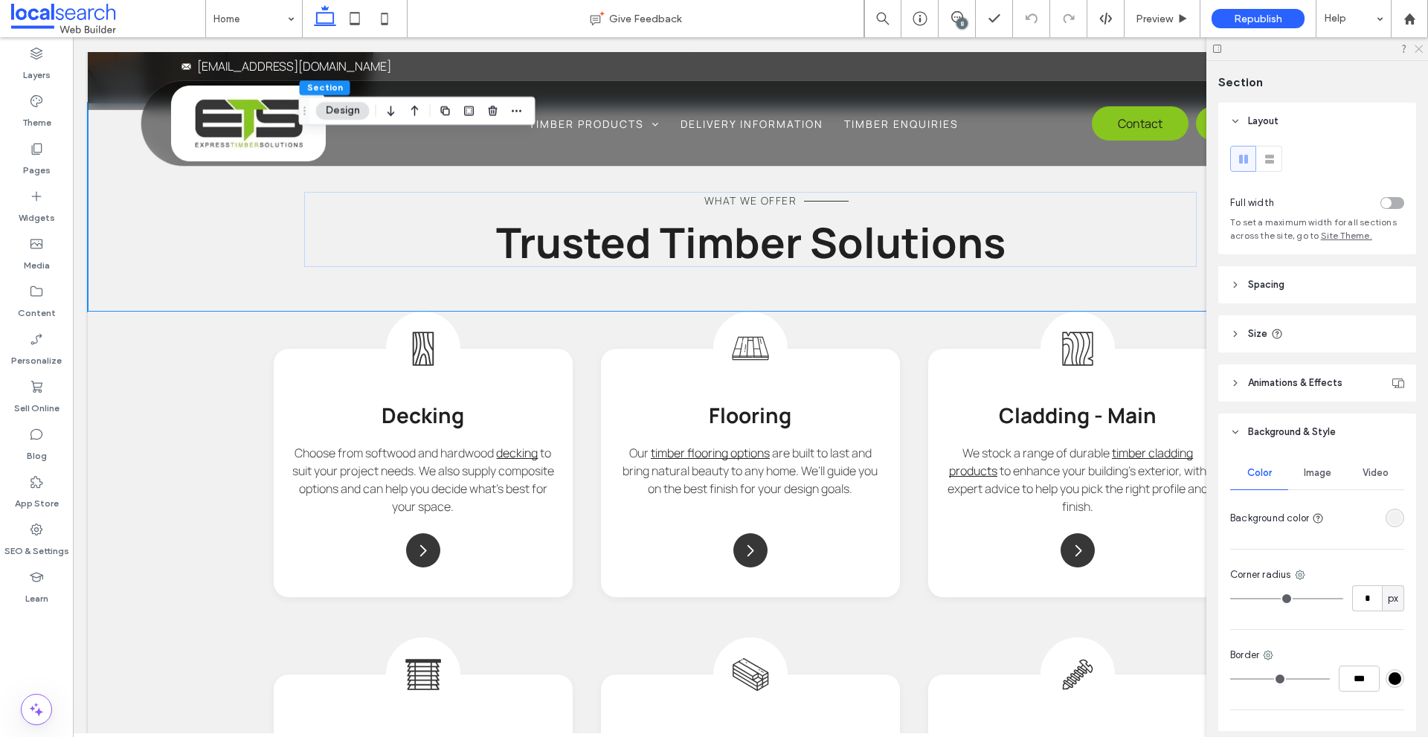
drag, startPoint x: 1419, startPoint y: 51, endPoint x: 1165, endPoint y: 28, distance: 254.7
click at [1419, 51] on icon at bounding box center [1418, 48] width 10 height 10
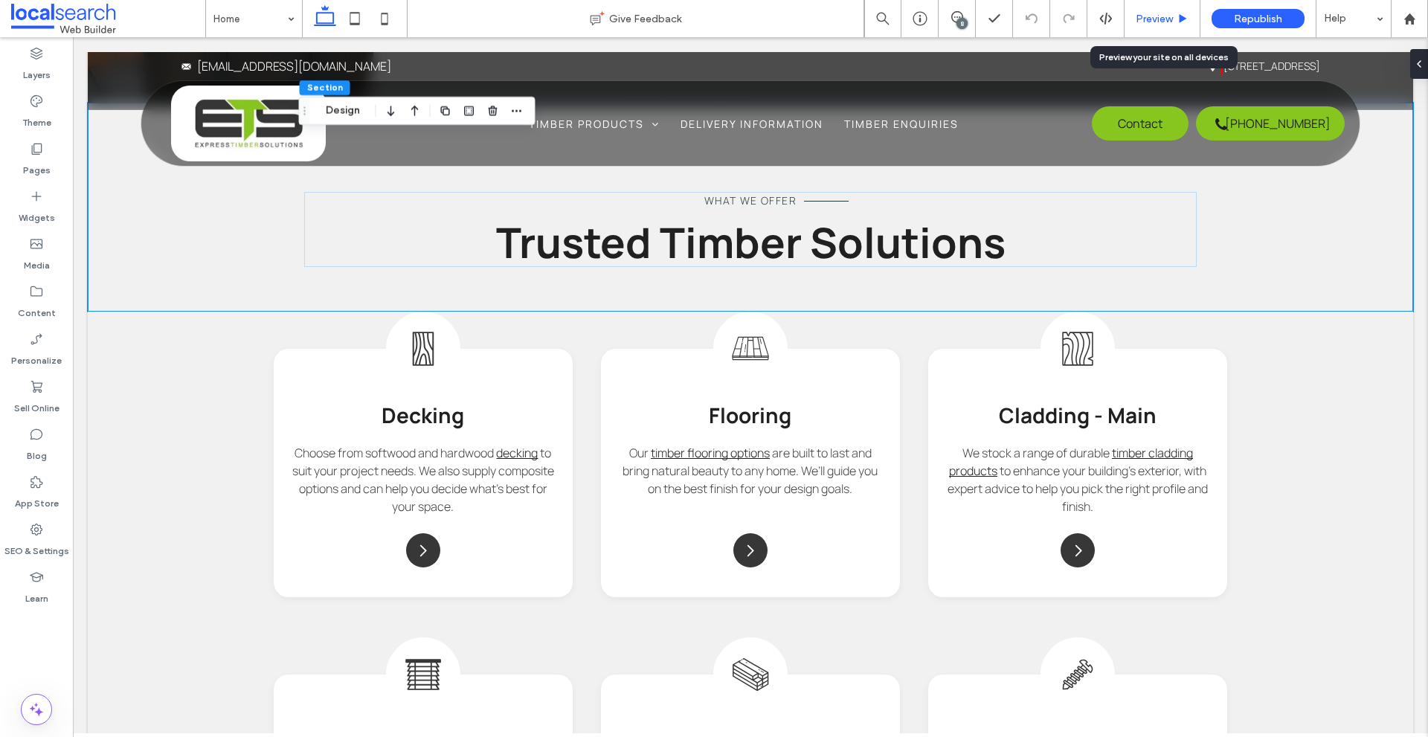
drag, startPoint x: 1142, startPoint y: 19, endPoint x: 698, endPoint y: 256, distance: 503.1
click at [1142, 19] on span "Preview" at bounding box center [1154, 19] width 37 height 13
